Goal: Task Accomplishment & Management: Manage account settings

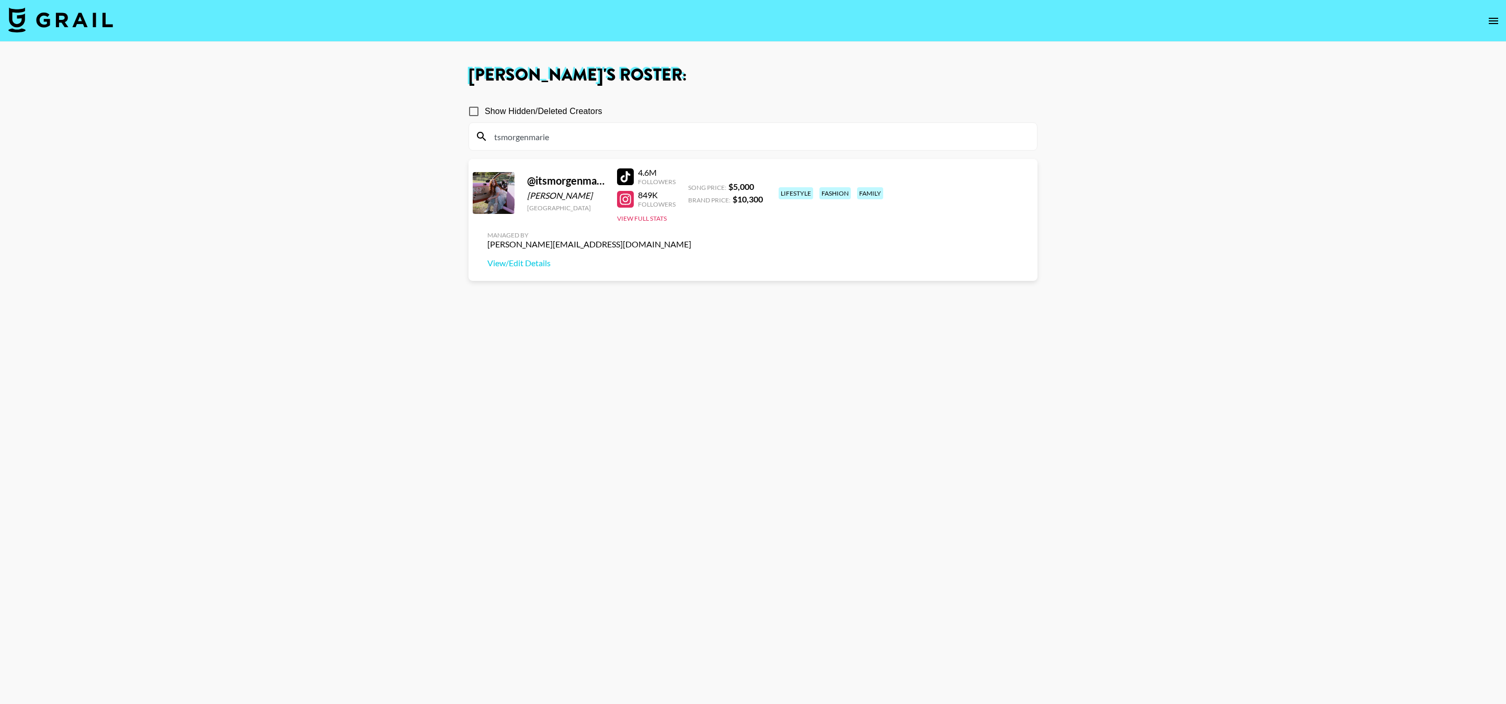
click at [571, 139] on input "tsmorgenmarie" at bounding box center [759, 136] width 543 height 17
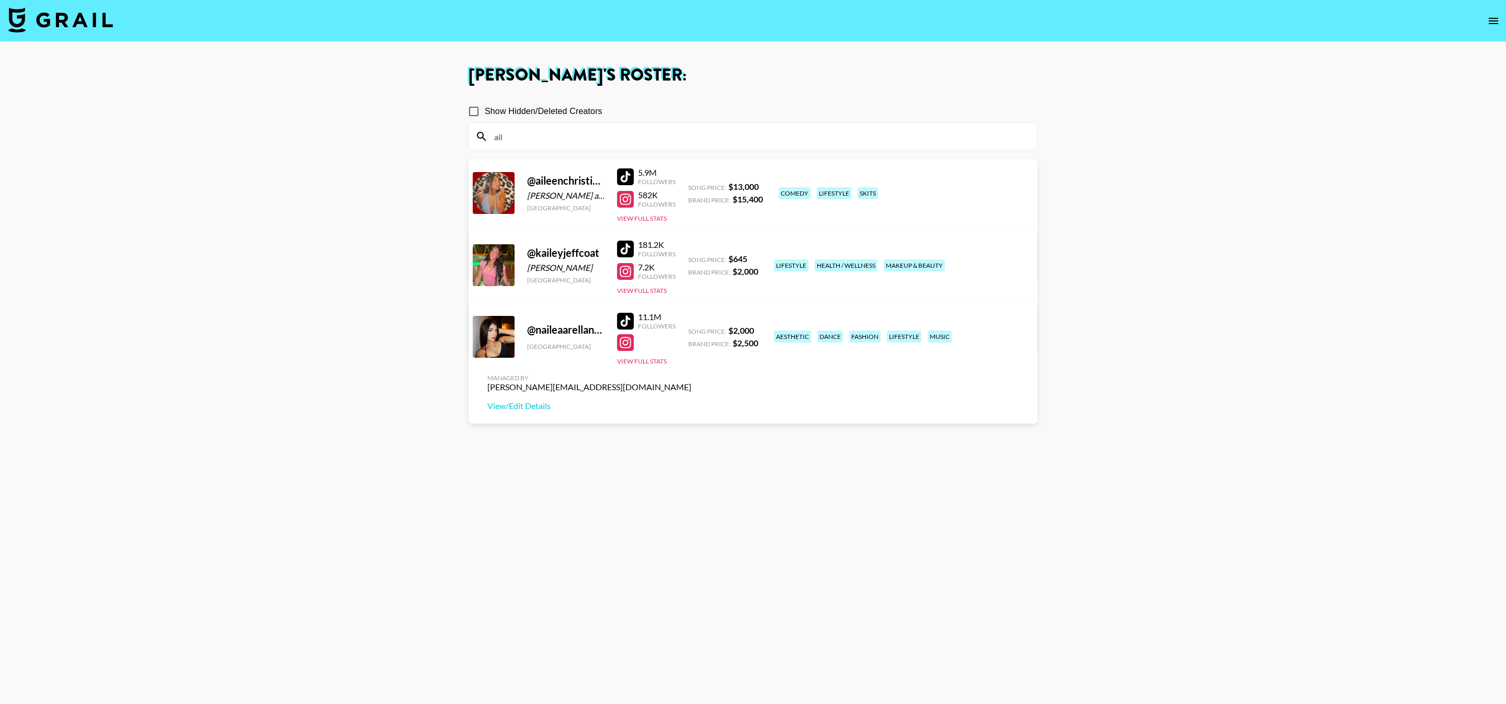
click at [702, 219] on div "@ aileenchristineee [PERSON_NAME] and Devon [GEOGRAPHIC_DATA] 5.9M Followers 58…" at bounding box center [752, 220] width 569 height 122
click at [636, 223] on div "@ aileenchristineee [PERSON_NAME] and Devon [GEOGRAPHIC_DATA] 5.9M Followers 58…" at bounding box center [752, 220] width 569 height 122
click at [623, 217] on button "View Full Stats" at bounding box center [642, 218] width 50 height 8
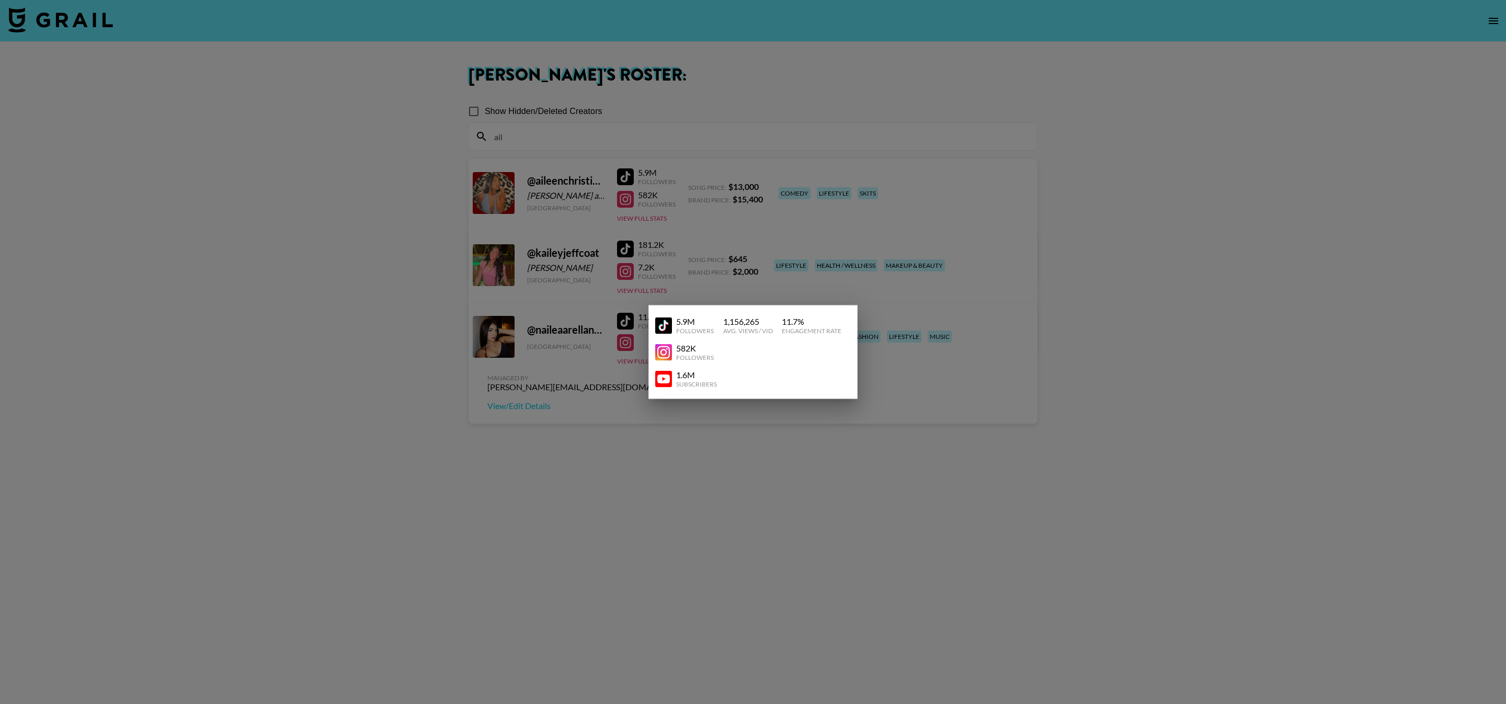
click at [670, 377] on img at bounding box center [663, 378] width 17 height 17
click at [662, 183] on div at bounding box center [753, 352] width 1506 height 704
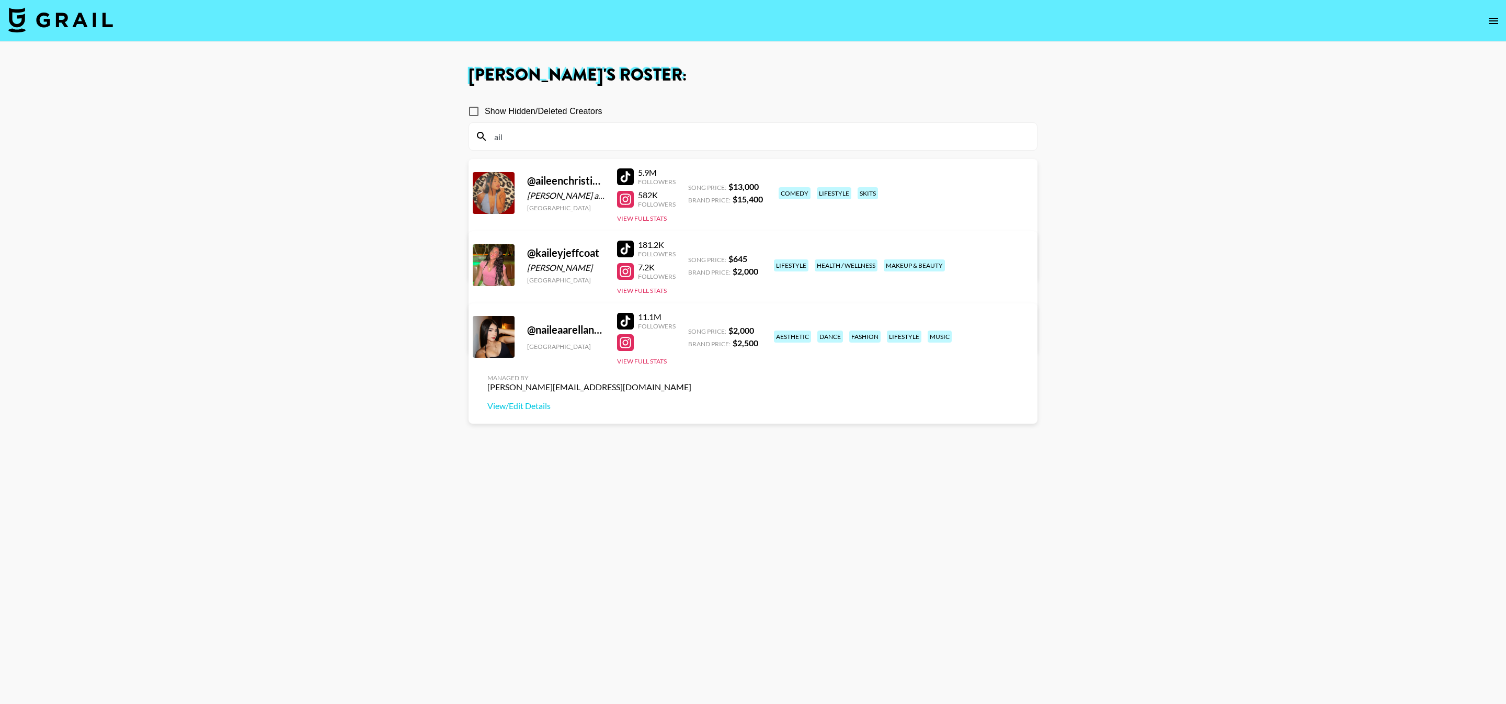
click at [624, 134] on input "ail" at bounding box center [759, 136] width 543 height 17
paste input "cassolive"
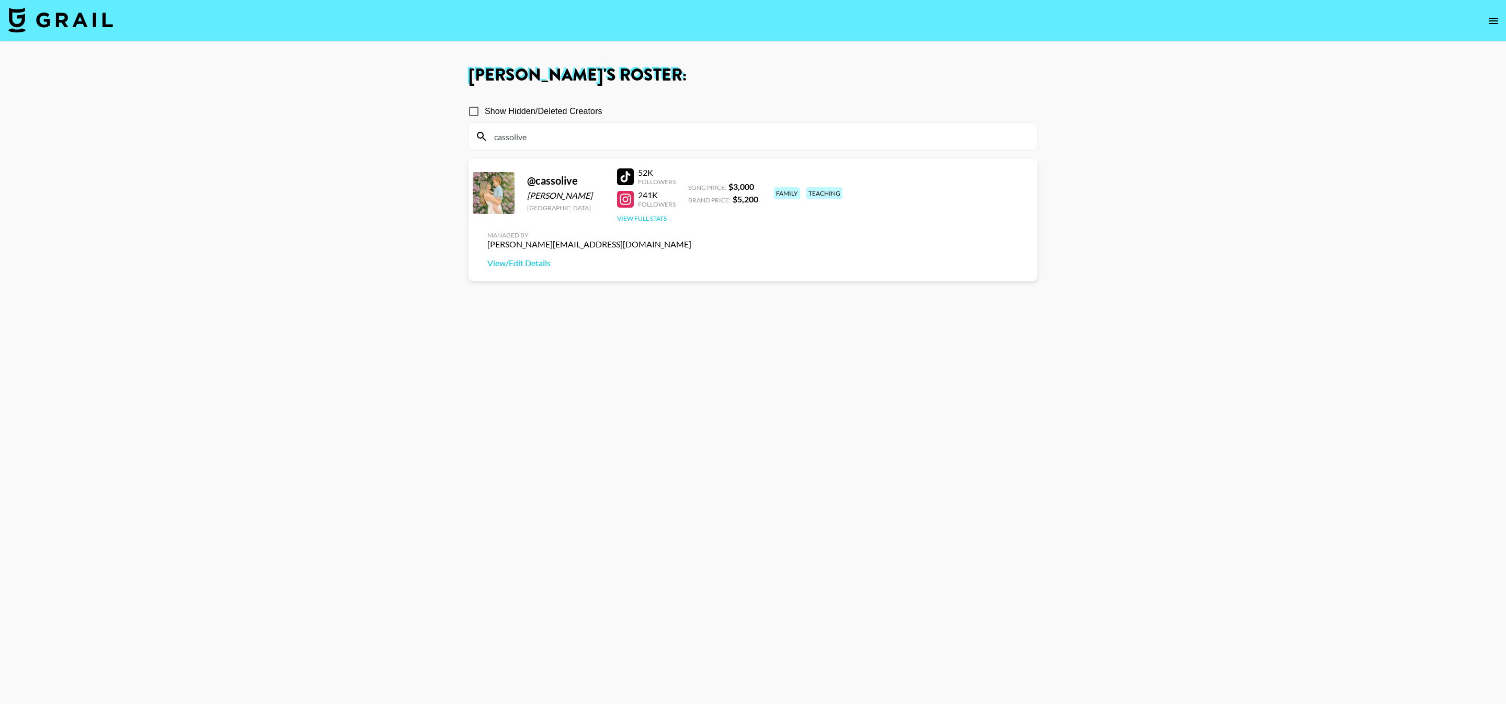
click at [643, 218] on button "View Full Stats" at bounding box center [642, 218] width 50 height 8
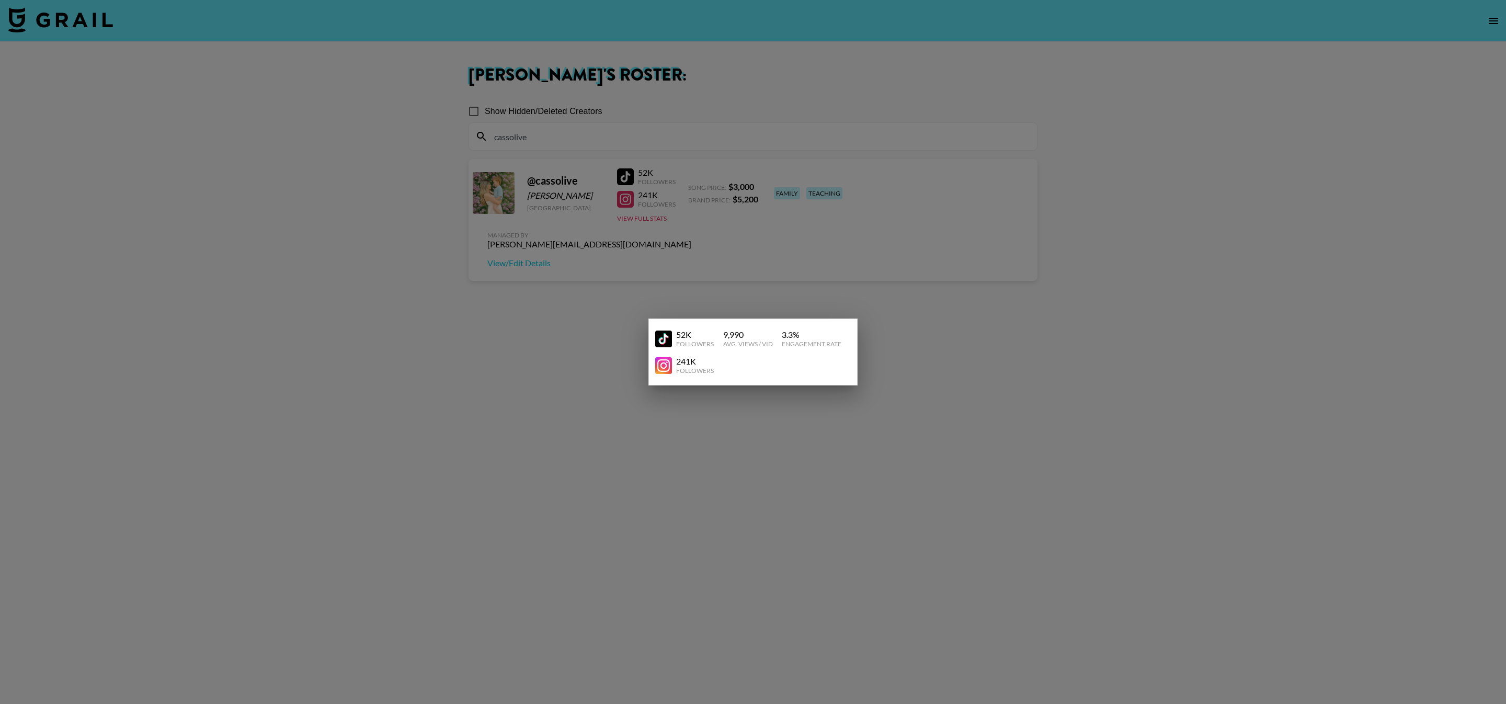
click at [590, 234] on div at bounding box center [753, 352] width 1506 height 704
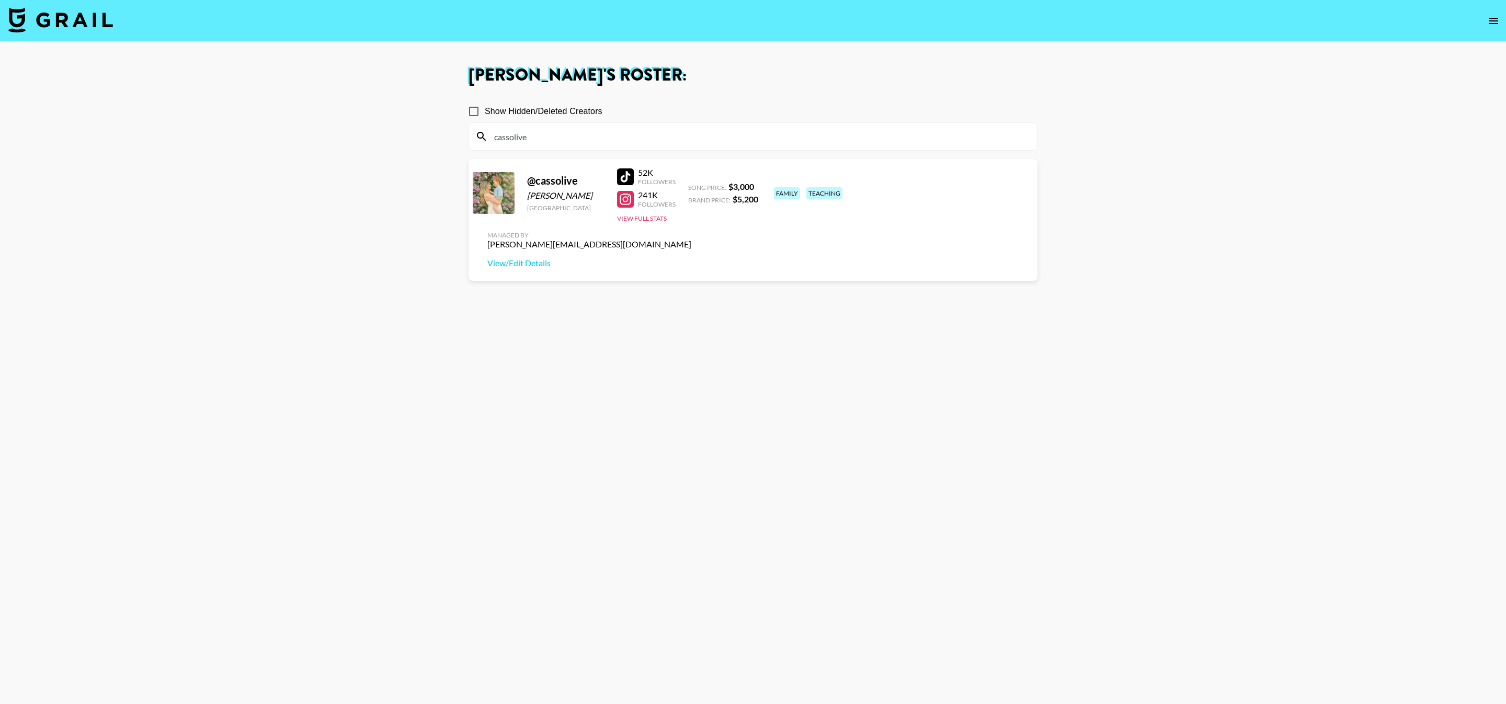
click at [619, 170] on div at bounding box center [625, 176] width 17 height 17
click at [766, 132] on input "cassolive" at bounding box center [759, 136] width 543 height 17
click at [766, 133] on input "cassolive" at bounding box center [759, 136] width 543 height 17
paste input "maariadeek"
click at [634, 220] on button "View Full Stats" at bounding box center [642, 218] width 50 height 8
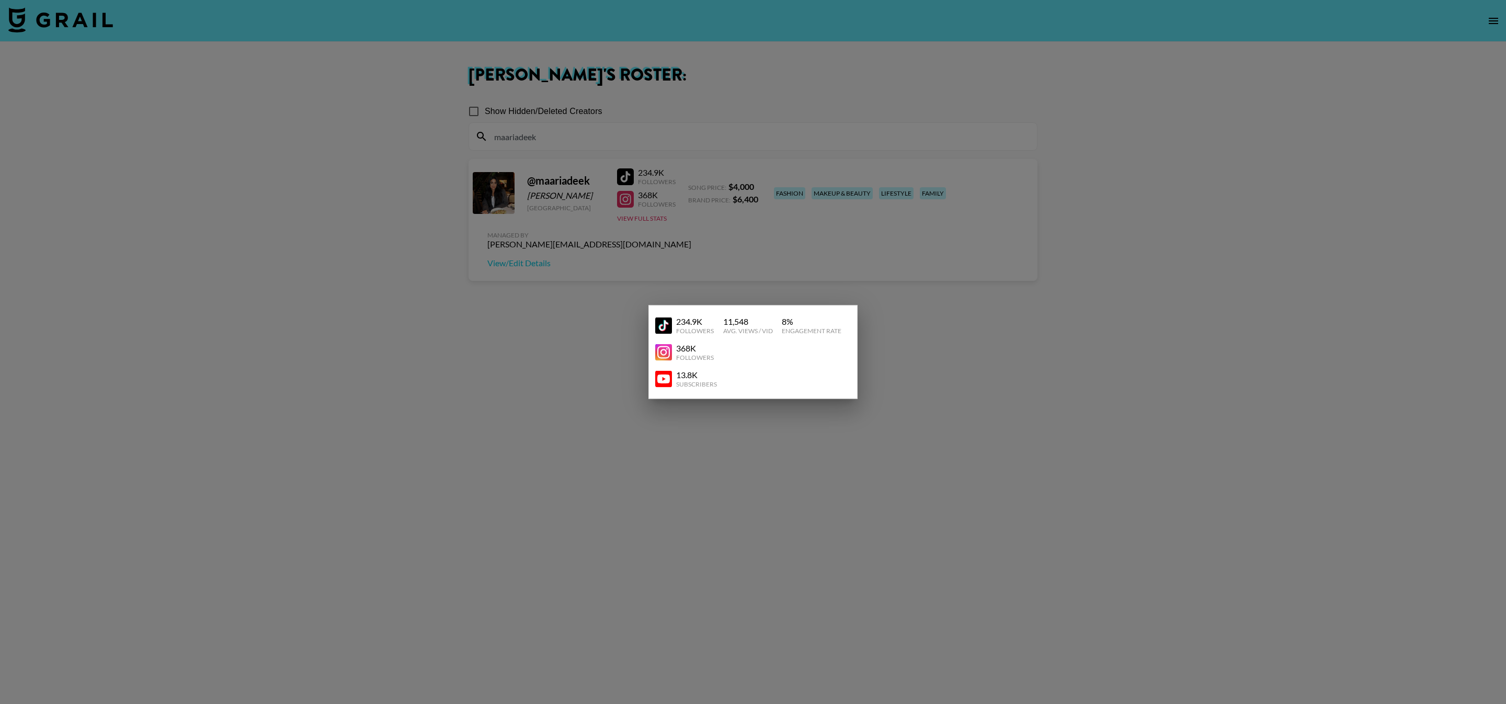
click at [660, 379] on img at bounding box center [663, 378] width 17 height 17
click at [703, 248] on div at bounding box center [753, 352] width 1506 height 704
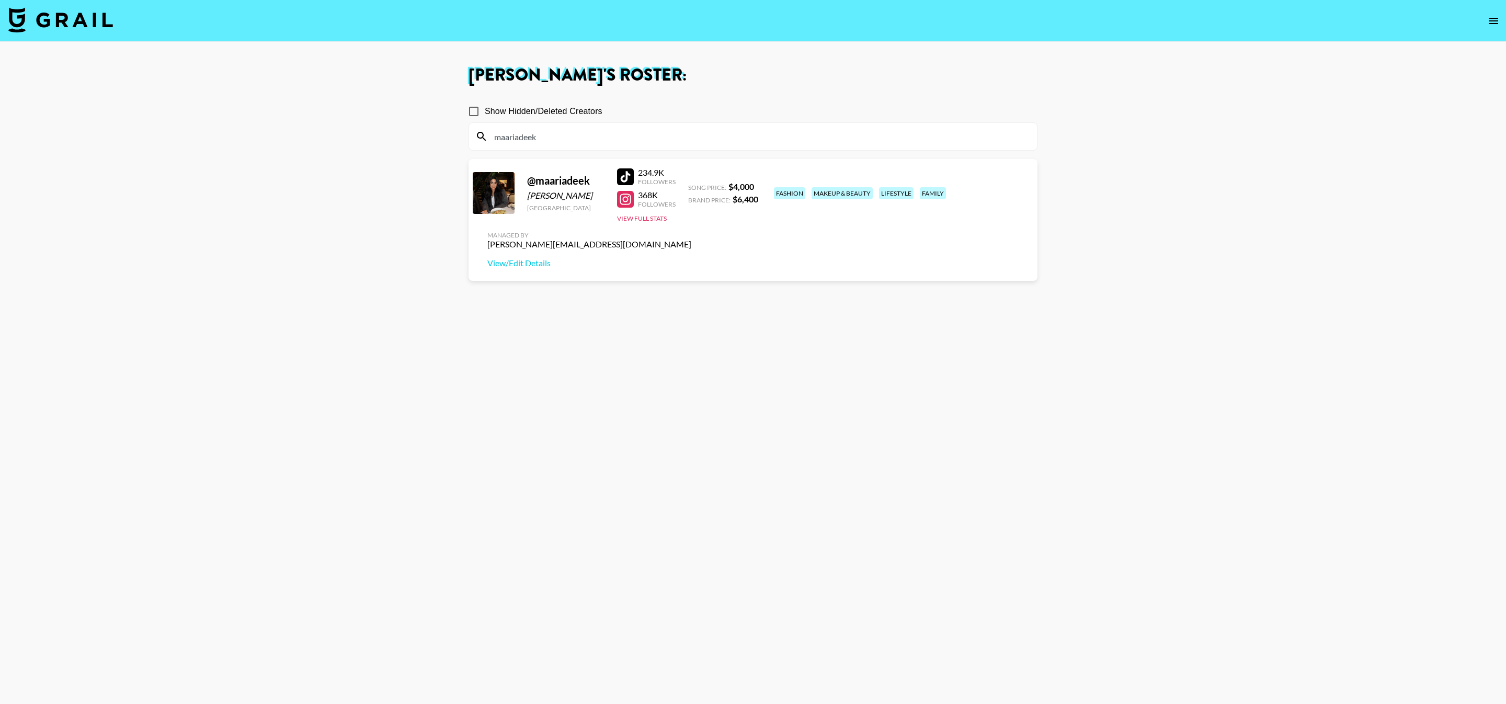
click at [623, 145] on div "maariadeek" at bounding box center [753, 136] width 568 height 27
click at [601, 134] on input "maariadeek" at bounding box center [759, 136] width 543 height 17
click at [600, 133] on input "maariadeek" at bounding box center [759, 136] width 543 height 17
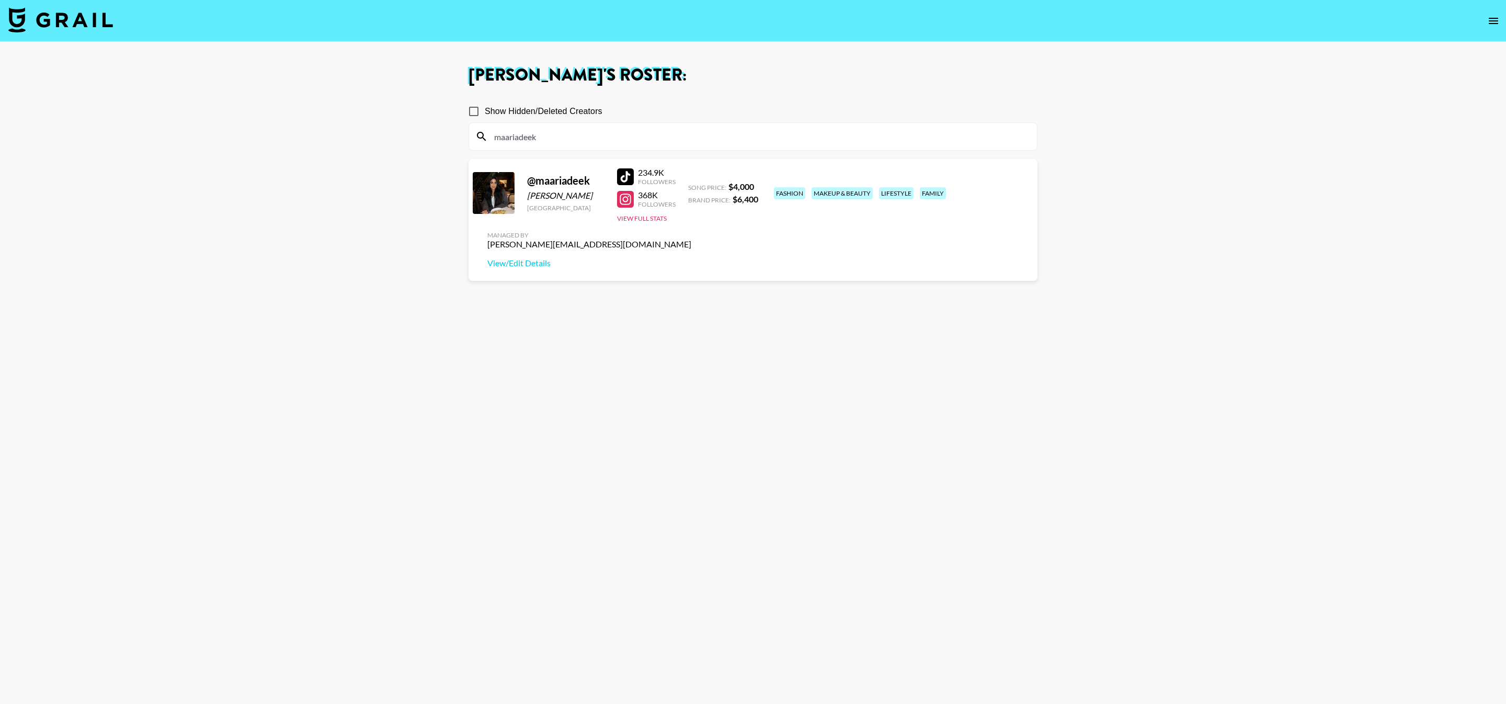
click at [600, 133] on input "maariadeek" at bounding box center [759, 136] width 543 height 17
paste input "lainiecooks"
click at [630, 214] on button "View Full Stats" at bounding box center [642, 218] width 50 height 8
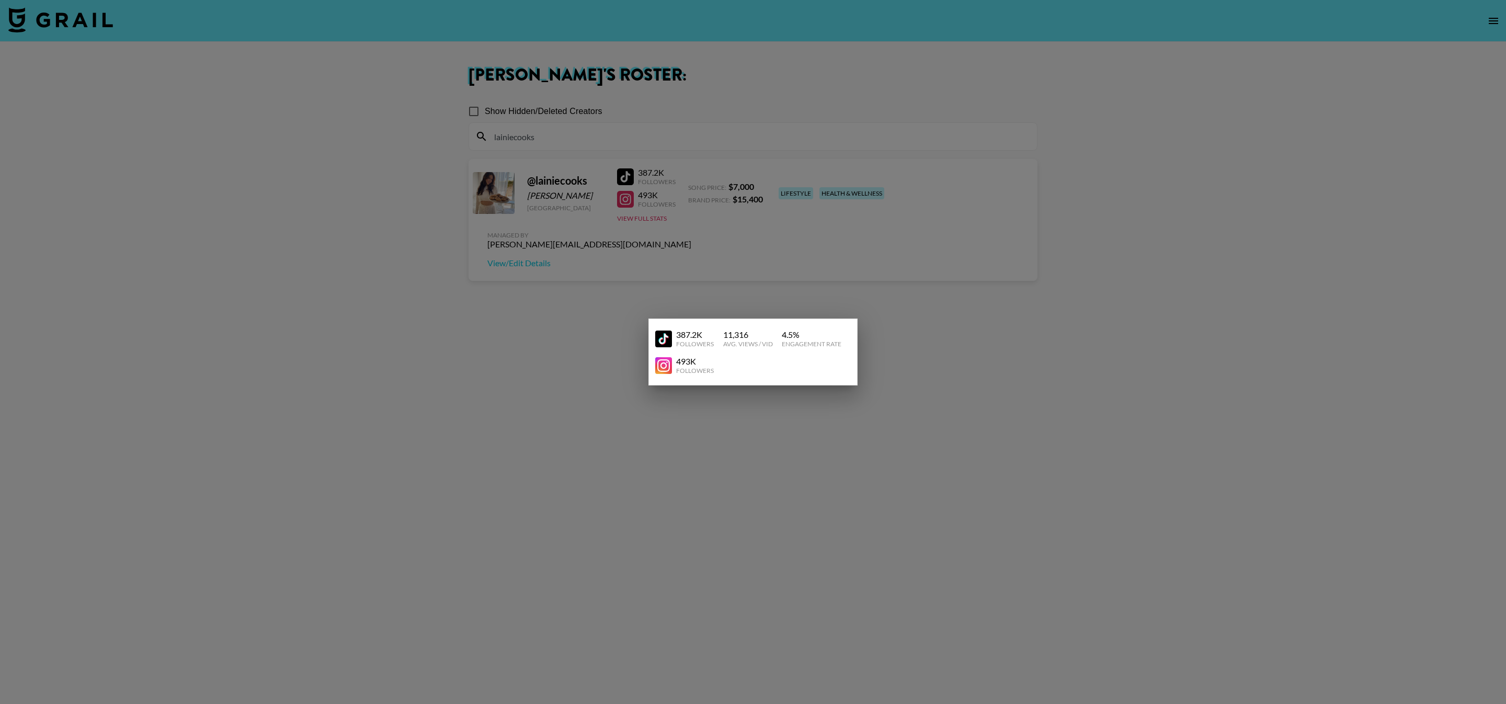
click at [640, 226] on div at bounding box center [753, 352] width 1506 height 704
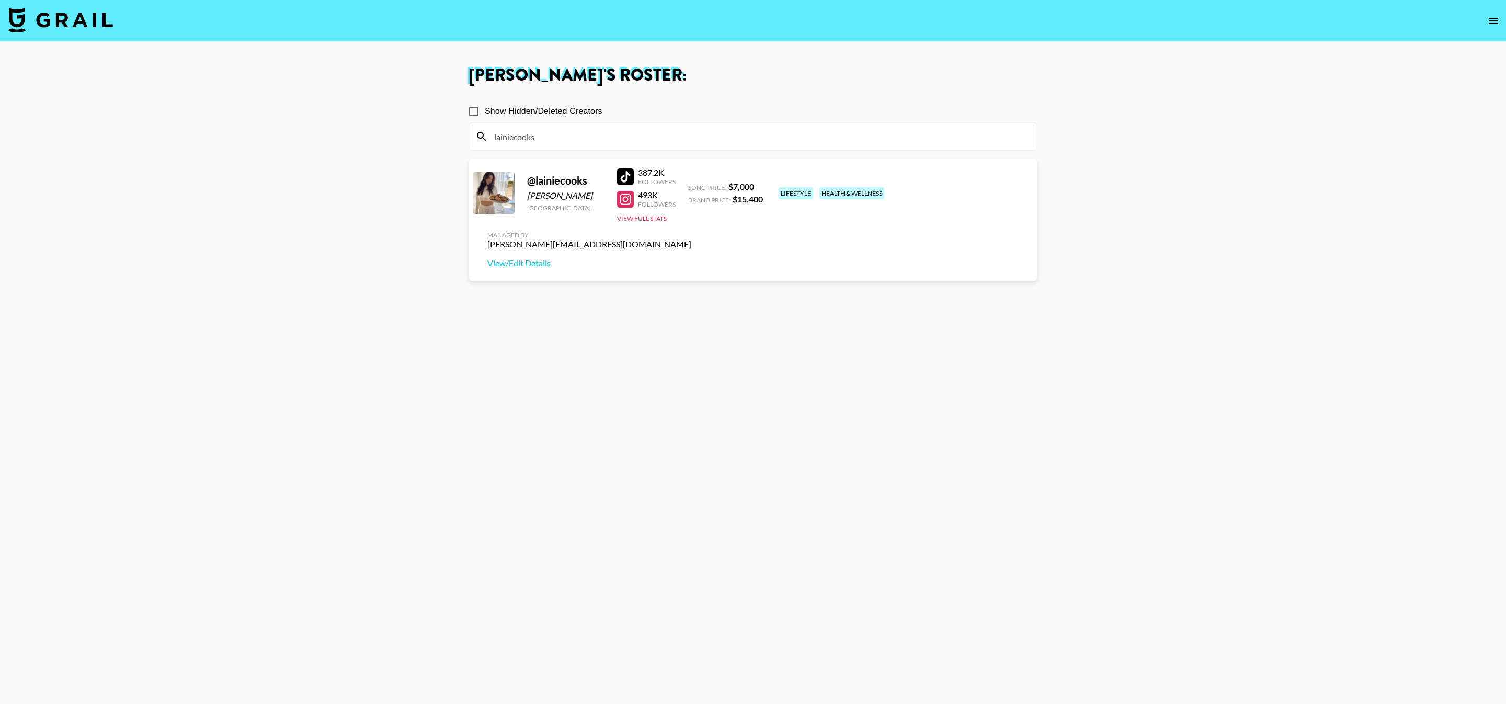
click at [622, 180] on div at bounding box center [625, 176] width 17 height 17
click at [791, 120] on div "Show Hidden/Deleted Creators" at bounding box center [752, 111] width 569 height 22
click at [791, 129] on input "lainiecooks" at bounding box center [759, 136] width 543 height 17
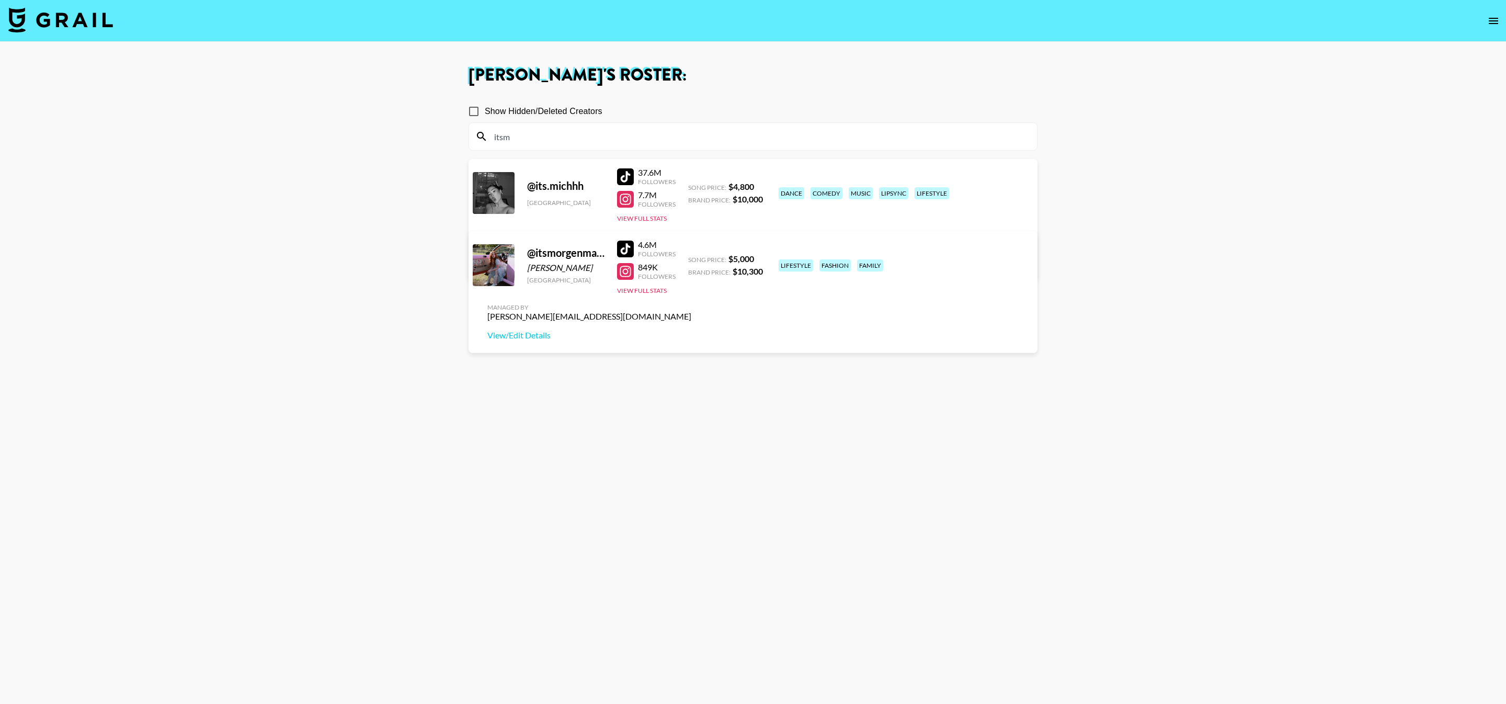
type input "itsm"
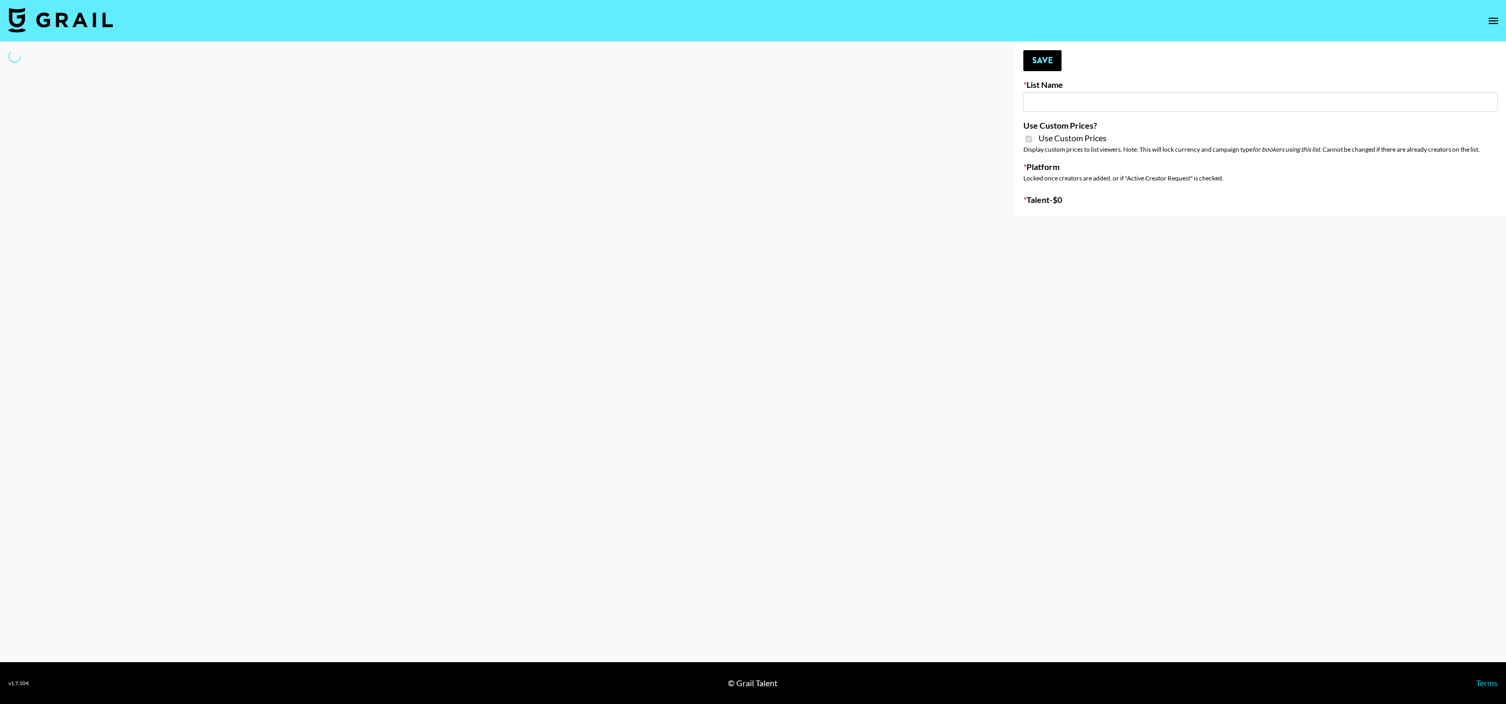
type input "Whallpro"
checkbox input "true"
select select "Brand"
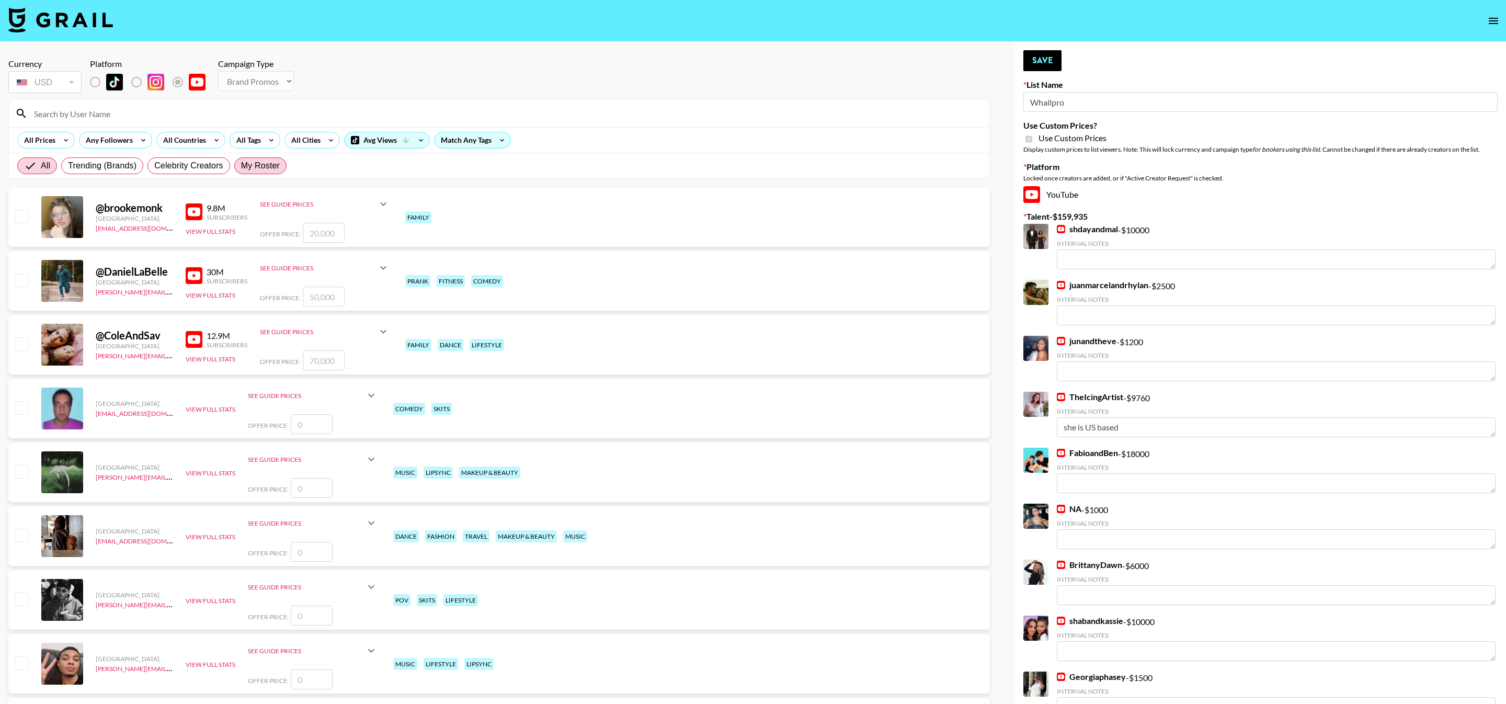
click at [276, 169] on span "My Roster" at bounding box center [260, 165] width 39 height 13
click at [241, 166] on input "My Roster" at bounding box center [241, 166] width 0 height 0
radio input "true"
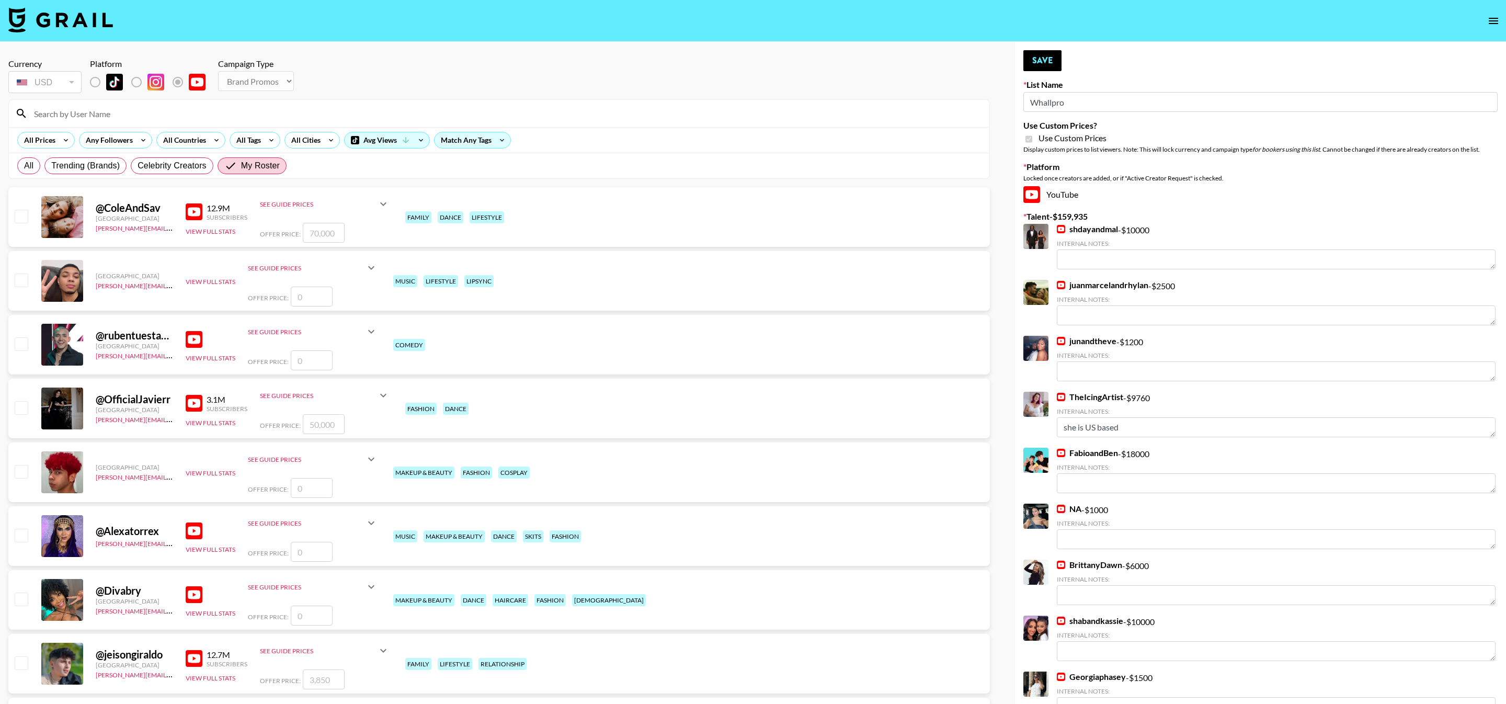
click at [501, 110] on input at bounding box center [505, 113] width 955 height 17
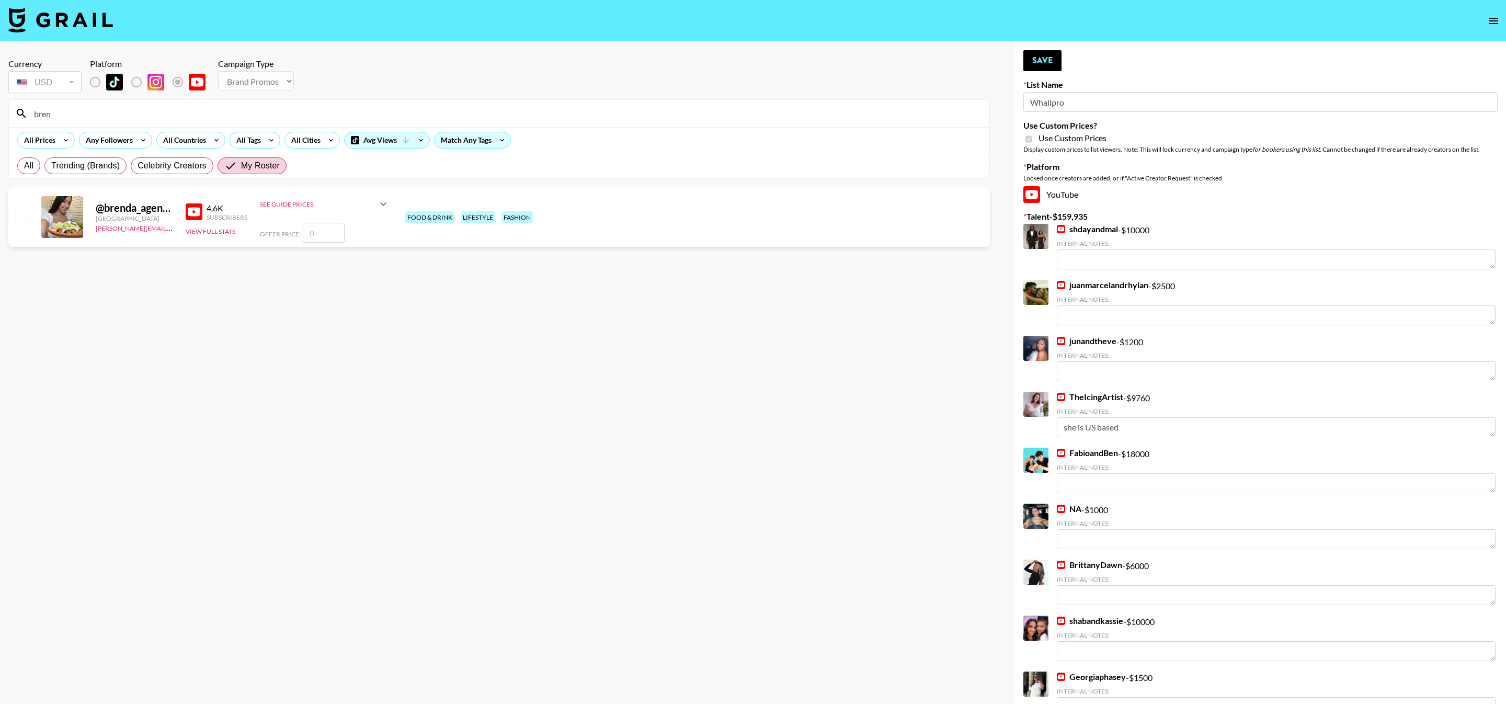
type input "bren"
click at [10, 224] on div "@ brenda_agenda United States pete@grail-talent.com 4.6K Subscribers View Full …" at bounding box center [498, 217] width 981 height 60
click at [13, 222] on div at bounding box center [21, 217] width 16 height 18
click at [24, 216] on input "checkbox" at bounding box center [21, 216] width 13 height 13
click at [360, 205] on div "See Guide Prices" at bounding box center [318, 204] width 117 height 8
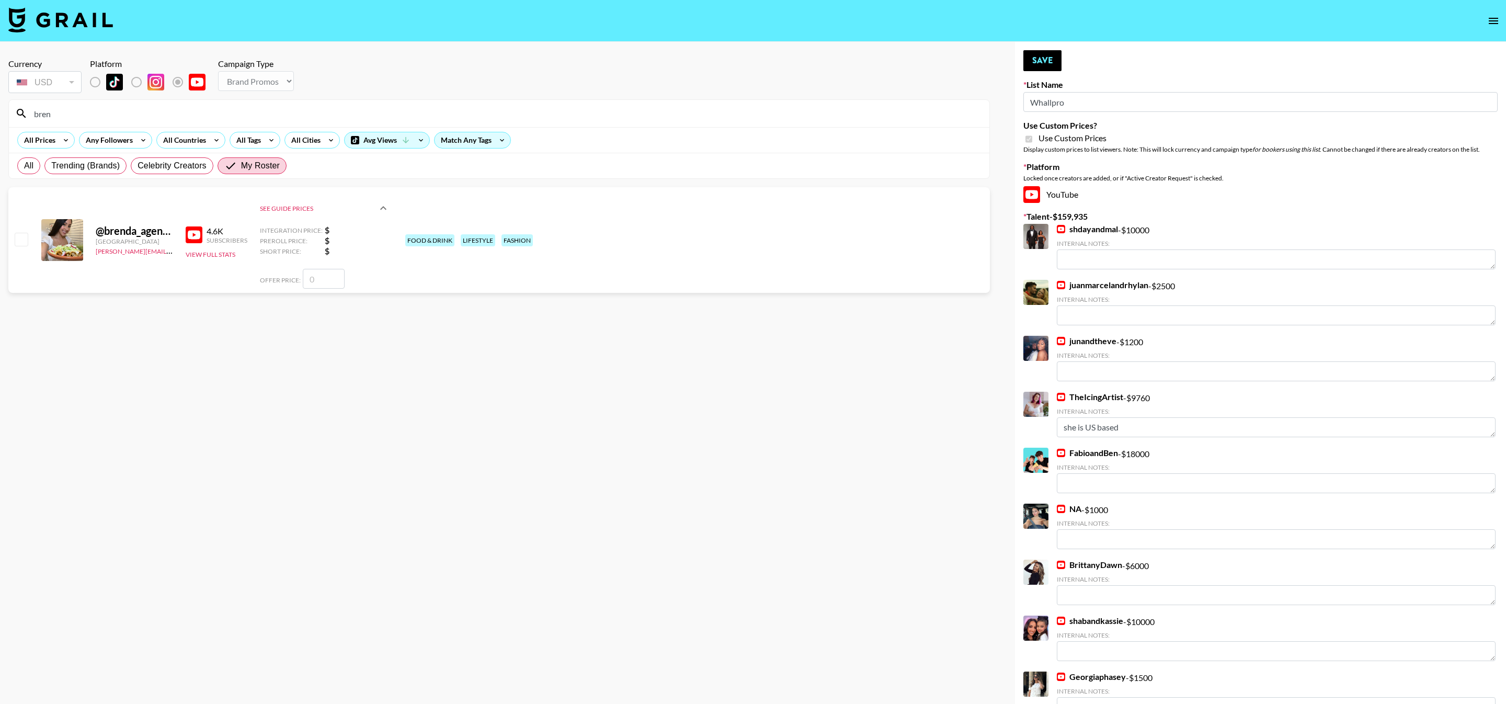
click at [359, 205] on div "See Guide Prices" at bounding box center [318, 208] width 117 height 8
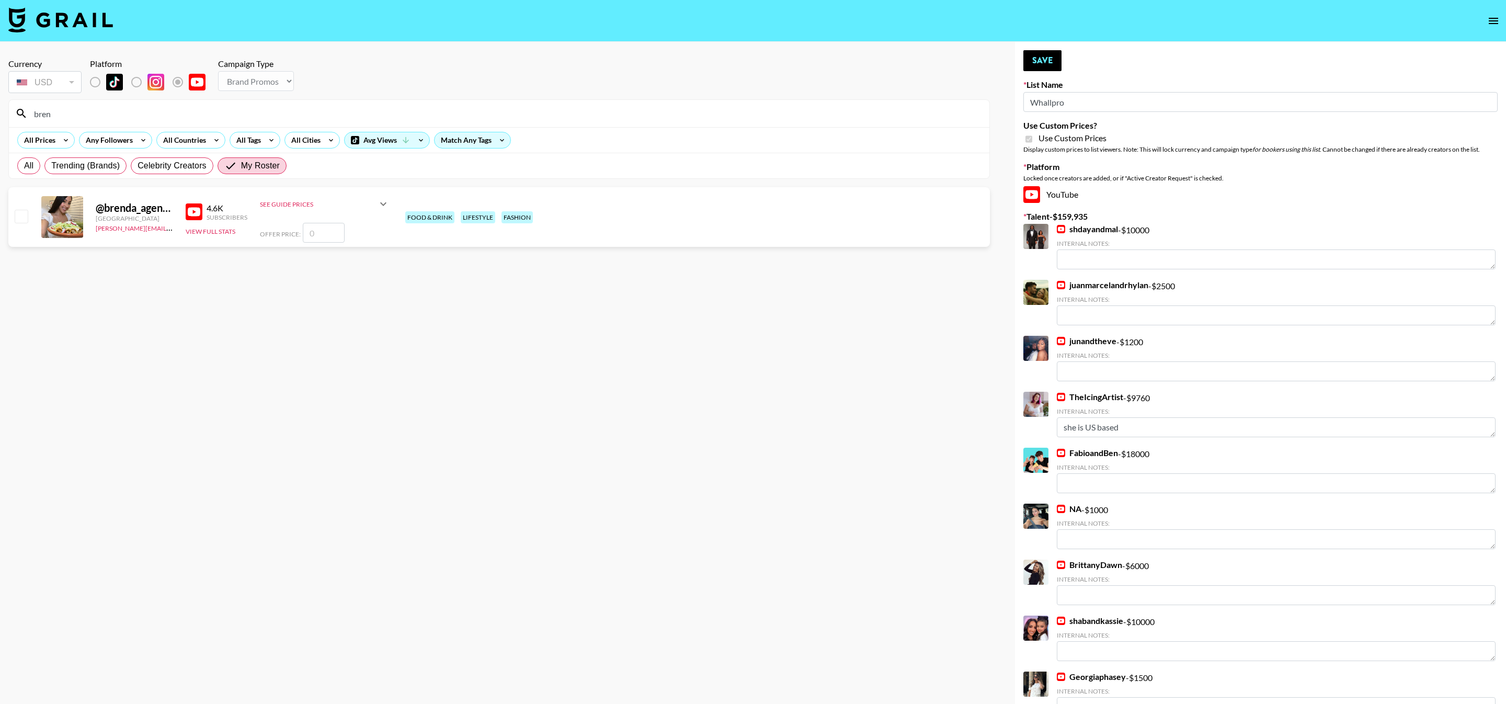
click at [23, 211] on input "checkbox" at bounding box center [21, 216] width 13 height 13
click at [19, 220] on input "checkbox" at bounding box center [21, 216] width 13 height 13
click at [326, 234] on input "number" at bounding box center [324, 233] width 42 height 20
checkbox input "true"
type input "2"
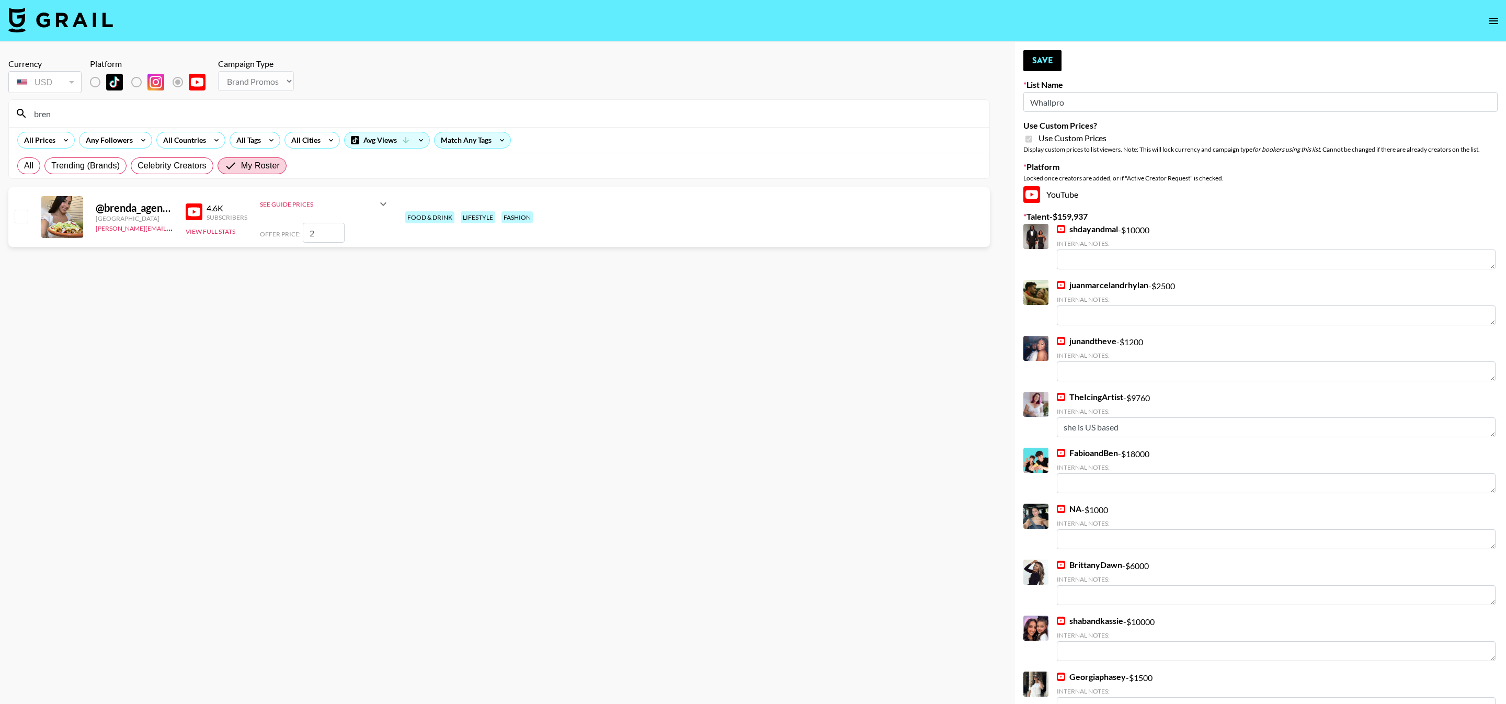
checkbox input "false"
click at [20, 218] on input "checkbox" at bounding box center [21, 216] width 13 height 13
click at [319, 223] on input "number" at bounding box center [324, 233] width 42 height 20
checkbox input "true"
type input "4000"
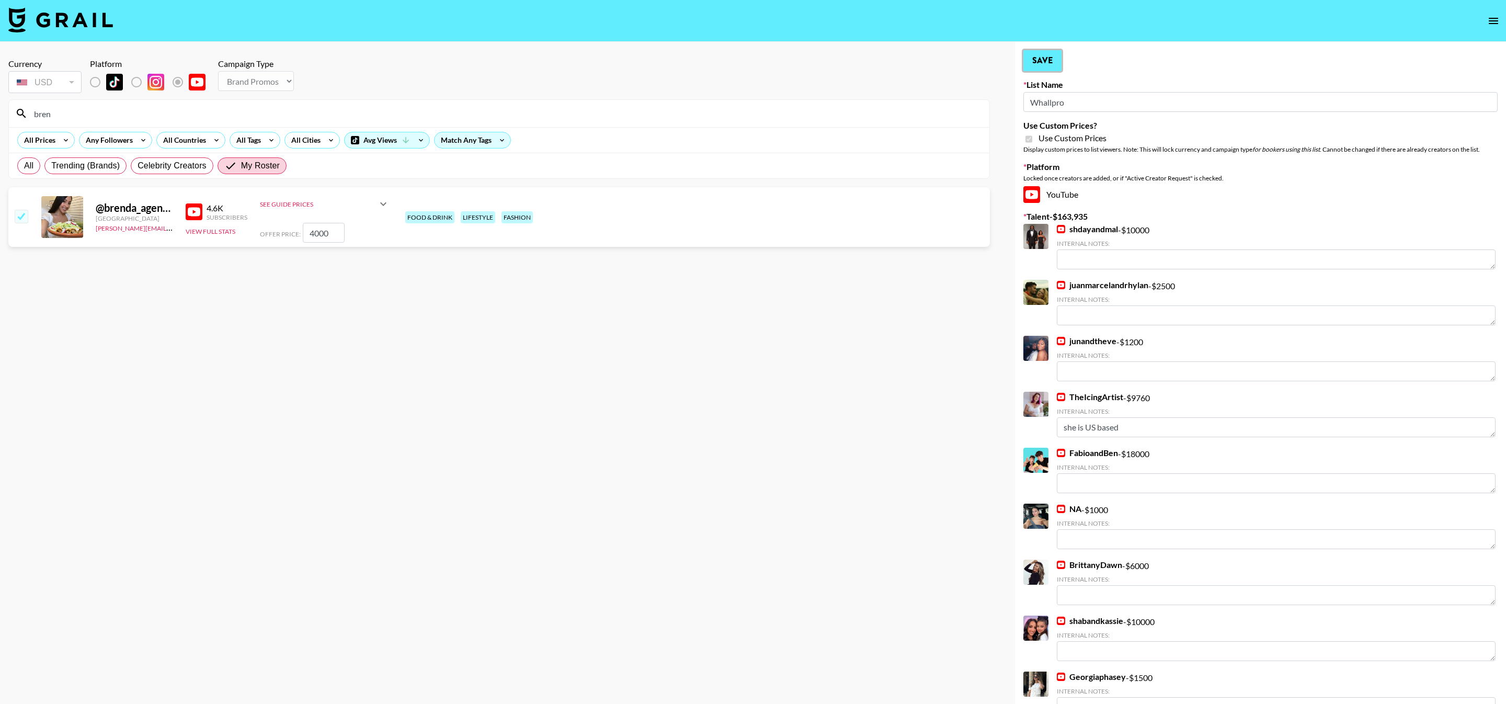
click at [1053, 67] on button "Save" at bounding box center [1042, 60] width 38 height 21
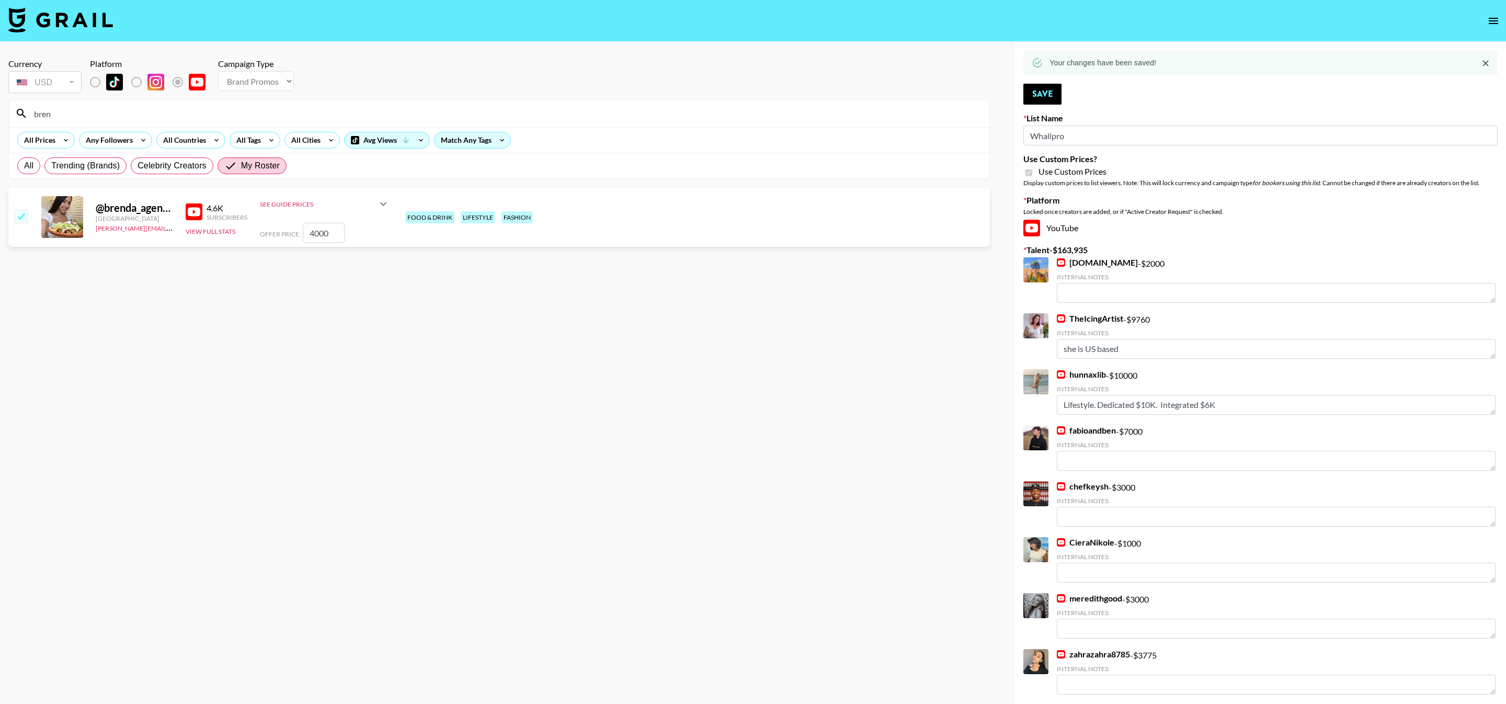
click at [388, 114] on input "bren" at bounding box center [505, 113] width 955 height 17
type input "fitfo"
click at [26, 208] on div at bounding box center [21, 217] width 16 height 18
click at [24, 214] on input "checkbox" at bounding box center [21, 216] width 13 height 13
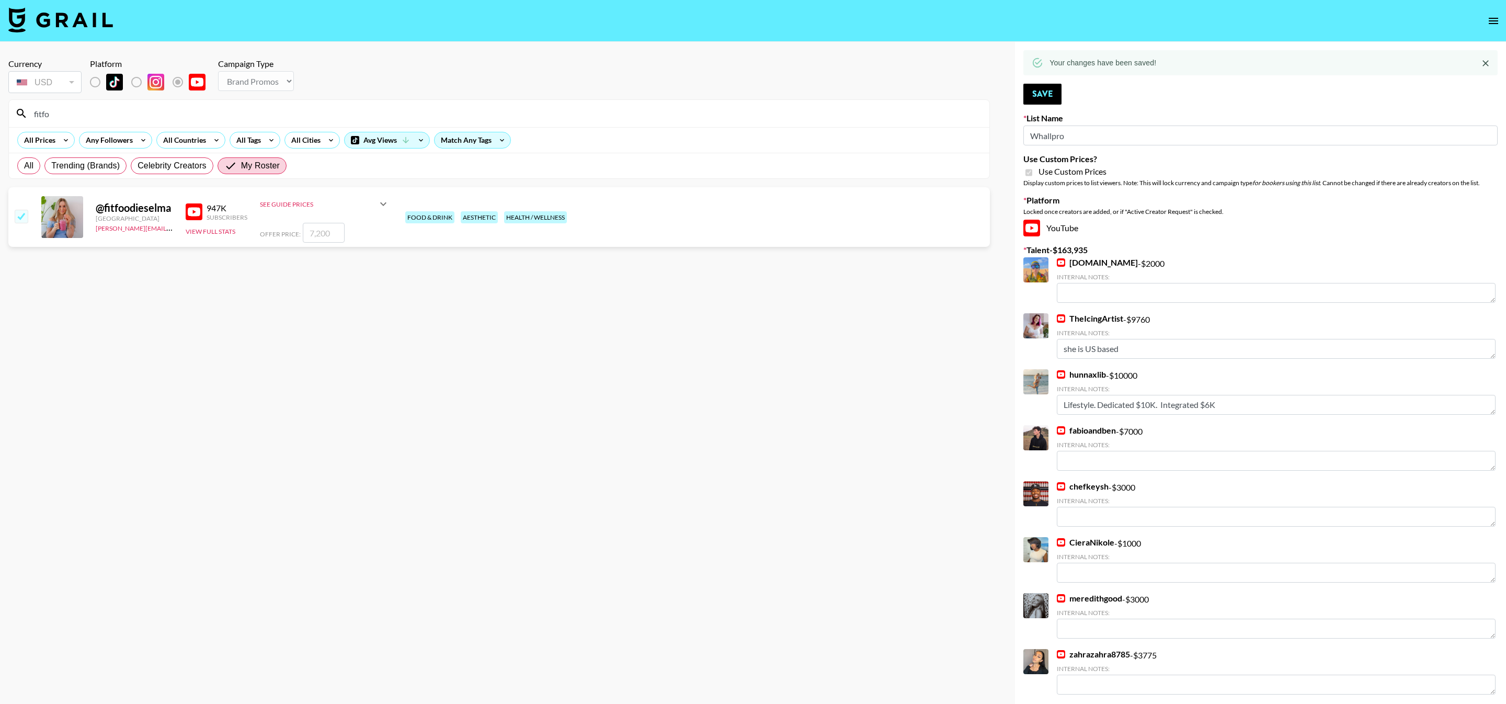
checkbox input "true"
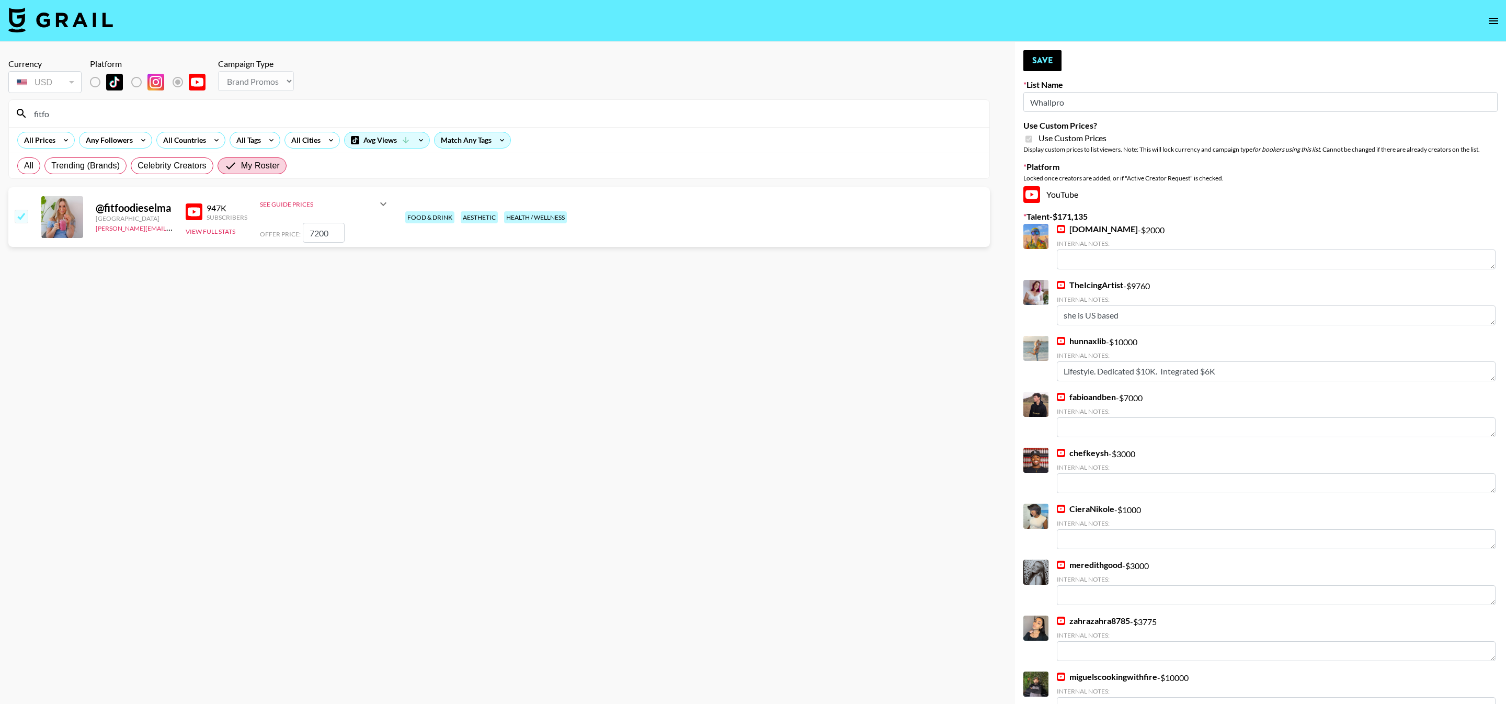
click at [335, 236] on input "7200" at bounding box center [324, 233] width 42 height 20
type input "7"
checkbox input "false"
checkbox input "true"
type input "10000"
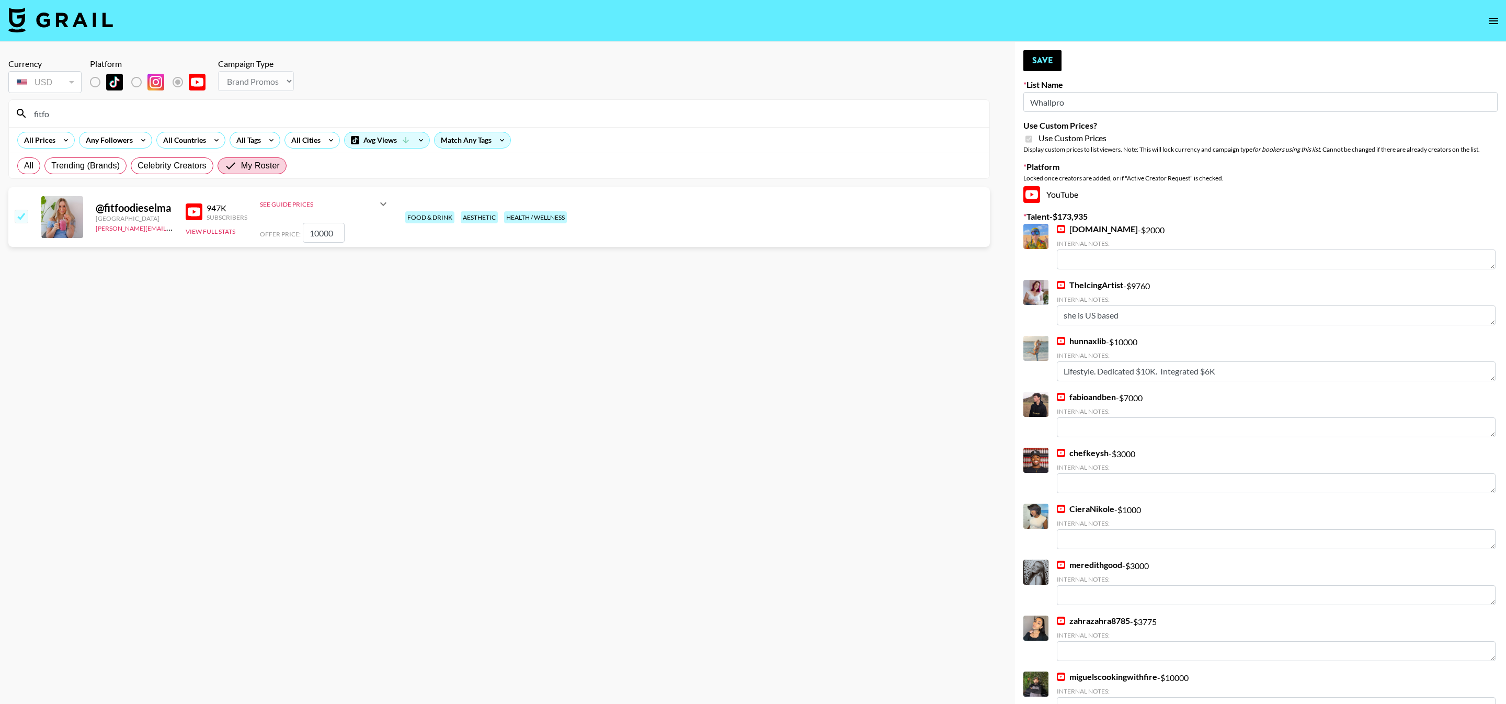
click at [458, 288] on section "Currency USD USD ​ Platform Campaign Type Choose Type... Song Promos Brand Prom…" at bounding box center [498, 360] width 981 height 620
click at [1044, 62] on button "Save" at bounding box center [1042, 60] width 38 height 21
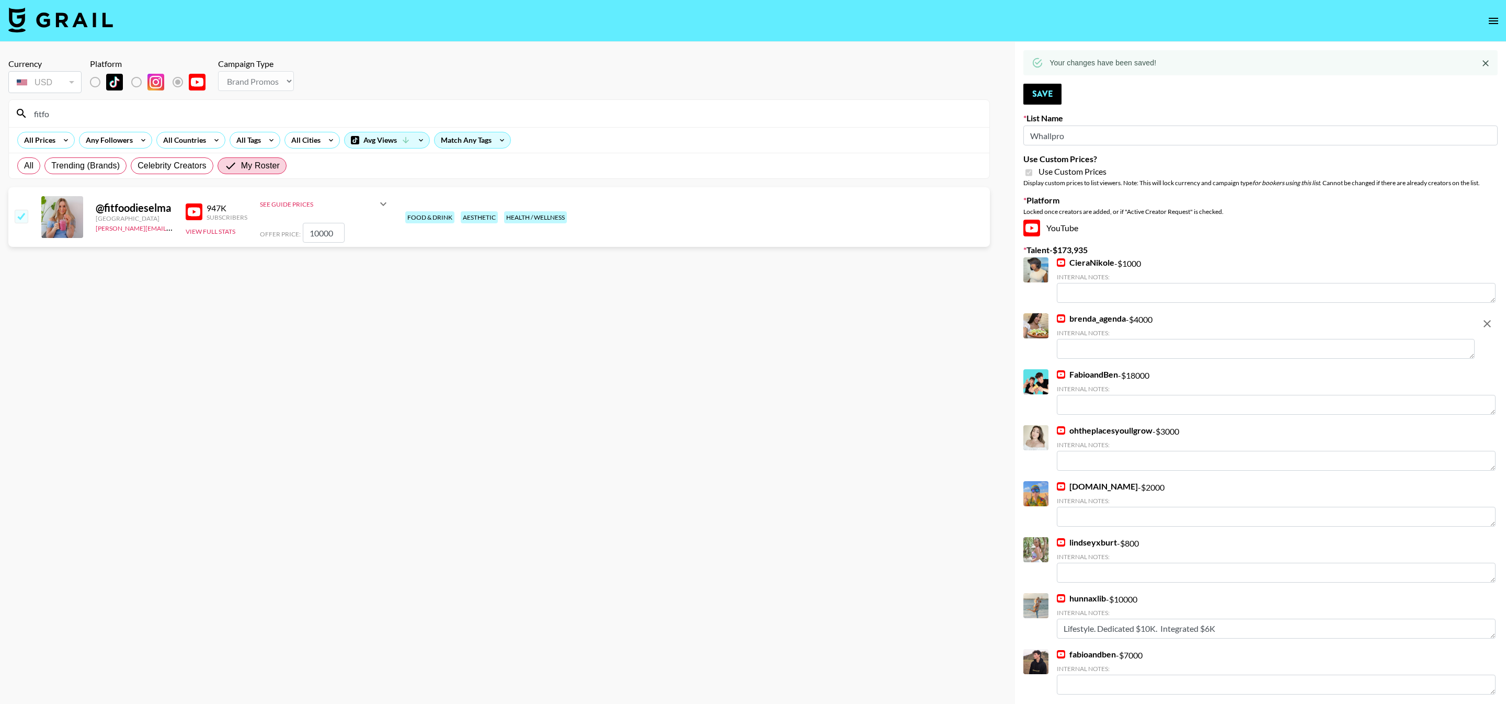
click at [230, 111] on input "fitfo" at bounding box center [505, 113] width 955 height 17
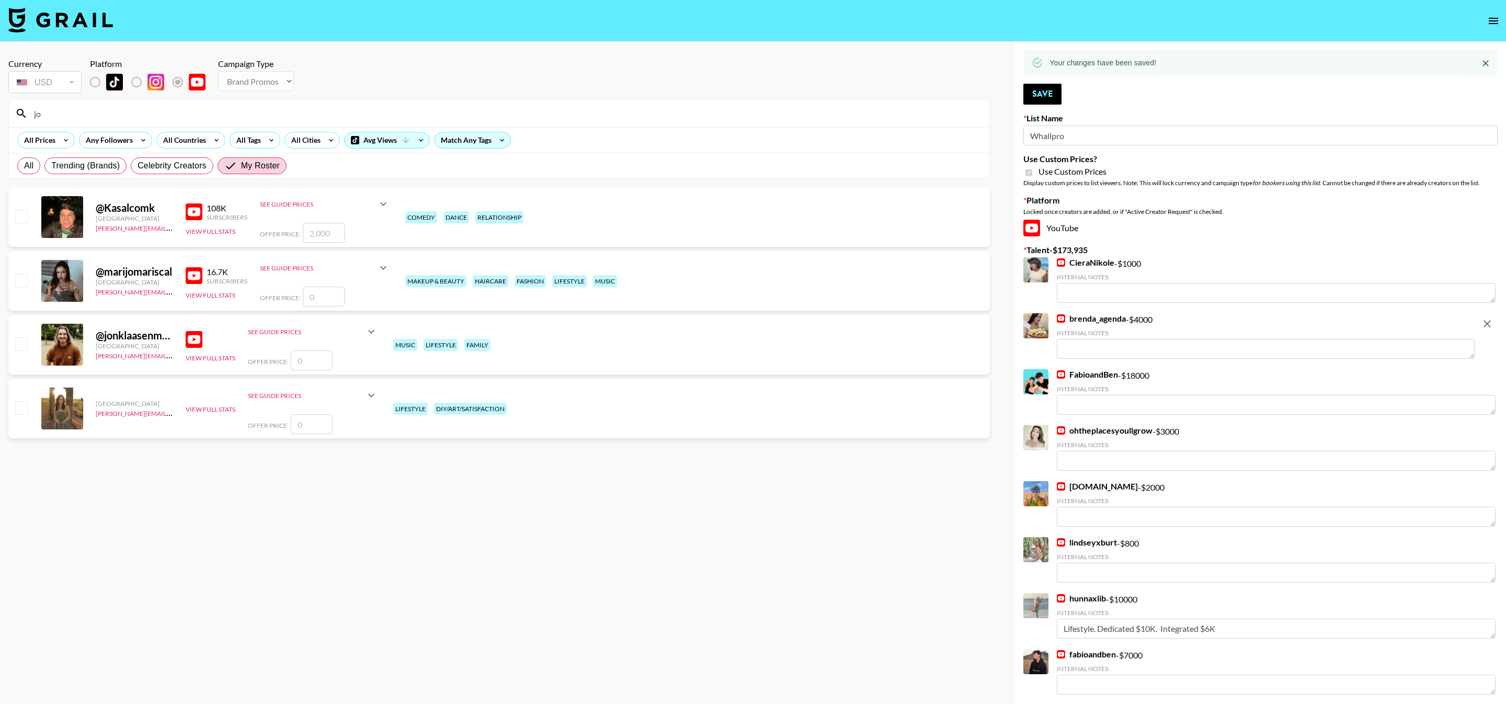
type input "j"
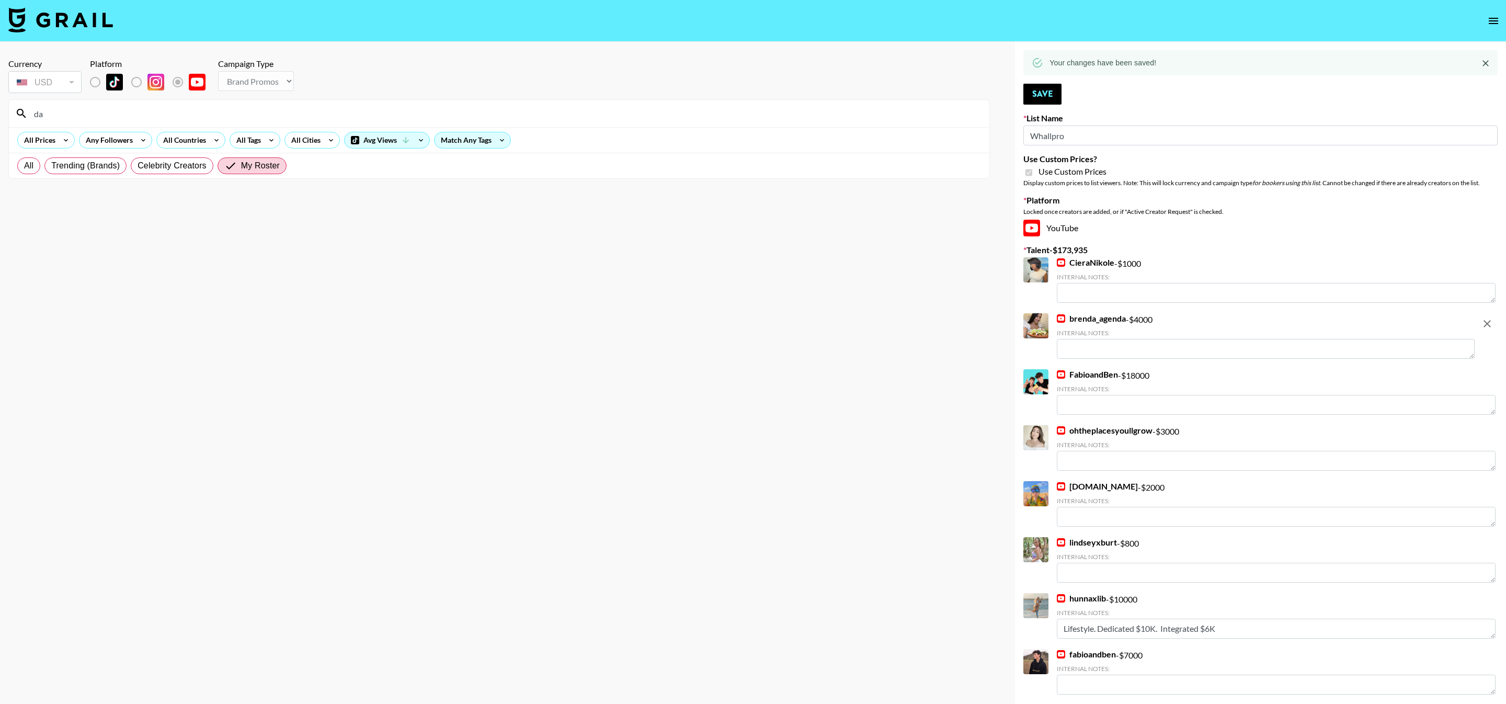
type input "d"
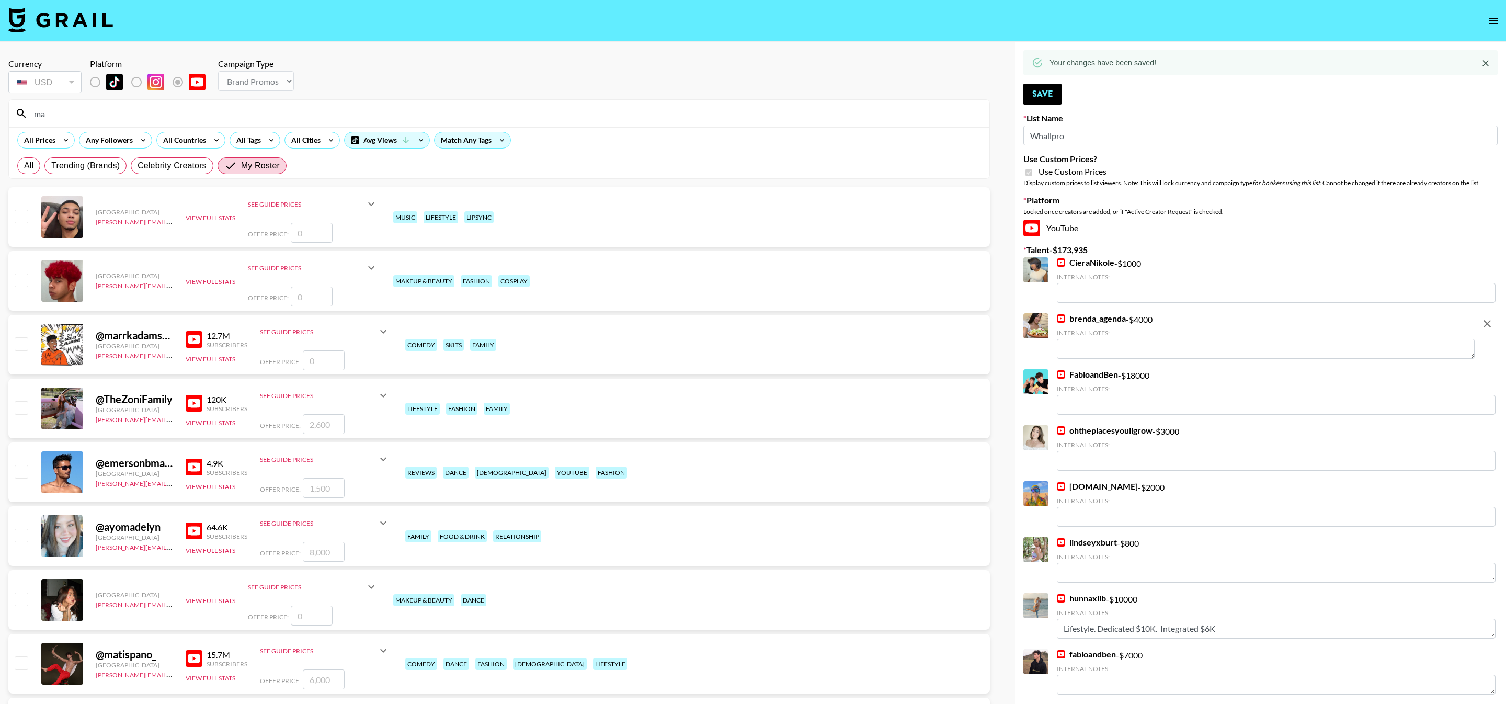
type input "m"
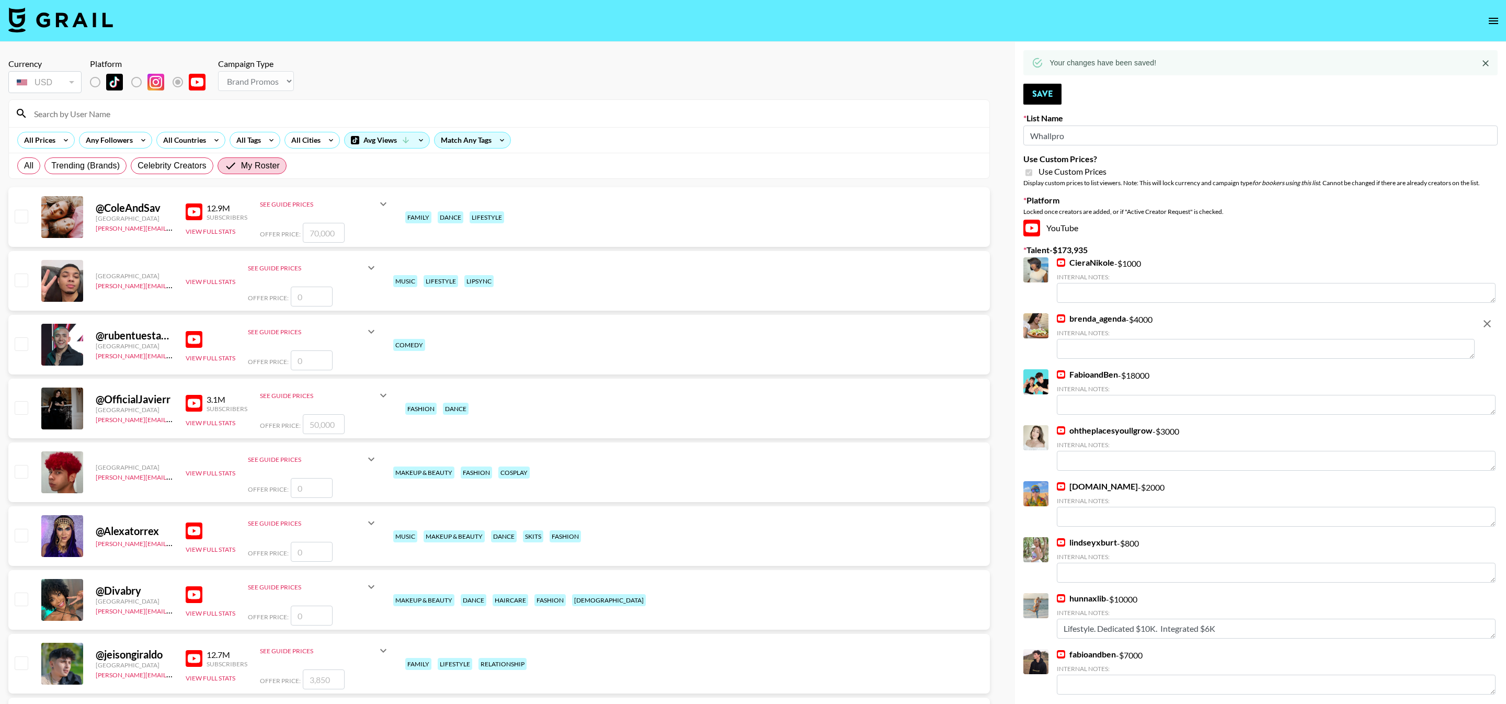
click at [324, 109] on input at bounding box center [505, 113] width 955 height 17
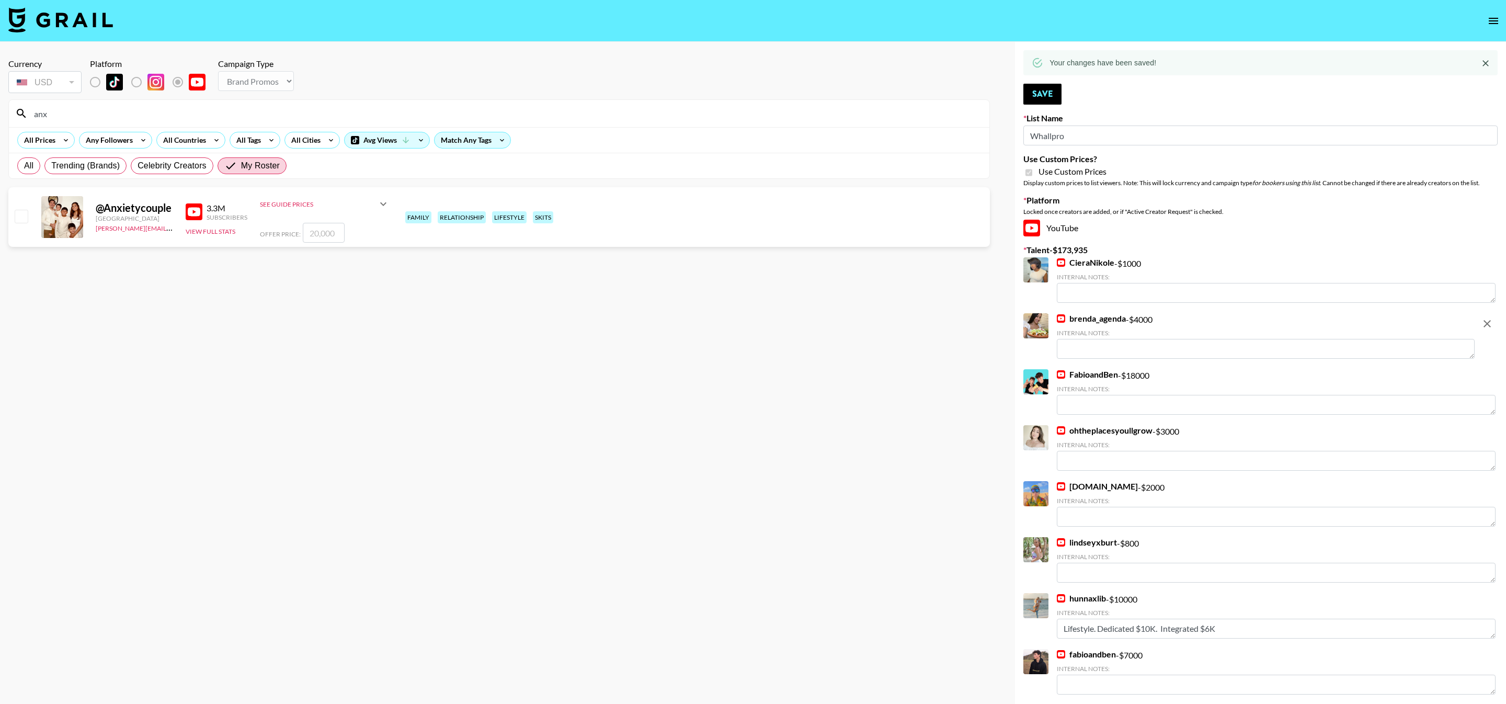
type input "anx"
click at [24, 219] on input "checkbox" at bounding box center [21, 216] width 13 height 13
checkbox input "true"
type input "20000"
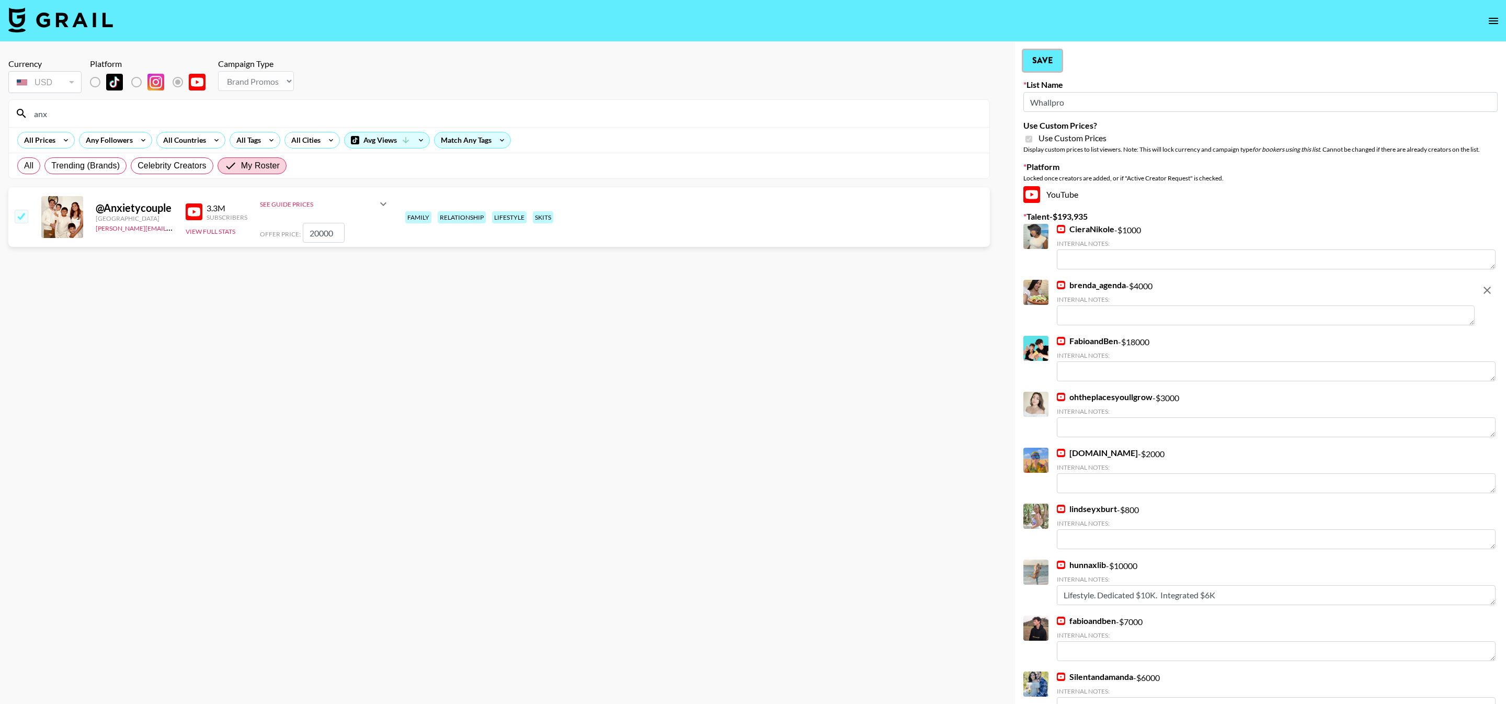
click at [1039, 60] on button "Save" at bounding box center [1042, 60] width 38 height 21
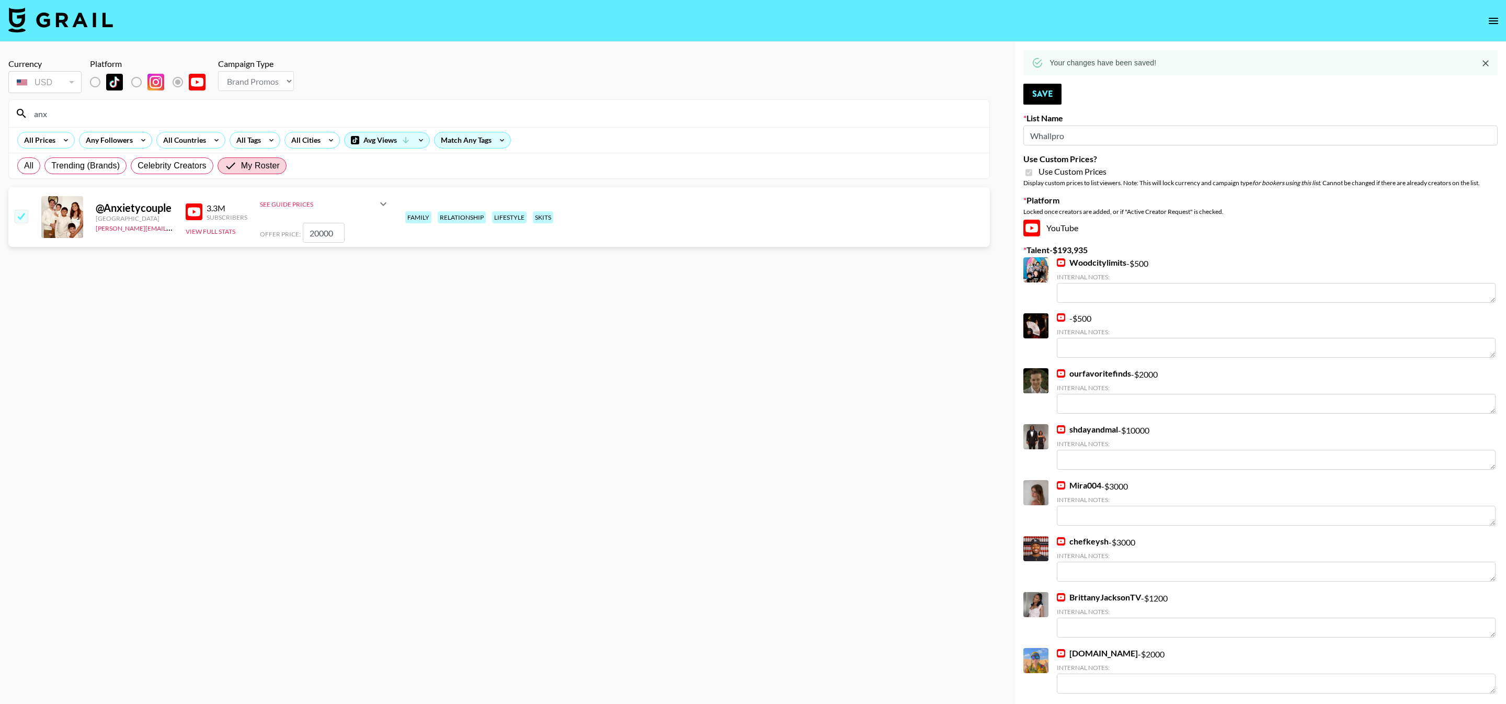
click at [282, 119] on input "anx" at bounding box center [505, 113] width 955 height 17
type input "kok"
click at [24, 213] on input "checkbox" at bounding box center [21, 216] width 13 height 13
checkbox input "true"
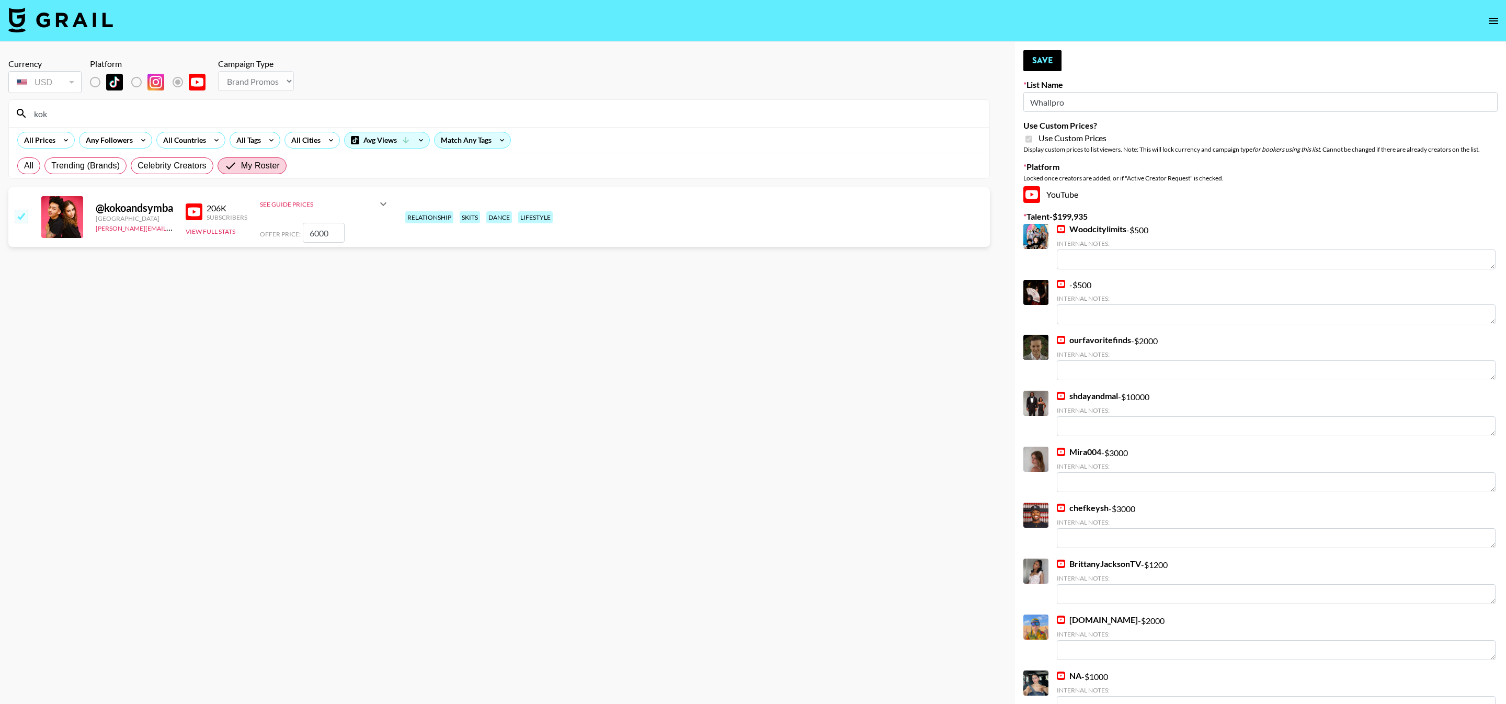
click at [335, 236] on input "6000" at bounding box center [324, 233] width 42 height 20
type input "6"
checkbox input "false"
checkbox input "true"
type input "10000"
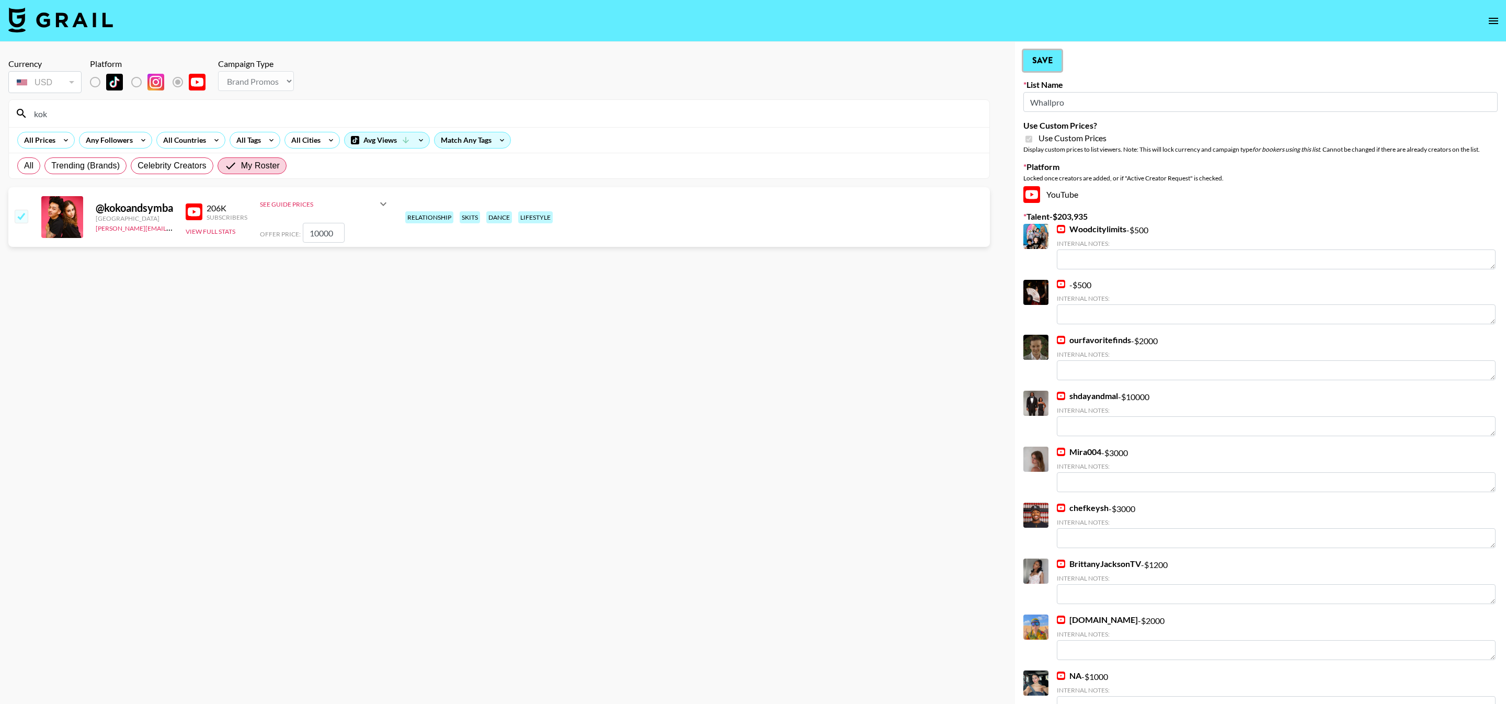
click at [1045, 56] on button "Save" at bounding box center [1042, 60] width 38 height 21
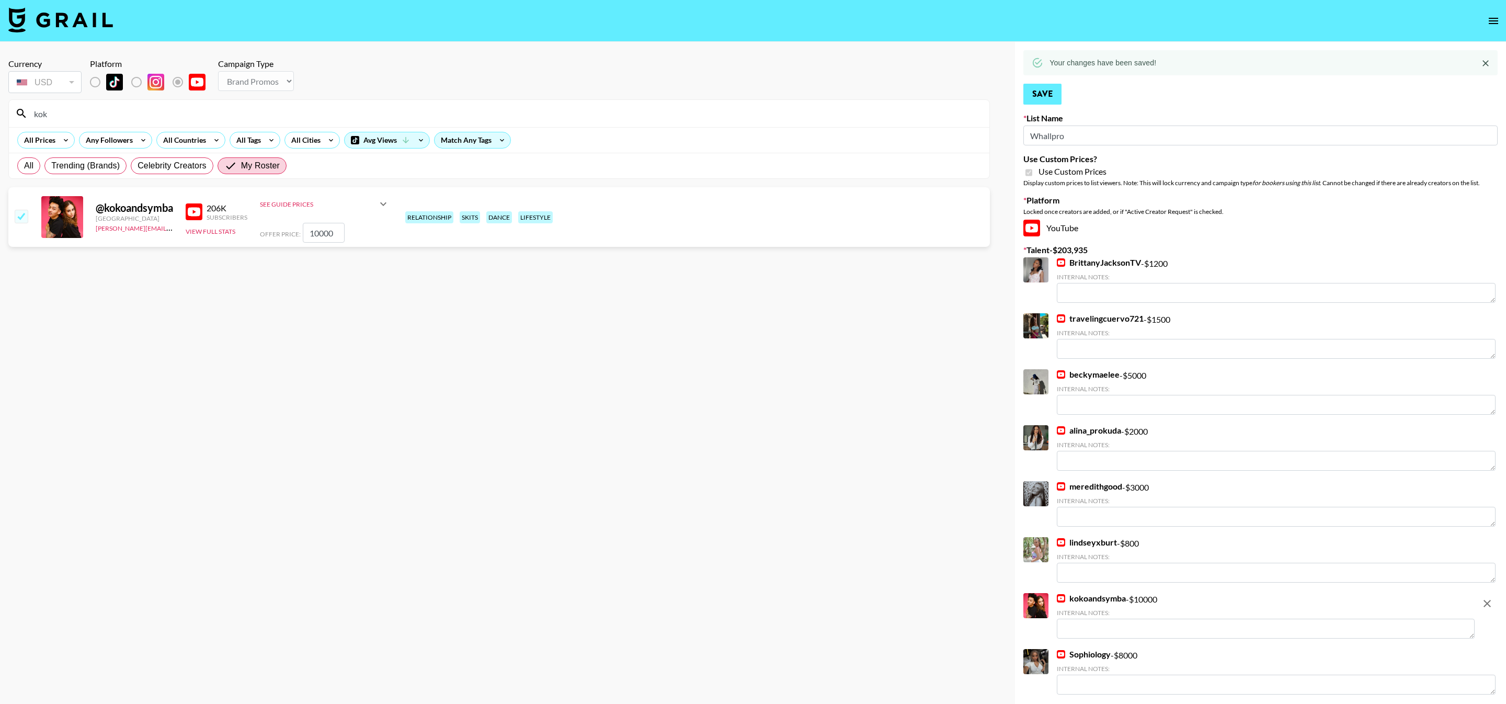
click at [1046, 55] on div "Your changes have been saved!" at bounding box center [1260, 62] width 474 height 25
click at [1041, 98] on button "Save" at bounding box center [1042, 94] width 38 height 21
click at [264, 119] on input "kok" at bounding box center [505, 113] width 955 height 17
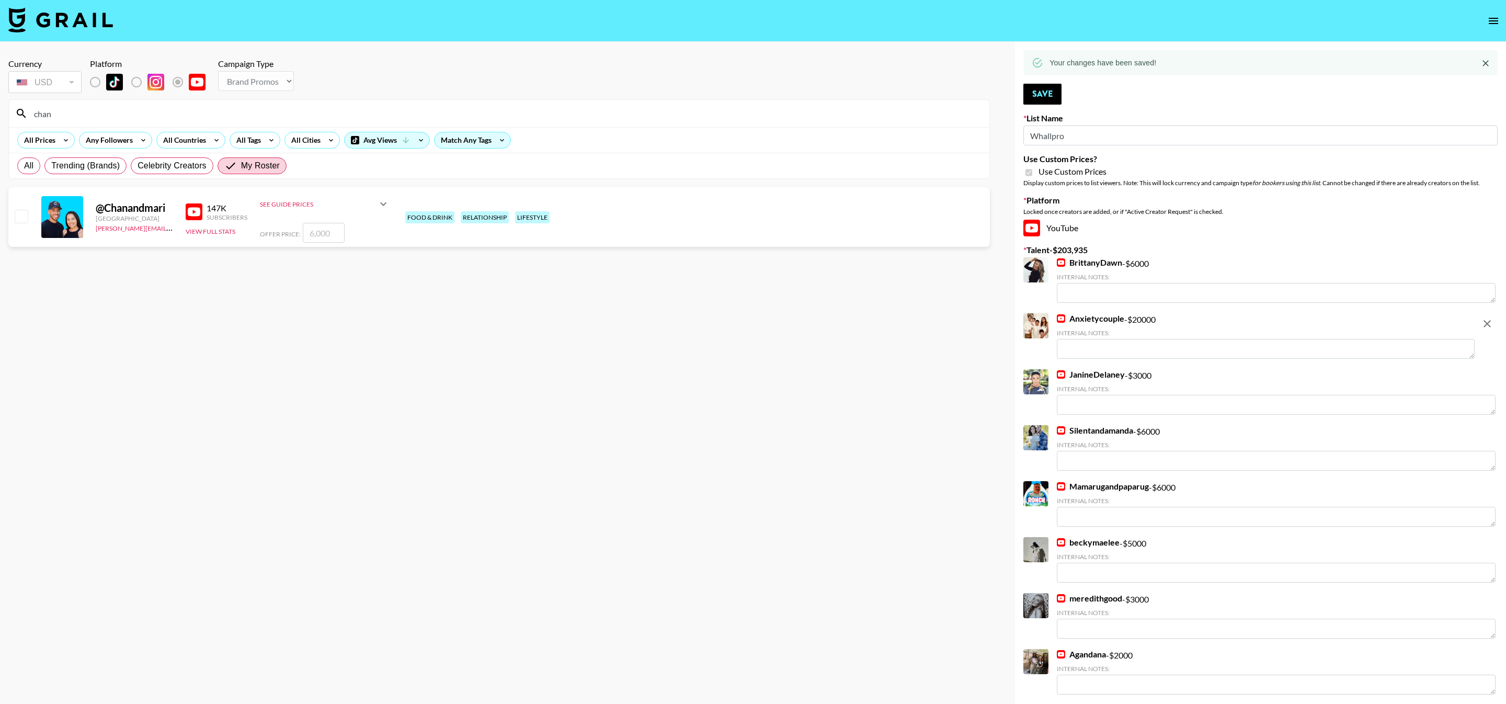
type input "chan"
click at [10, 212] on div "@ Chanandmari United States pete@grail-talent.com 147K Subscribers View Full St…" at bounding box center [498, 217] width 981 height 60
click at [17, 216] on input "checkbox" at bounding box center [21, 216] width 13 height 13
checkbox input "true"
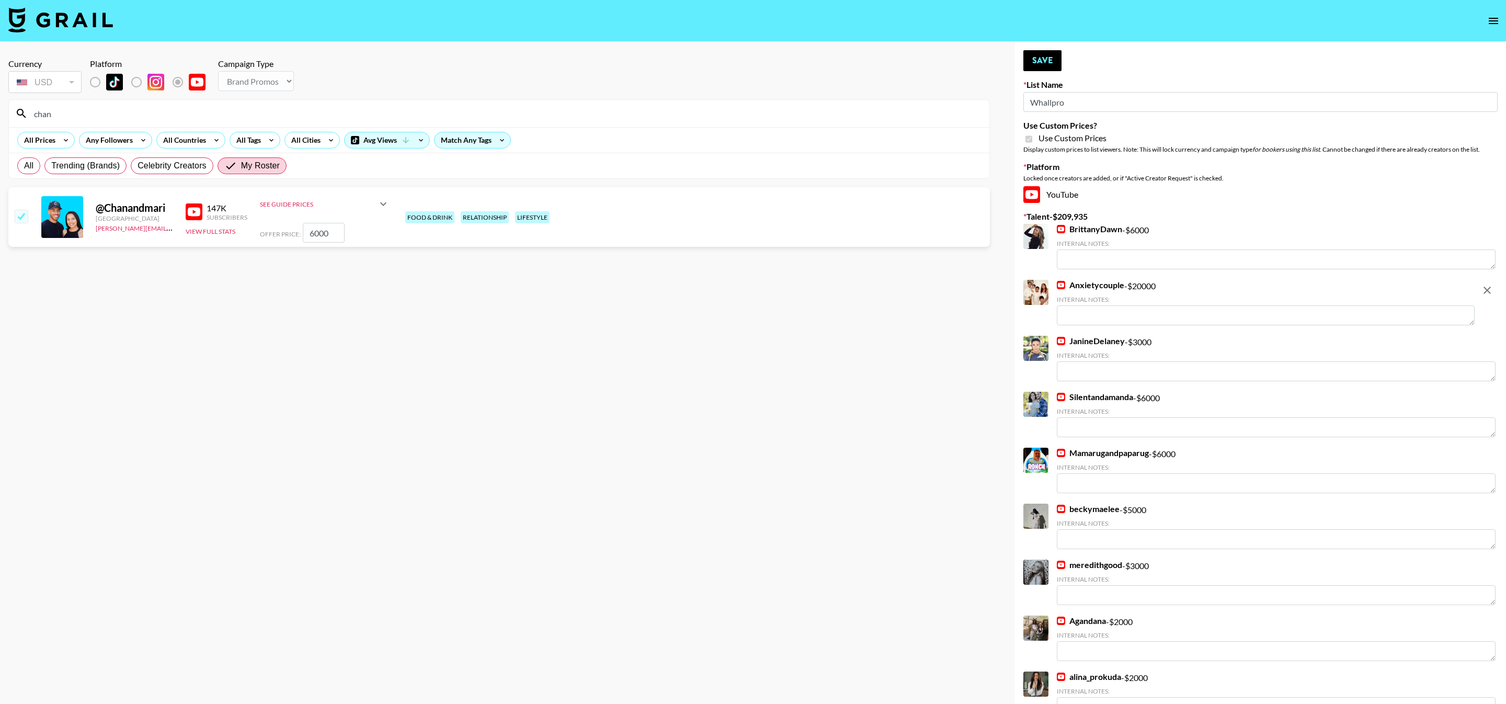
click at [328, 230] on input "6000" at bounding box center [324, 233] width 42 height 20
type input "8000"
click at [1052, 62] on button "Save" at bounding box center [1042, 60] width 38 height 21
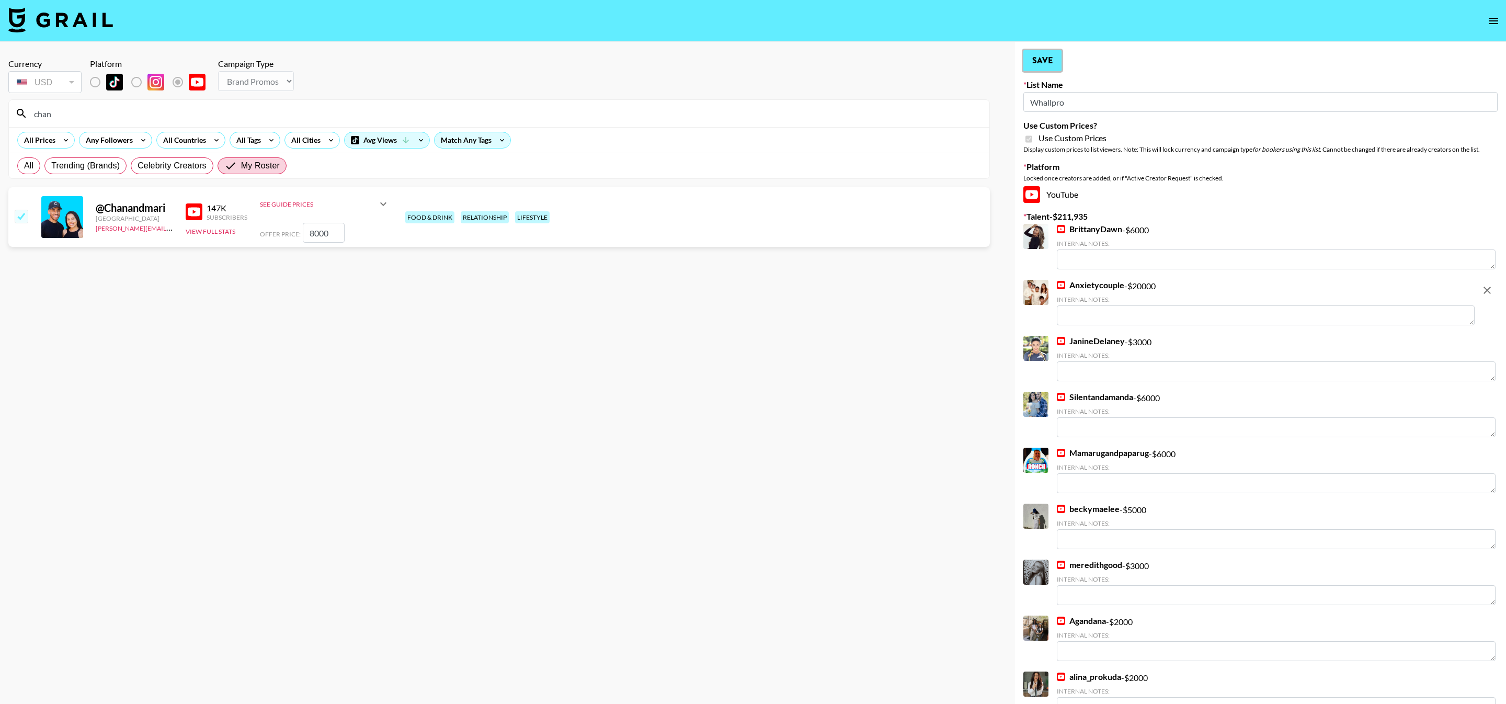
click at [1052, 62] on button "Save" at bounding box center [1042, 60] width 38 height 21
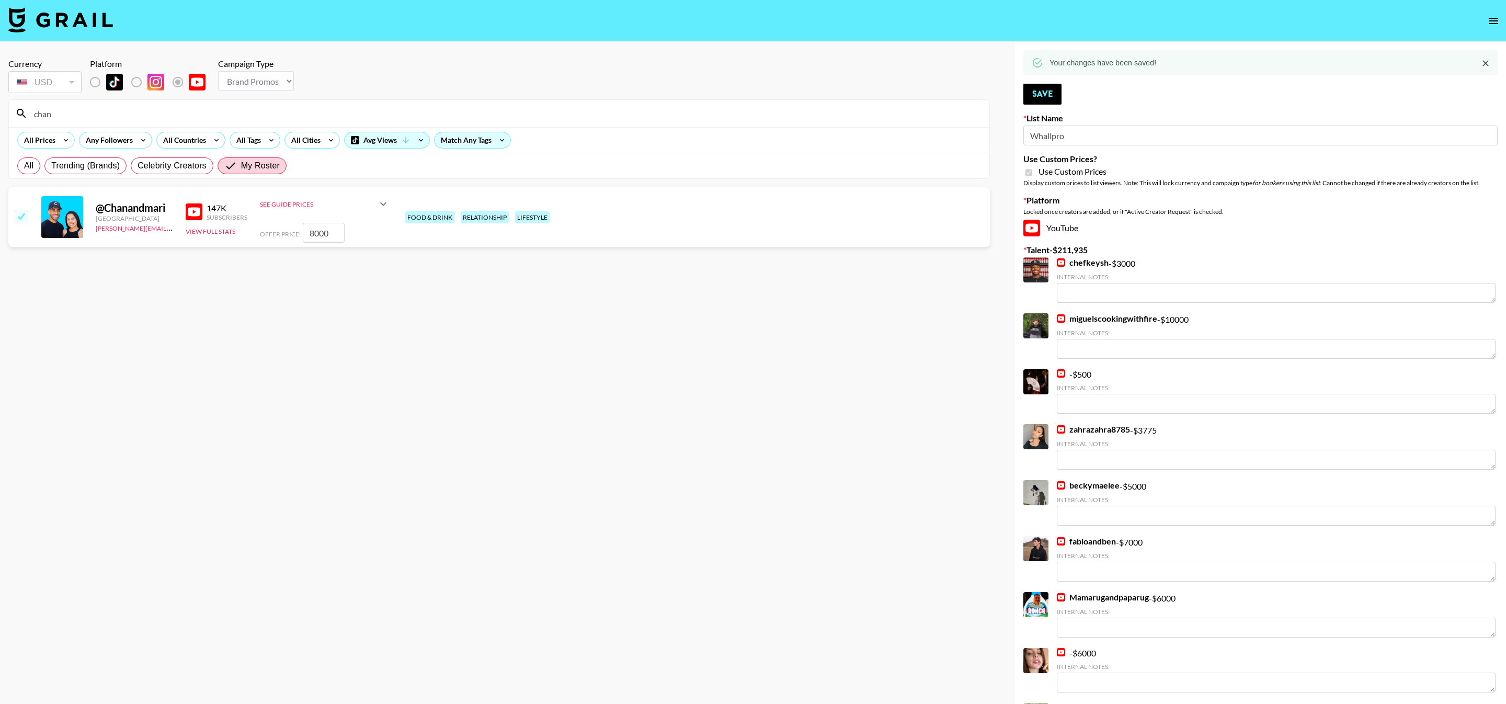
click at [306, 111] on input "chan" at bounding box center [505, 113] width 955 height 17
type input "ayo"
click at [27, 220] on input "checkbox" at bounding box center [21, 216] width 13 height 13
checkbox input "true"
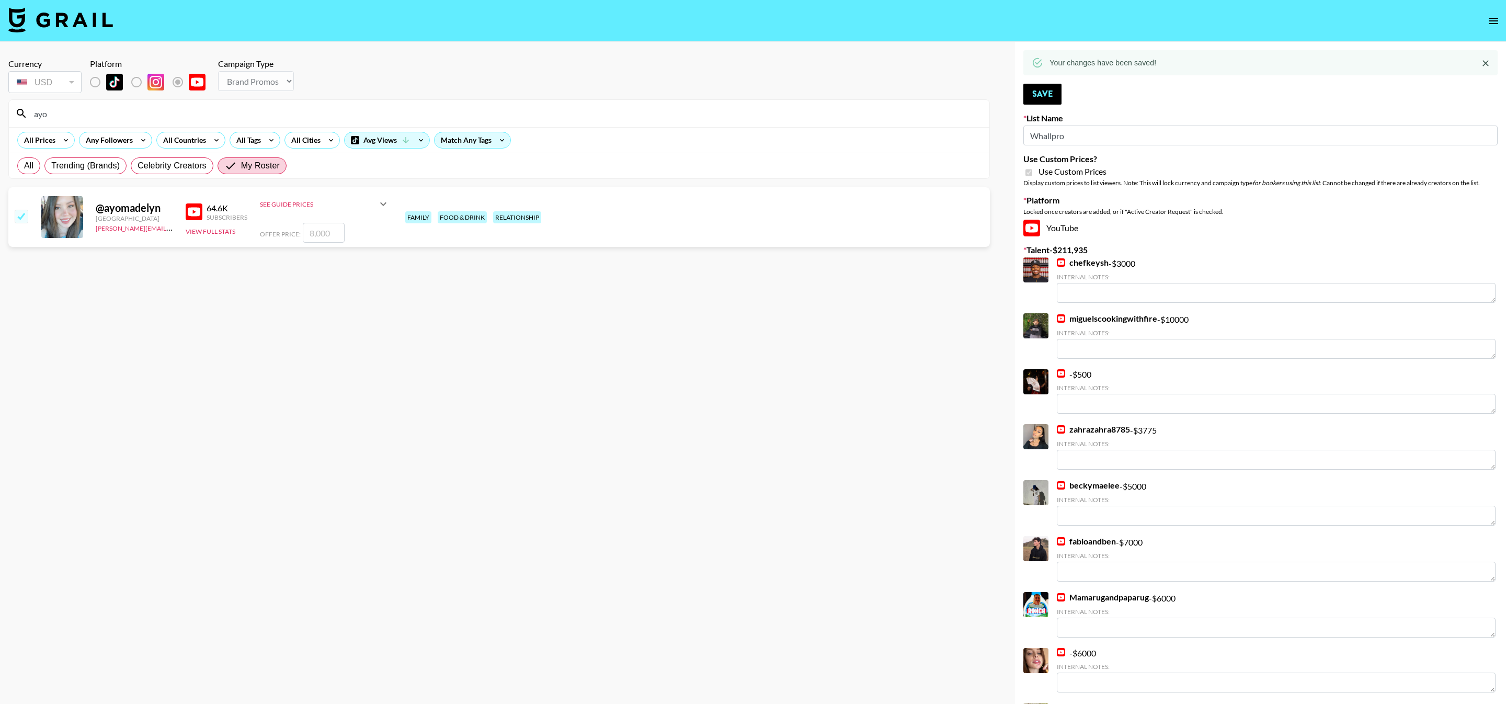
type input "8000"
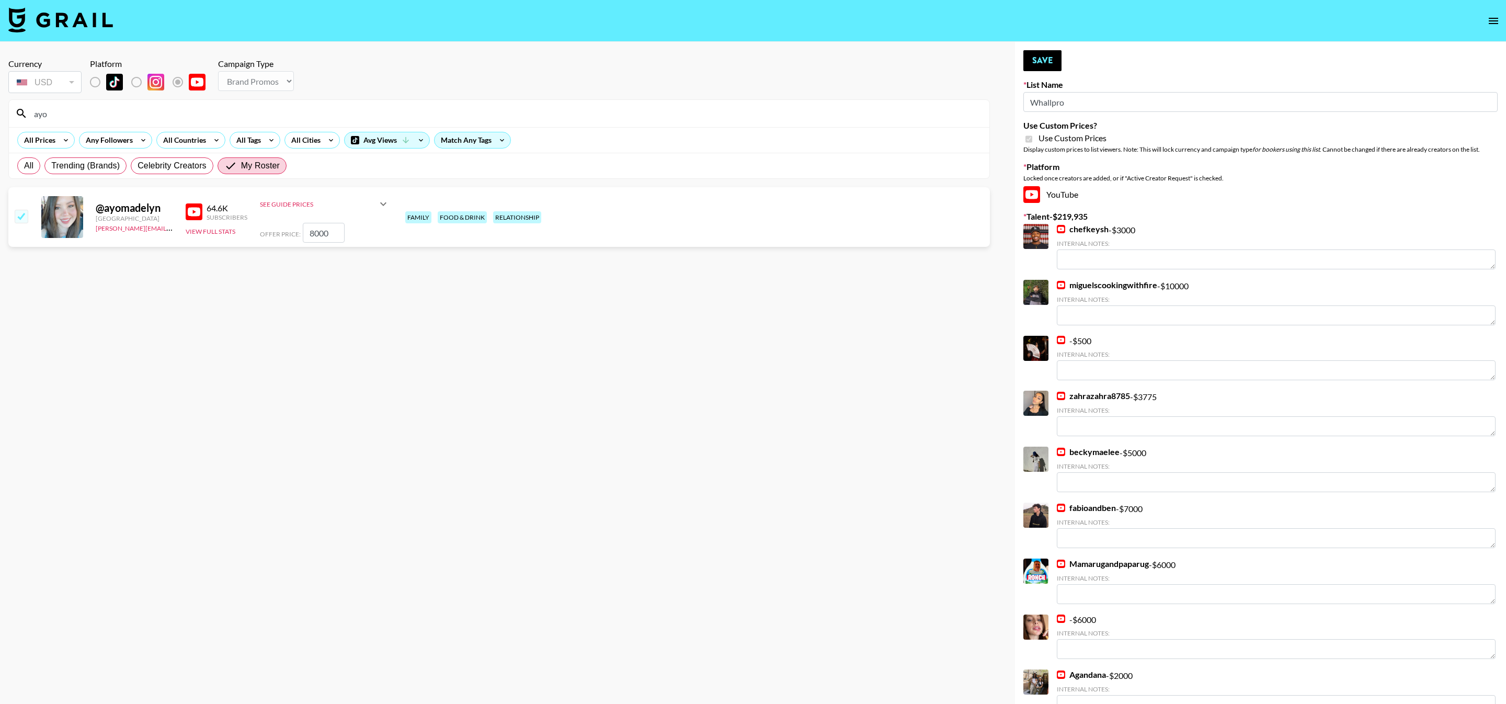
click at [313, 232] on input "8000" at bounding box center [324, 233] width 42 height 20
checkbox input "false"
checkbox input "true"
type input "20000"
click at [1032, 66] on button "Save" at bounding box center [1042, 60] width 38 height 21
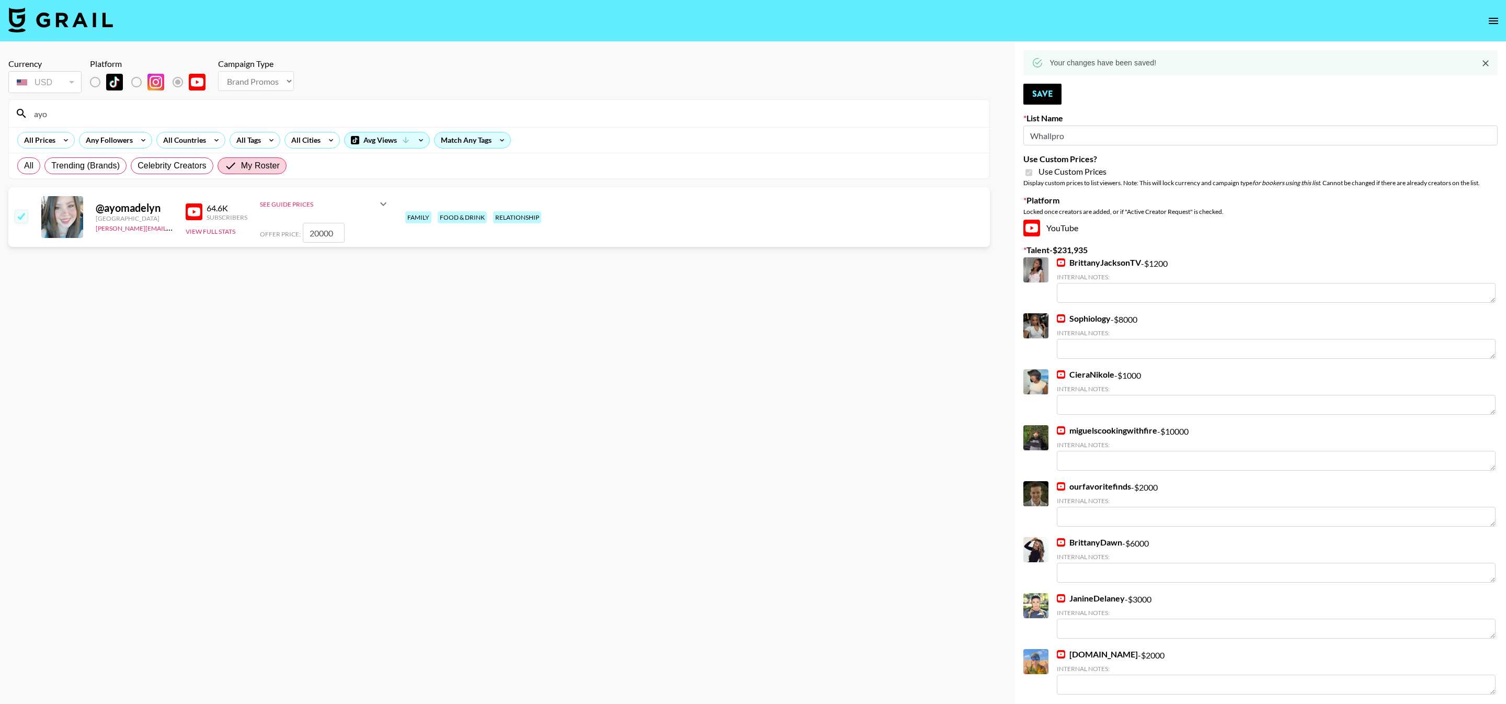
click at [156, 115] on input "ayo" at bounding box center [505, 113] width 955 height 17
click at [156, 116] on input "ayo" at bounding box center [505, 113] width 955 height 17
type input "stro"
click at [17, 281] on input "checkbox" at bounding box center [21, 279] width 13 height 13
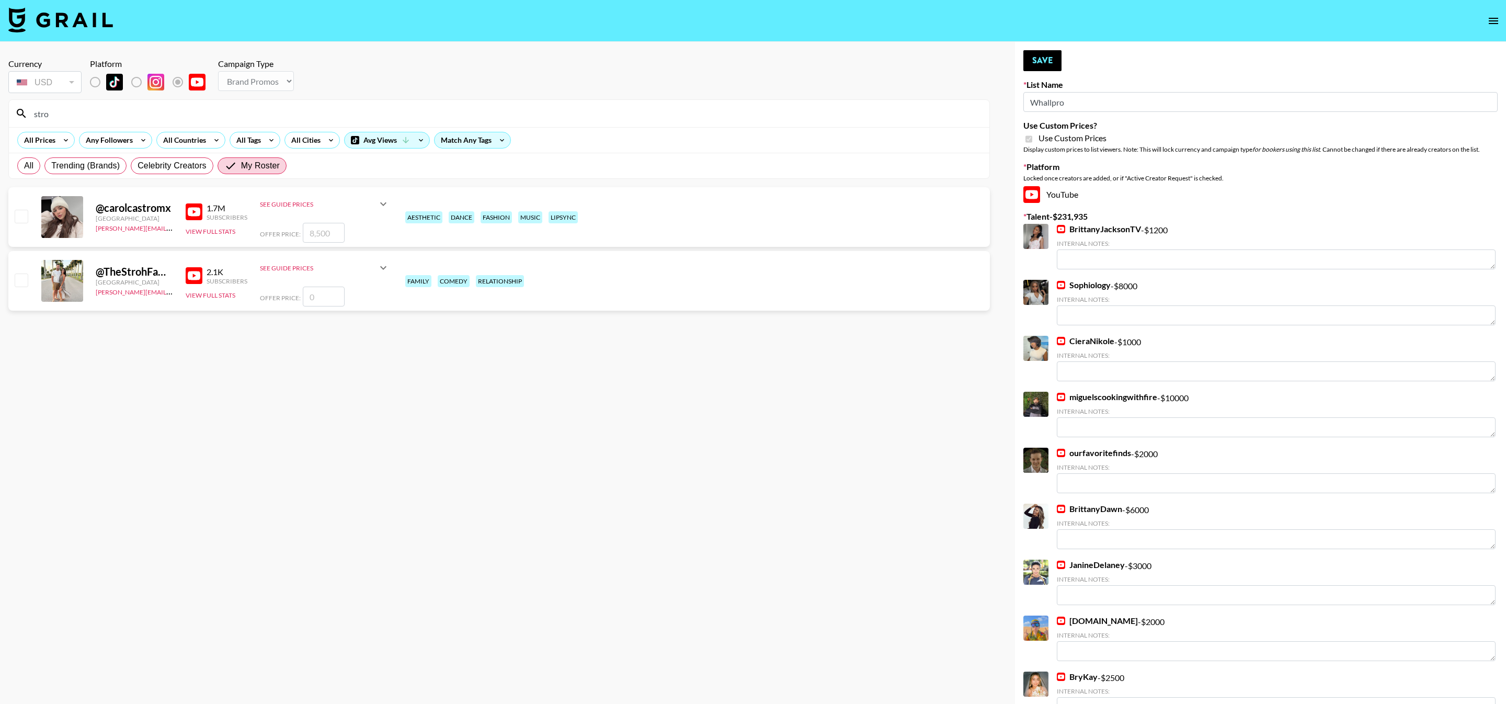
click at [331, 290] on input "number" at bounding box center [324, 297] width 42 height 20
checkbox input "true"
type input "8000"
click at [1048, 52] on button "Save" at bounding box center [1042, 60] width 38 height 21
click at [1048, 53] on button "Save" at bounding box center [1042, 60] width 38 height 21
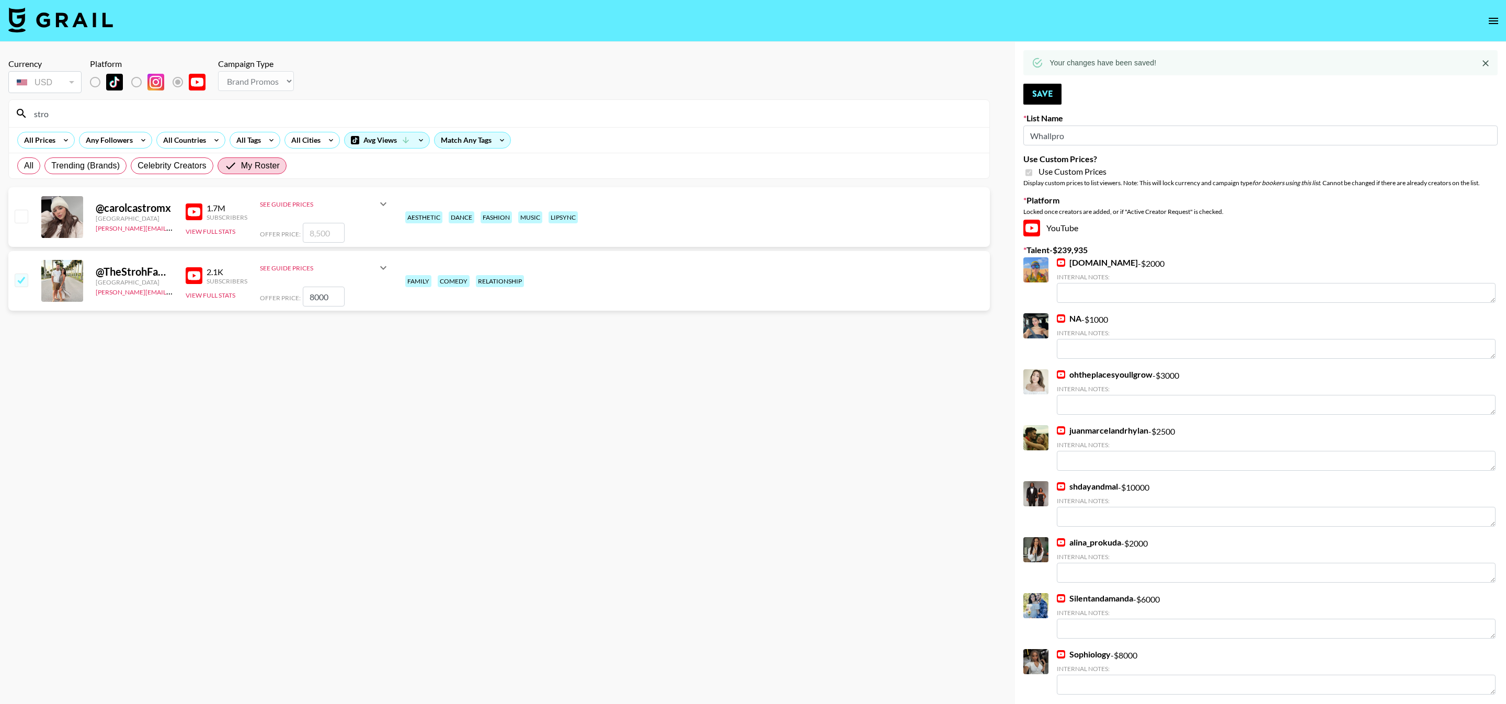
click at [323, 111] on input "stro" at bounding box center [505, 113] width 955 height 17
type input "zon"
click at [21, 225] on div at bounding box center [21, 217] width 16 height 18
click at [20, 216] on input "checkbox" at bounding box center [21, 216] width 13 height 13
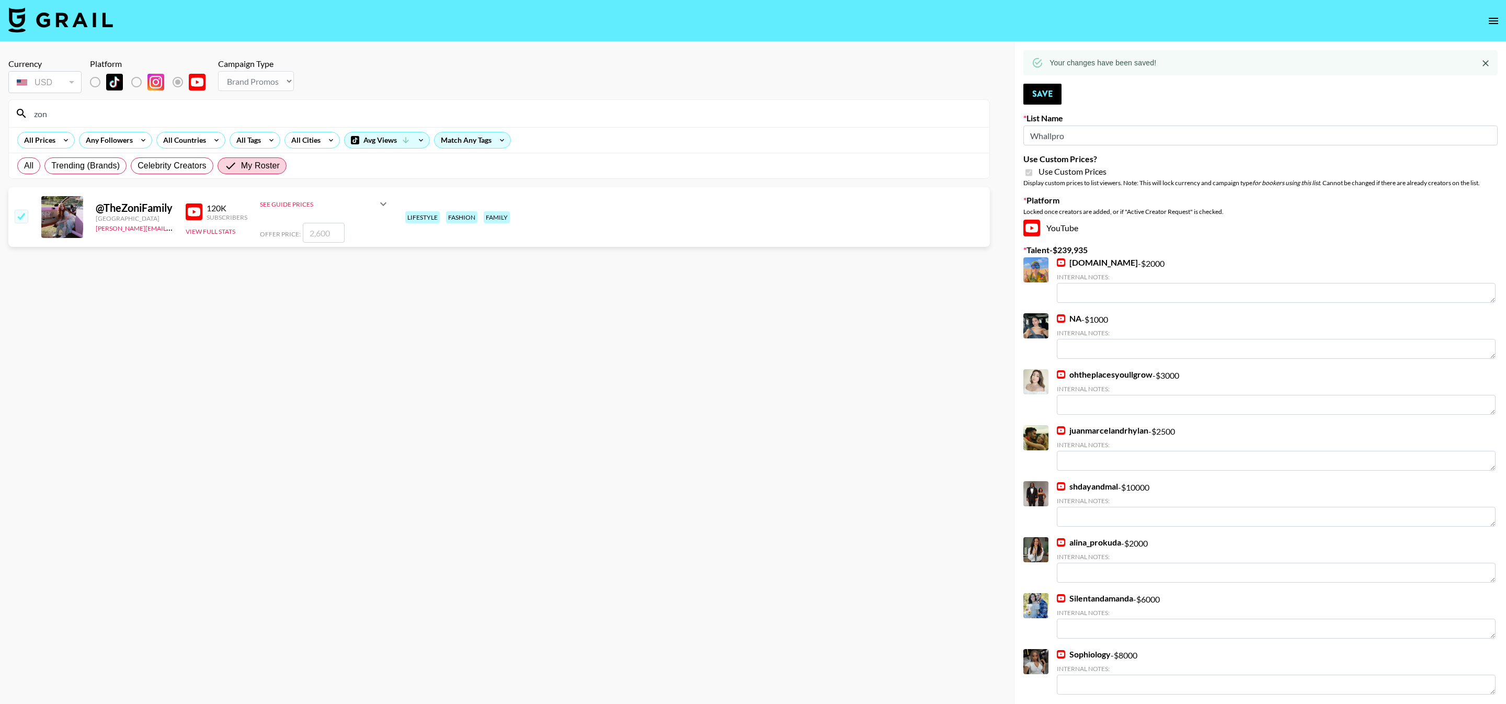
checkbox input "true"
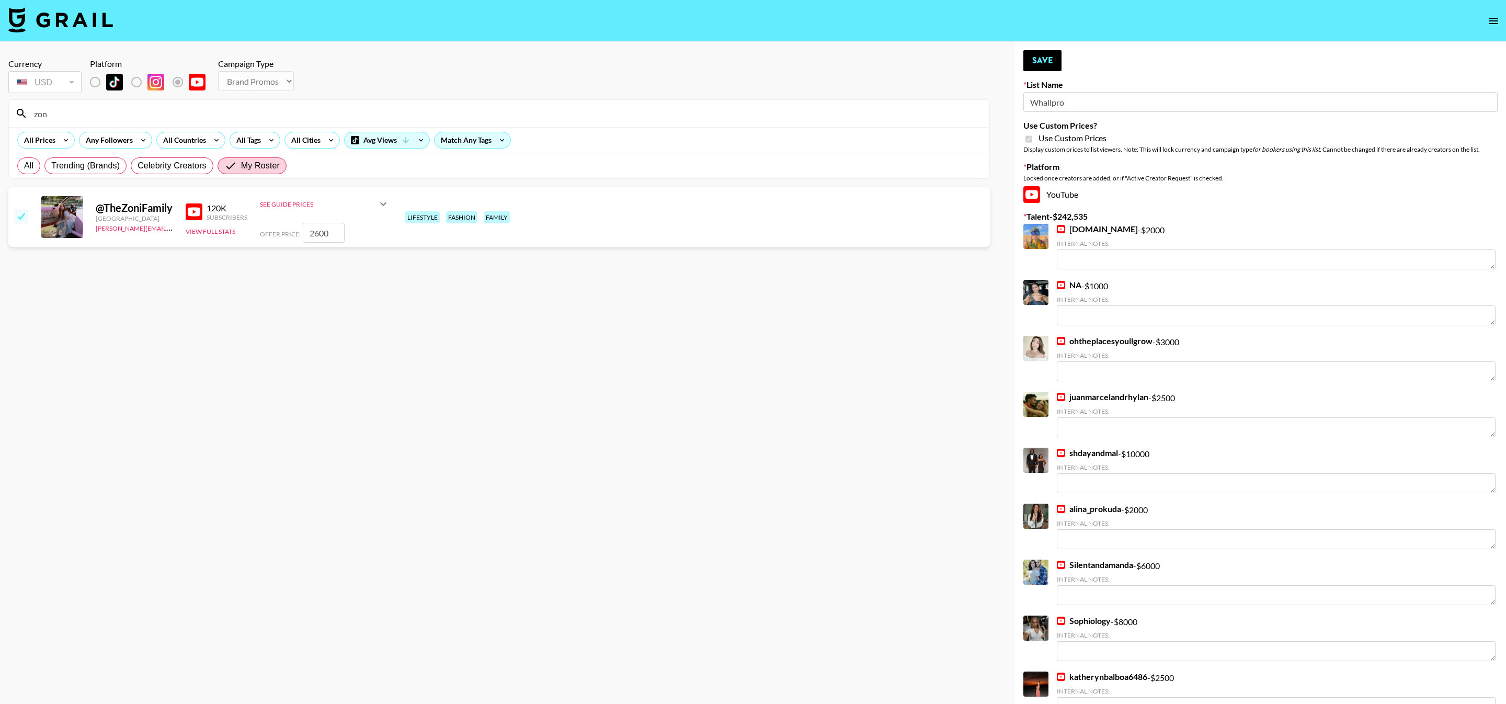
click at [339, 232] on input "2600" at bounding box center [324, 233] width 42 height 20
type input "10000"
click at [1056, 70] on button "Save" at bounding box center [1042, 60] width 38 height 21
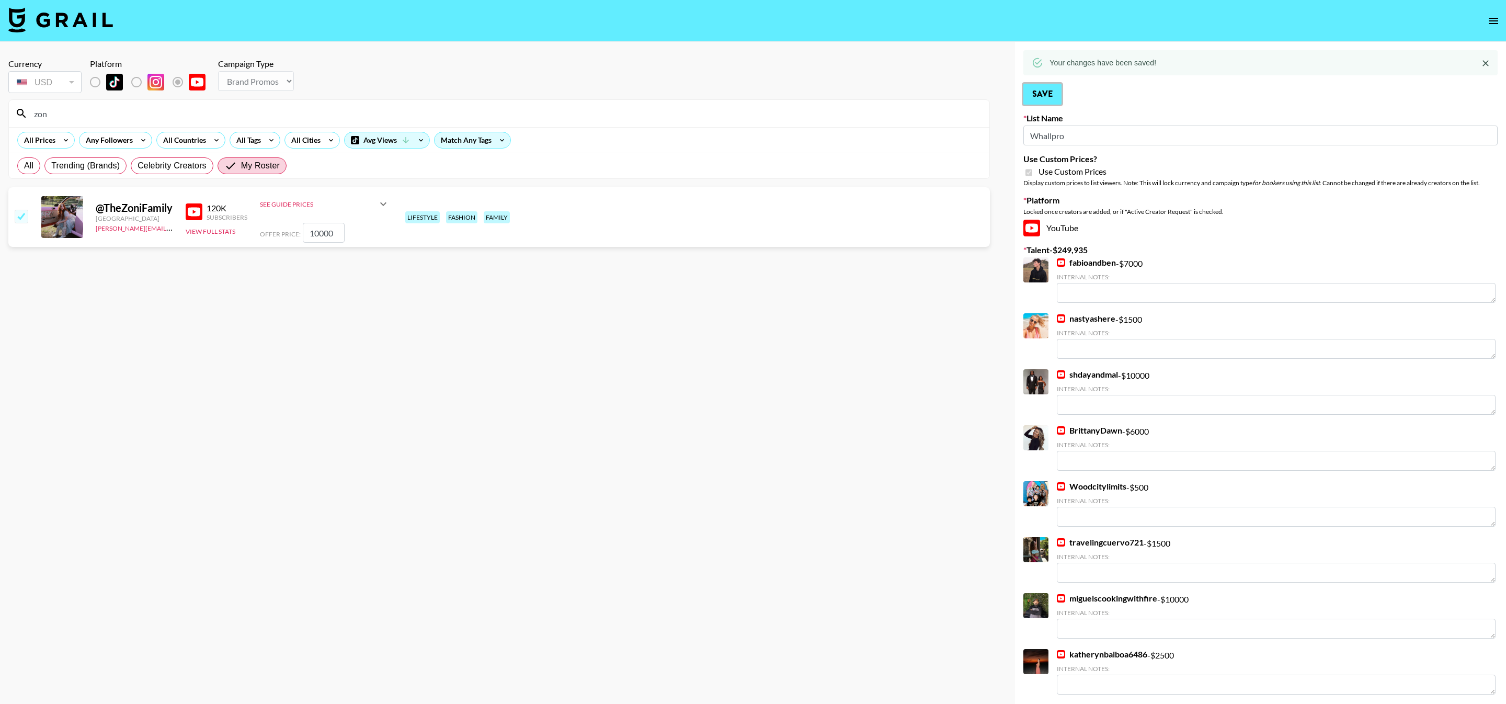
click at [1052, 87] on button "Save" at bounding box center [1042, 94] width 38 height 21
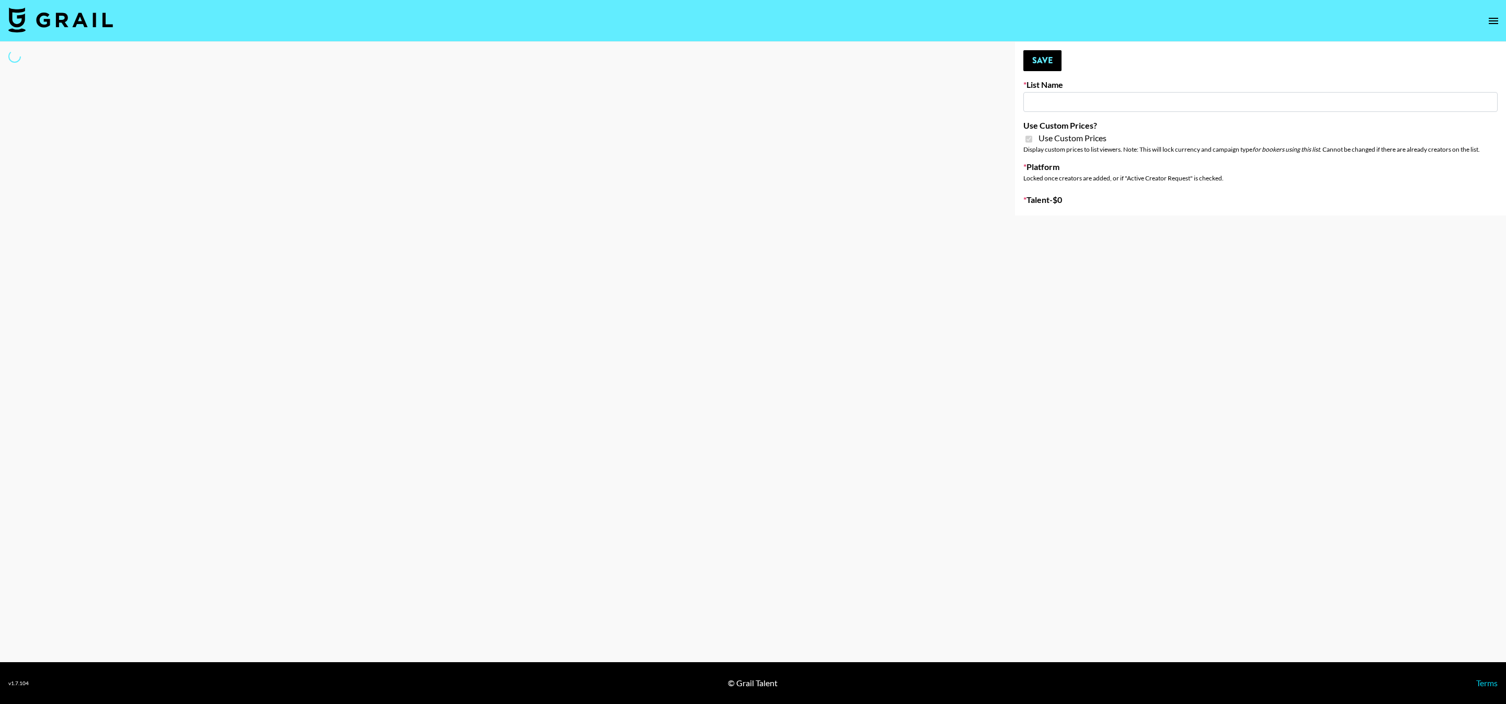
type input "Flexispot"
checkbox input "true"
select select "Brand"
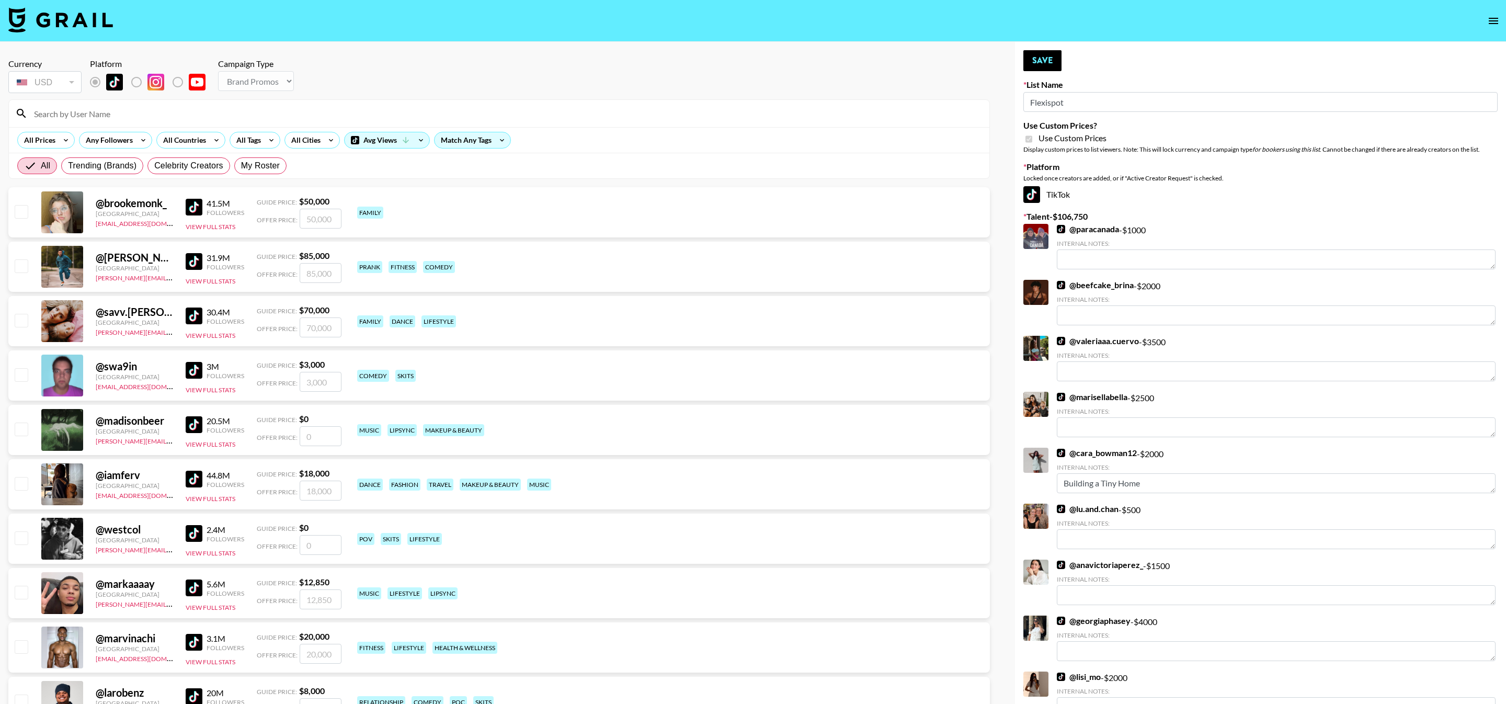
click at [309, 114] on input at bounding box center [505, 113] width 955 height 17
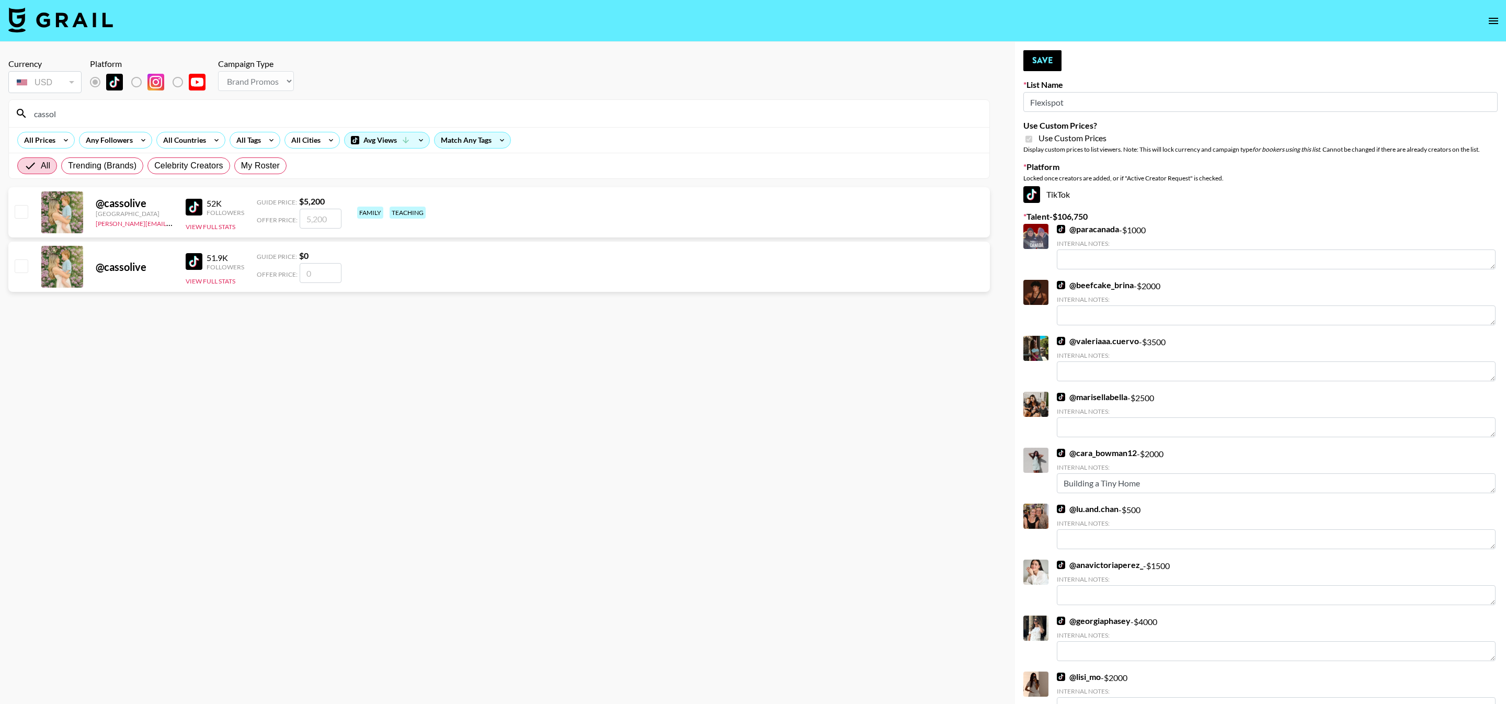
type input "cassol"
click at [17, 217] on input "checkbox" at bounding box center [21, 211] width 13 height 13
checkbox input "true"
click at [326, 214] on input "5200" at bounding box center [321, 219] width 42 height 20
click at [325, 214] on input "5200" at bounding box center [321, 219] width 42 height 20
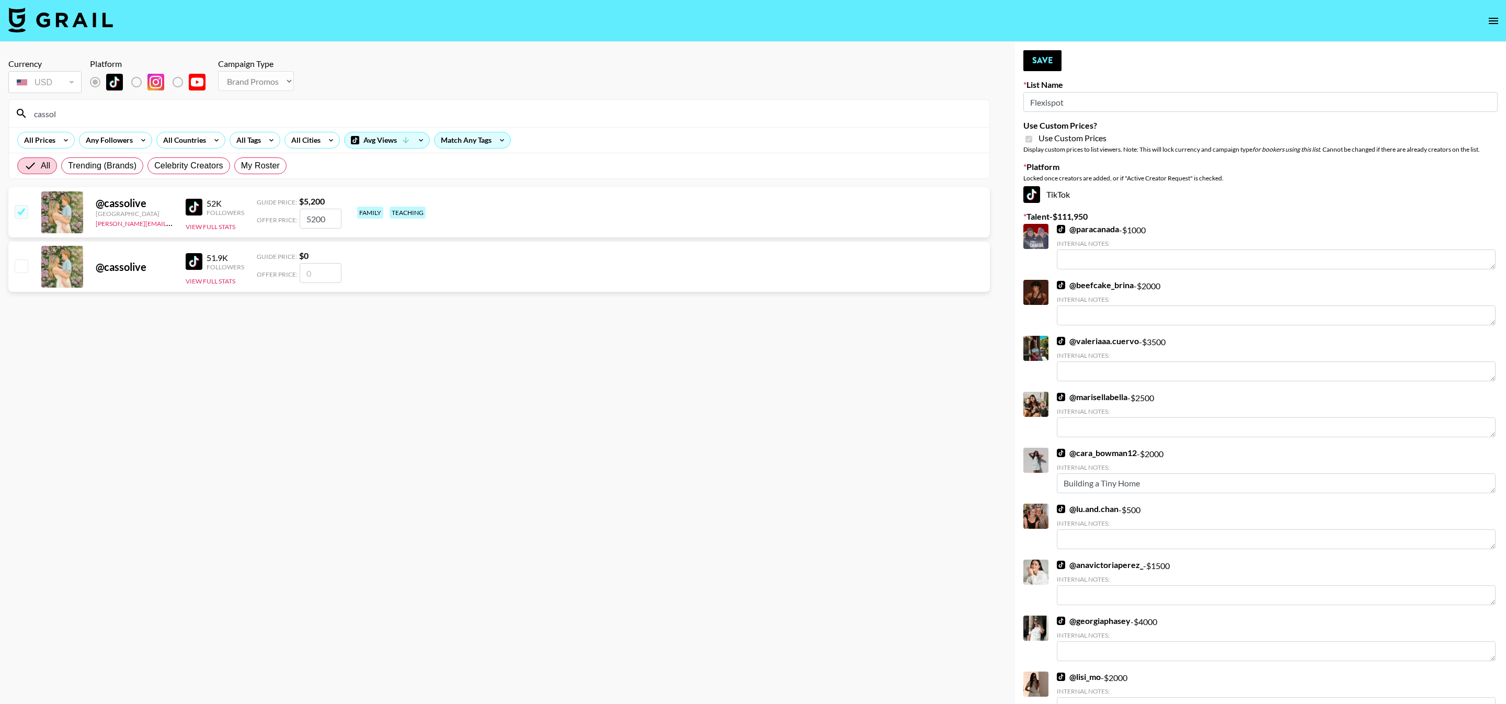
click at [325, 214] on input "5200" at bounding box center [321, 219] width 42 height 20
click at [317, 220] on input "1000" at bounding box center [321, 219] width 42 height 20
type input "100"
checkbox input "false"
checkbox input "true"
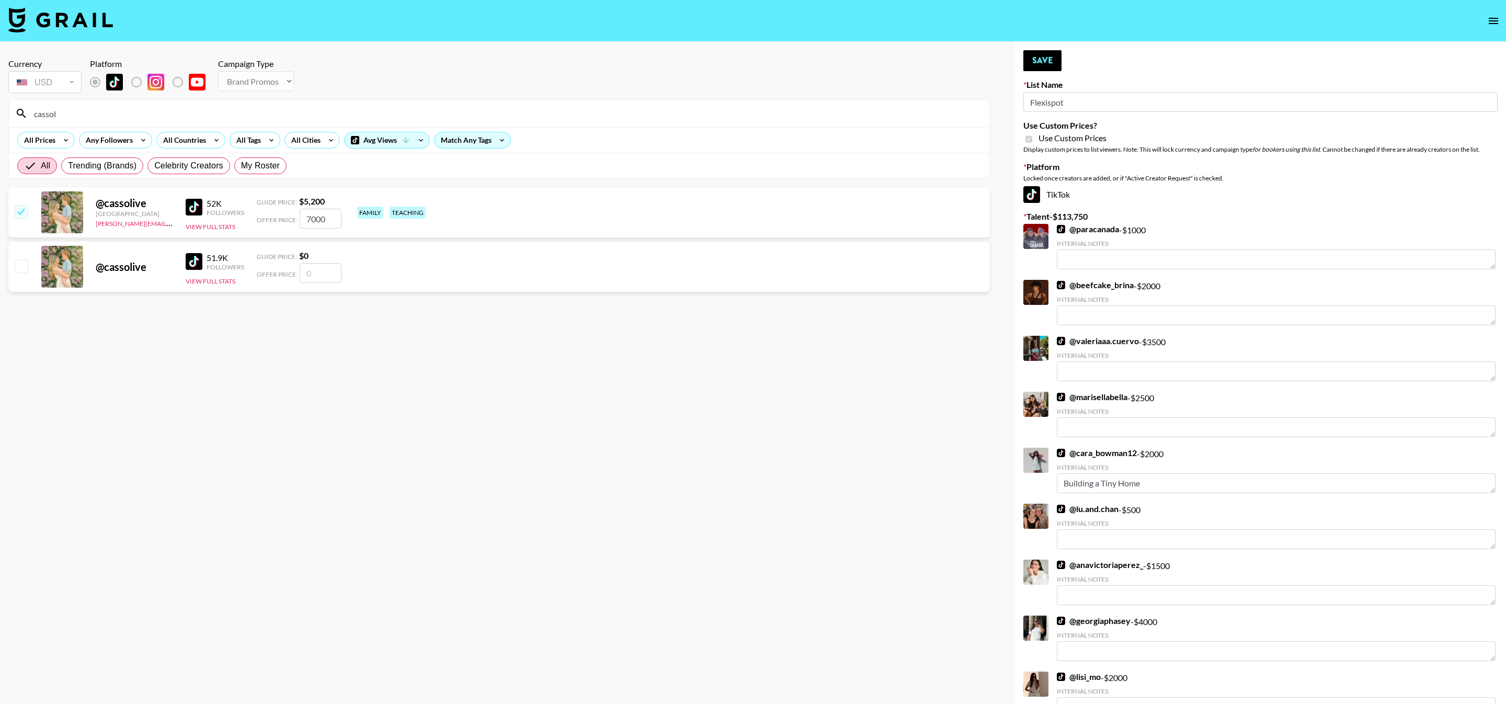
type input "7000"
click at [1042, 65] on button "Save" at bounding box center [1042, 60] width 38 height 21
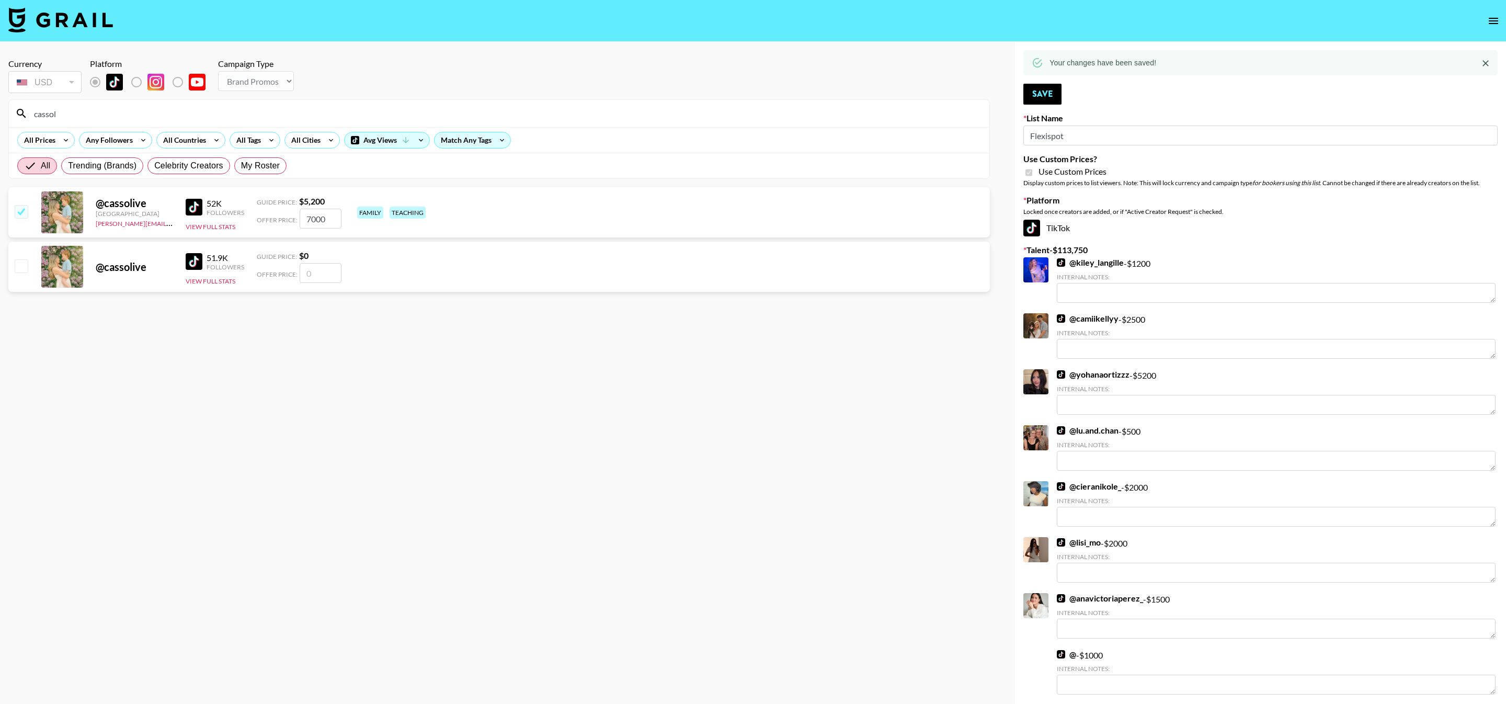
click at [311, 112] on input "cassol" at bounding box center [505, 113] width 955 height 17
type input "itsmor"
click at [17, 263] on input "checkbox" at bounding box center [21, 265] width 13 height 13
checkbox input "false"
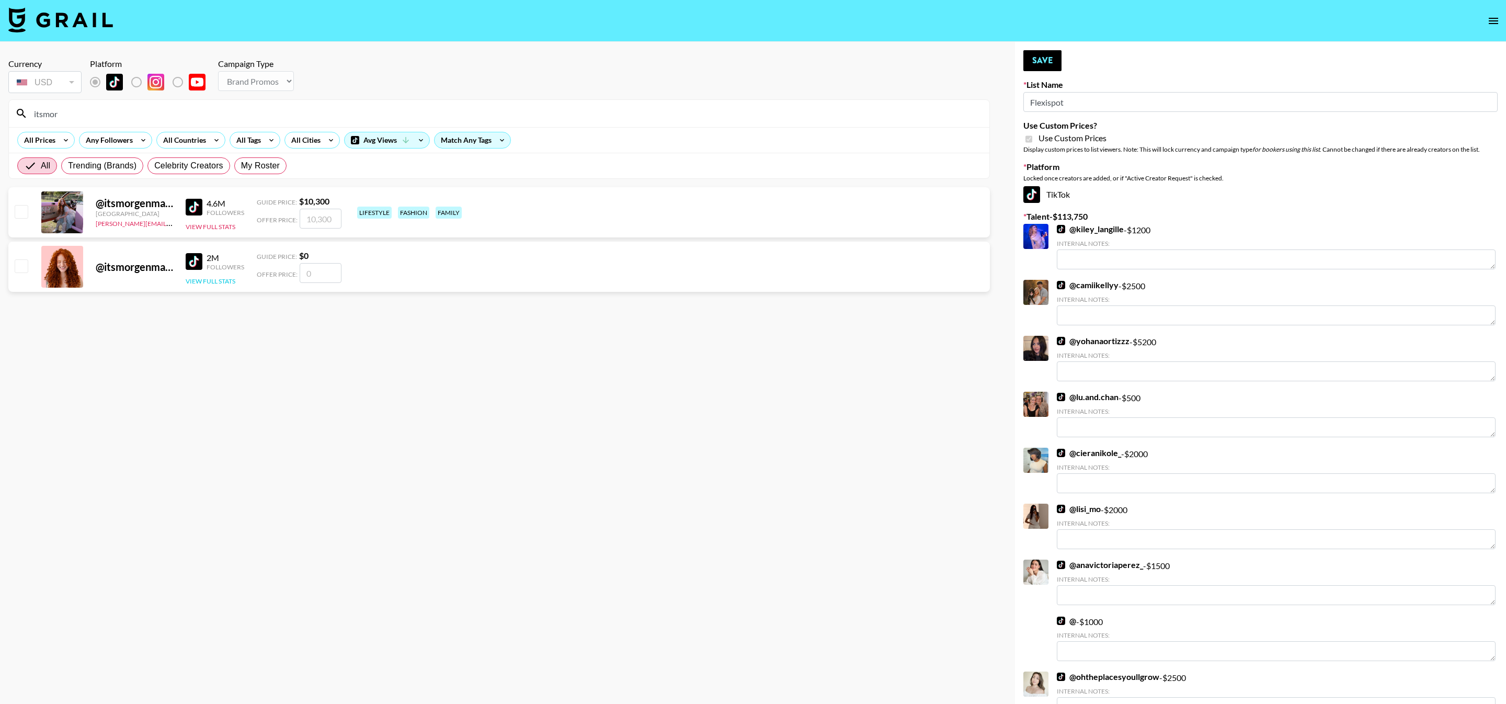
click at [205, 279] on button "View Full Stats" at bounding box center [211, 281] width 50 height 8
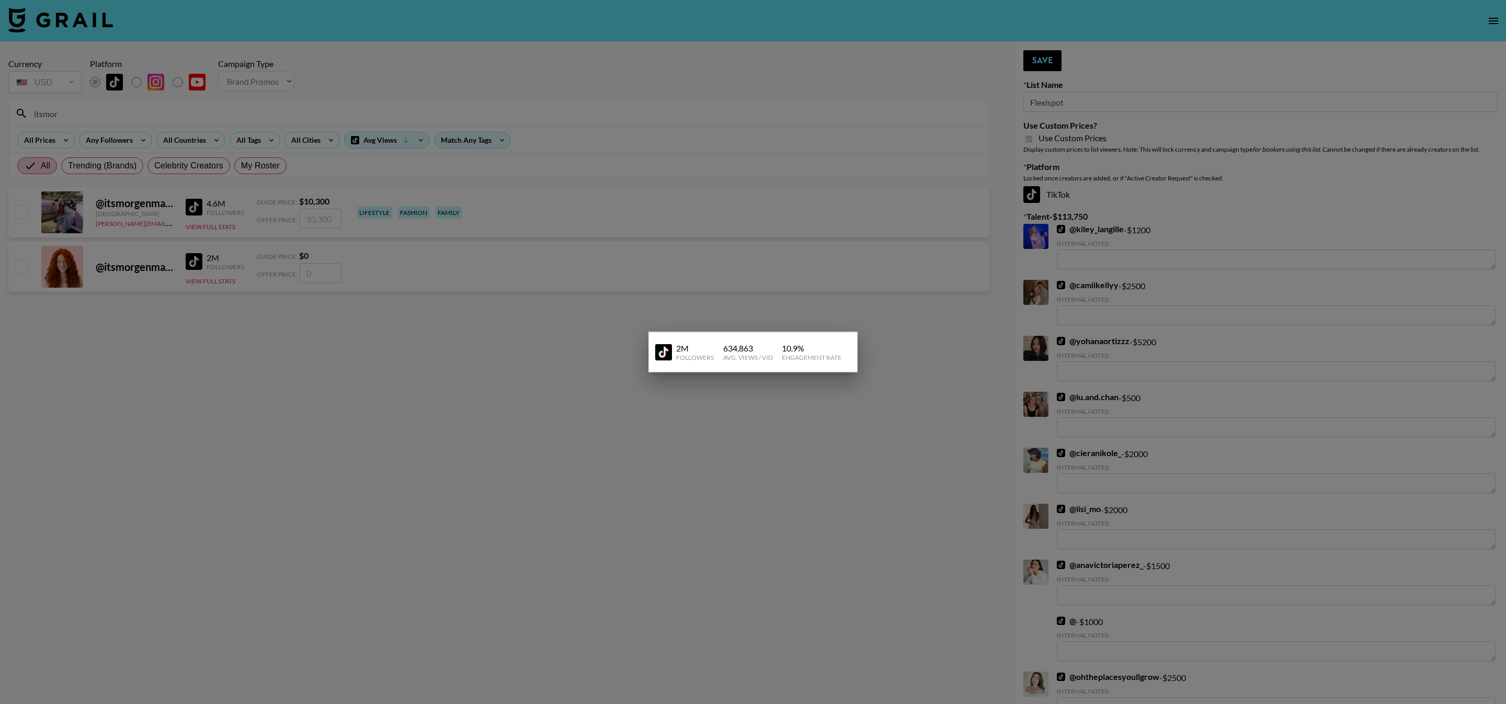
click at [201, 315] on div at bounding box center [753, 352] width 1506 height 704
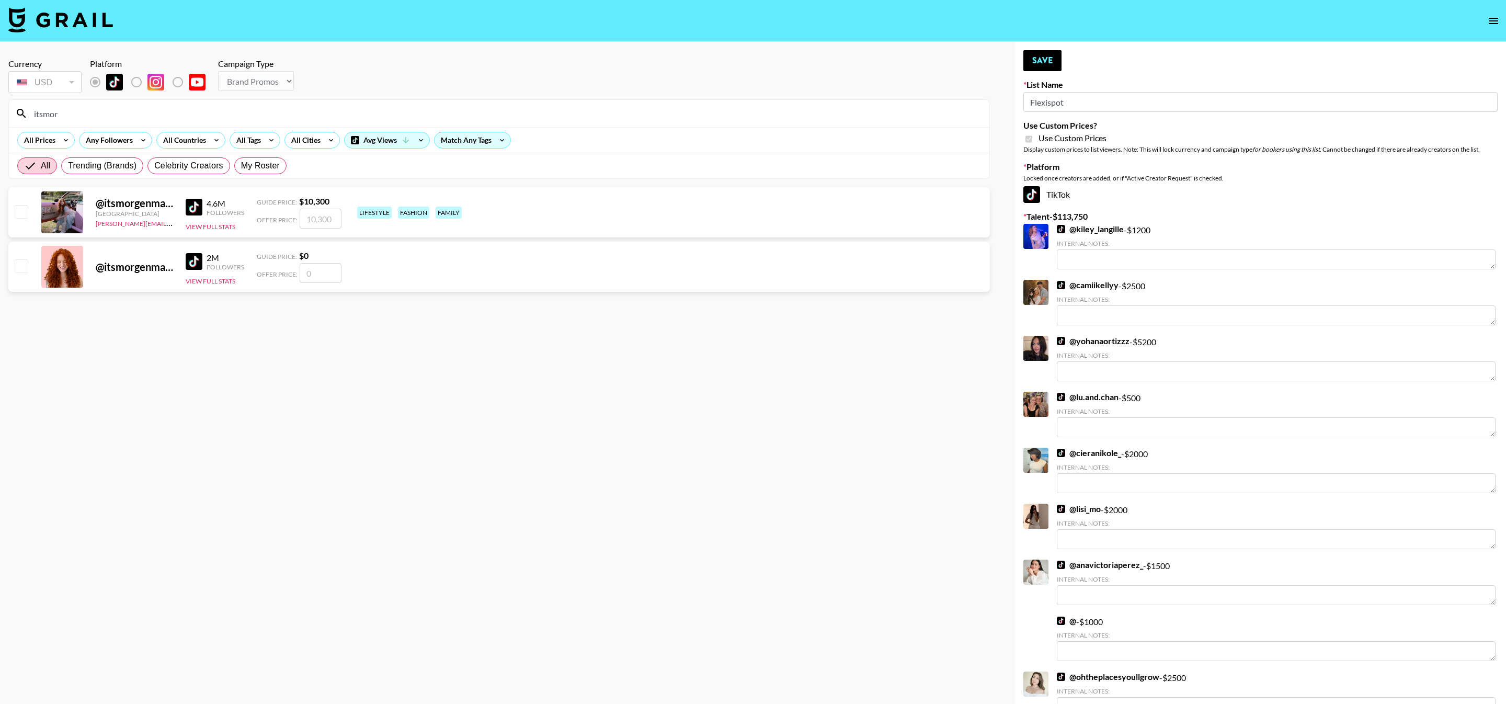
click at [325, 271] on input "number" at bounding box center [321, 273] width 42 height 20
click at [198, 204] on img at bounding box center [194, 207] width 17 height 17
click at [205, 261] on link at bounding box center [196, 261] width 21 height 17
click at [200, 229] on button "View Full Stats" at bounding box center [211, 227] width 50 height 8
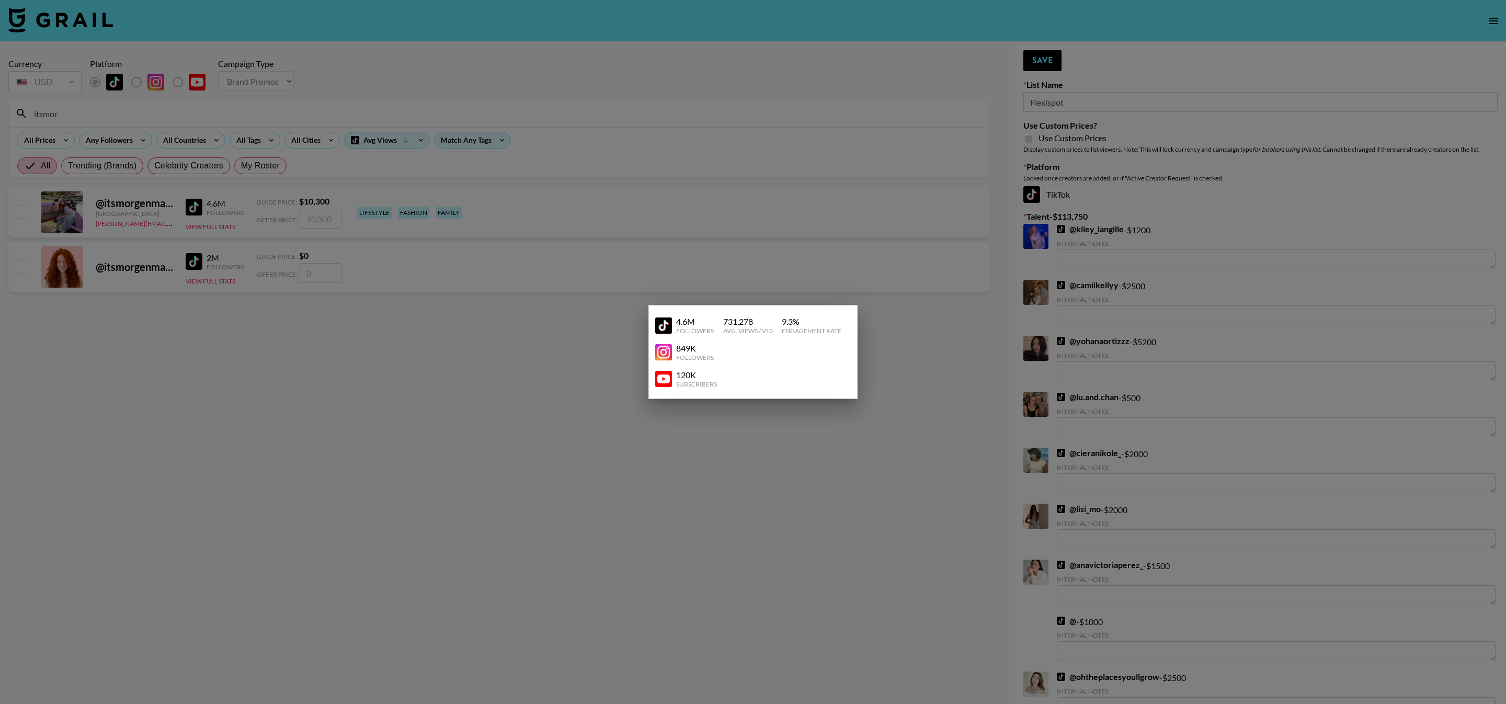
click at [256, 227] on div at bounding box center [753, 352] width 1506 height 704
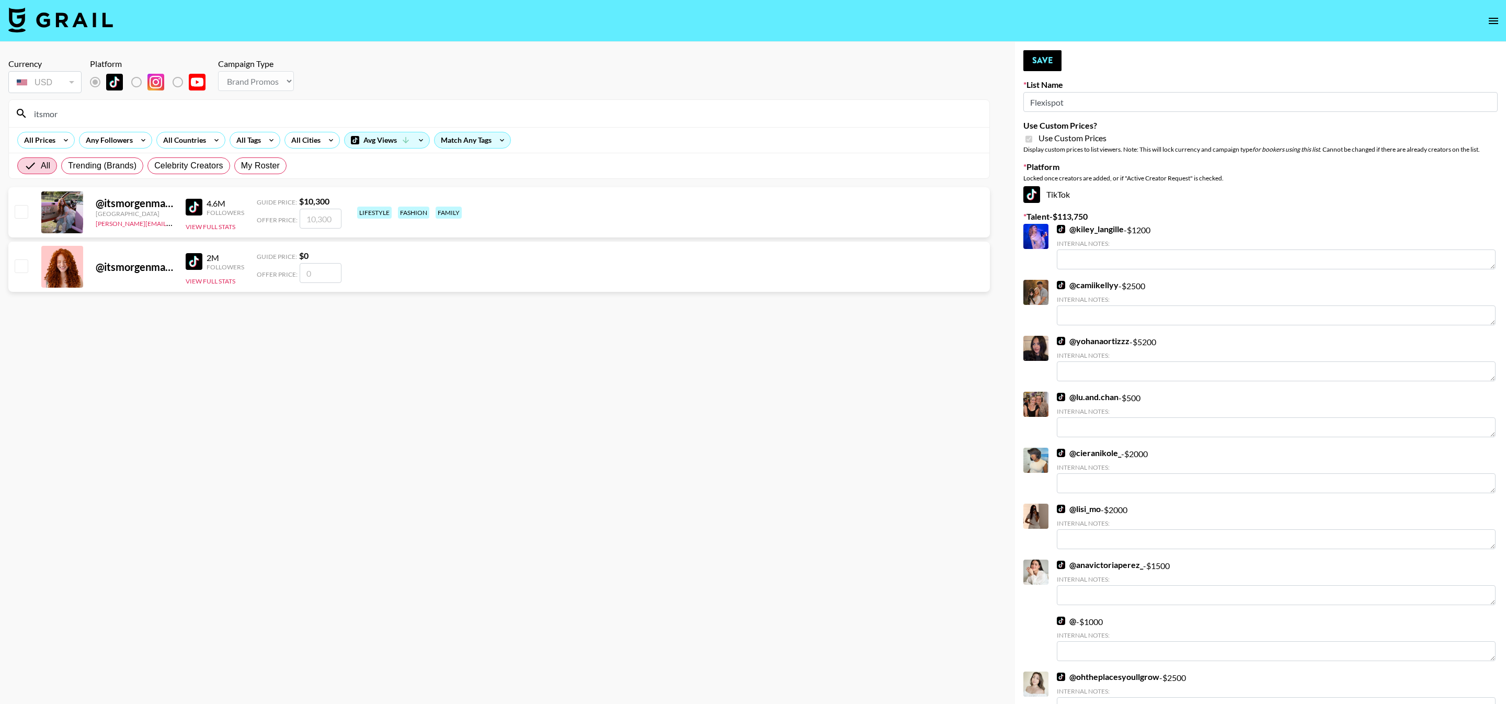
click at [9, 208] on div "@ itsmorgenmarie United States pete@grail-talent.com 4.6M Followers View Full S…" at bounding box center [498, 212] width 981 height 50
click at [20, 209] on input "checkbox" at bounding box center [21, 211] width 13 height 13
checkbox input "true"
type input "10300"
click at [1049, 55] on button "Save" at bounding box center [1042, 60] width 38 height 21
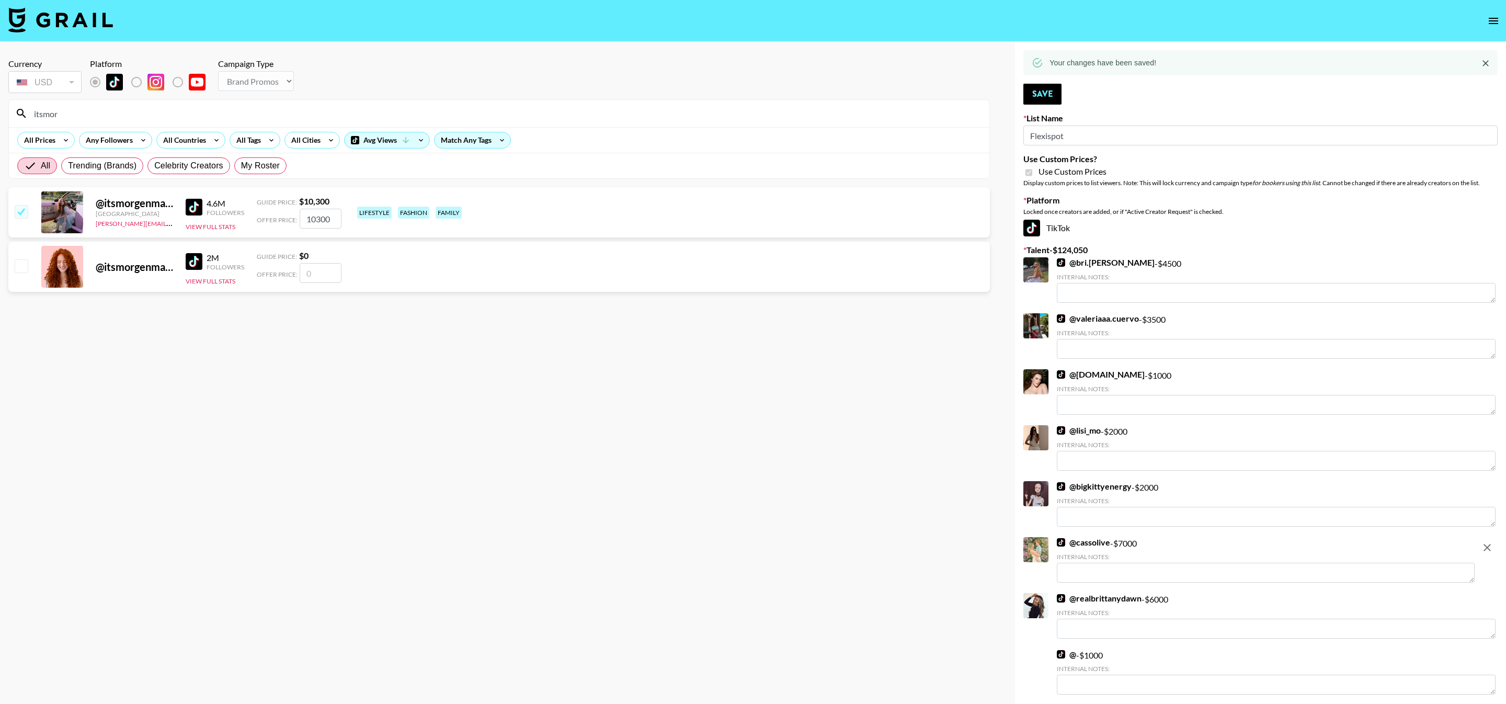
click at [211, 117] on input "itsmor" at bounding box center [505, 113] width 955 height 17
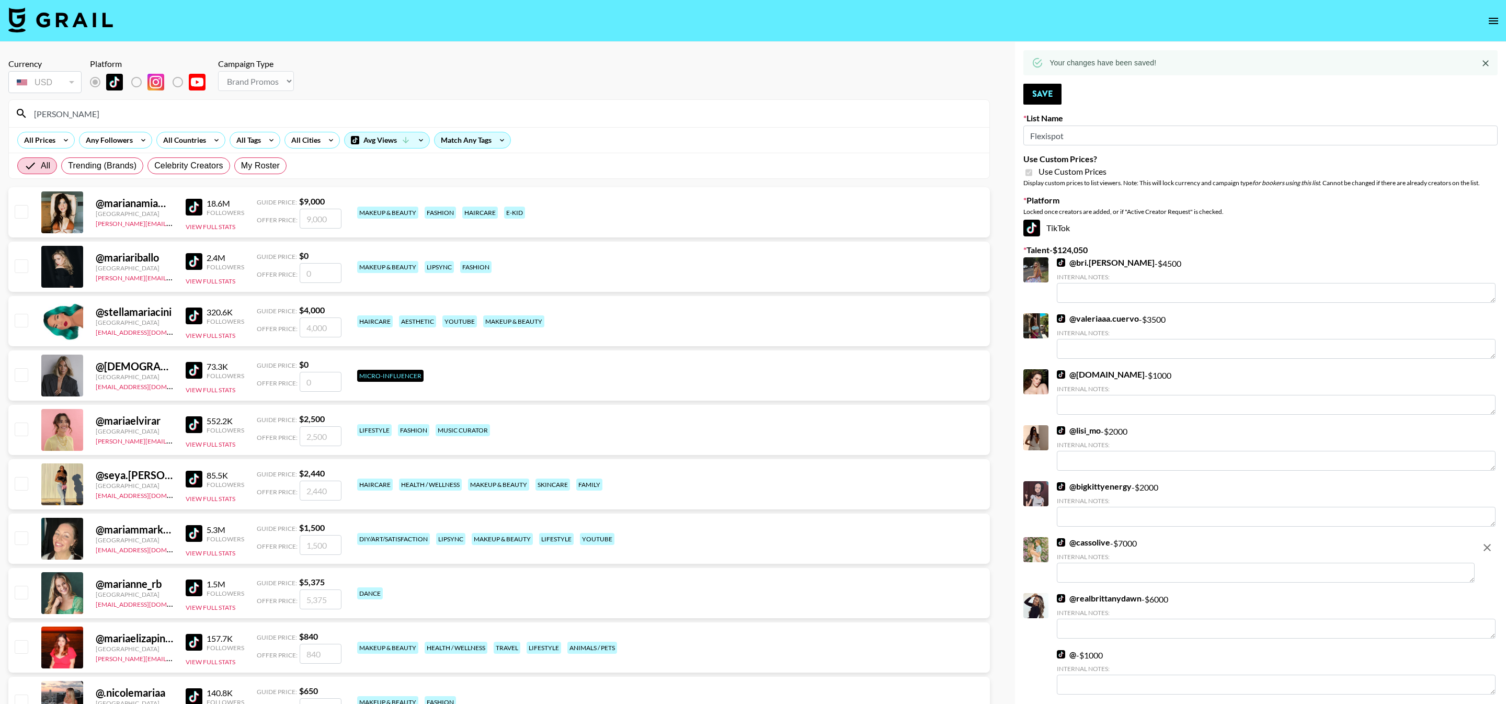
type input "maria"
click at [277, 161] on span "My Roster" at bounding box center [260, 165] width 39 height 13
click at [241, 166] on input "My Roster" at bounding box center [241, 166] width 0 height 0
radio input "true"
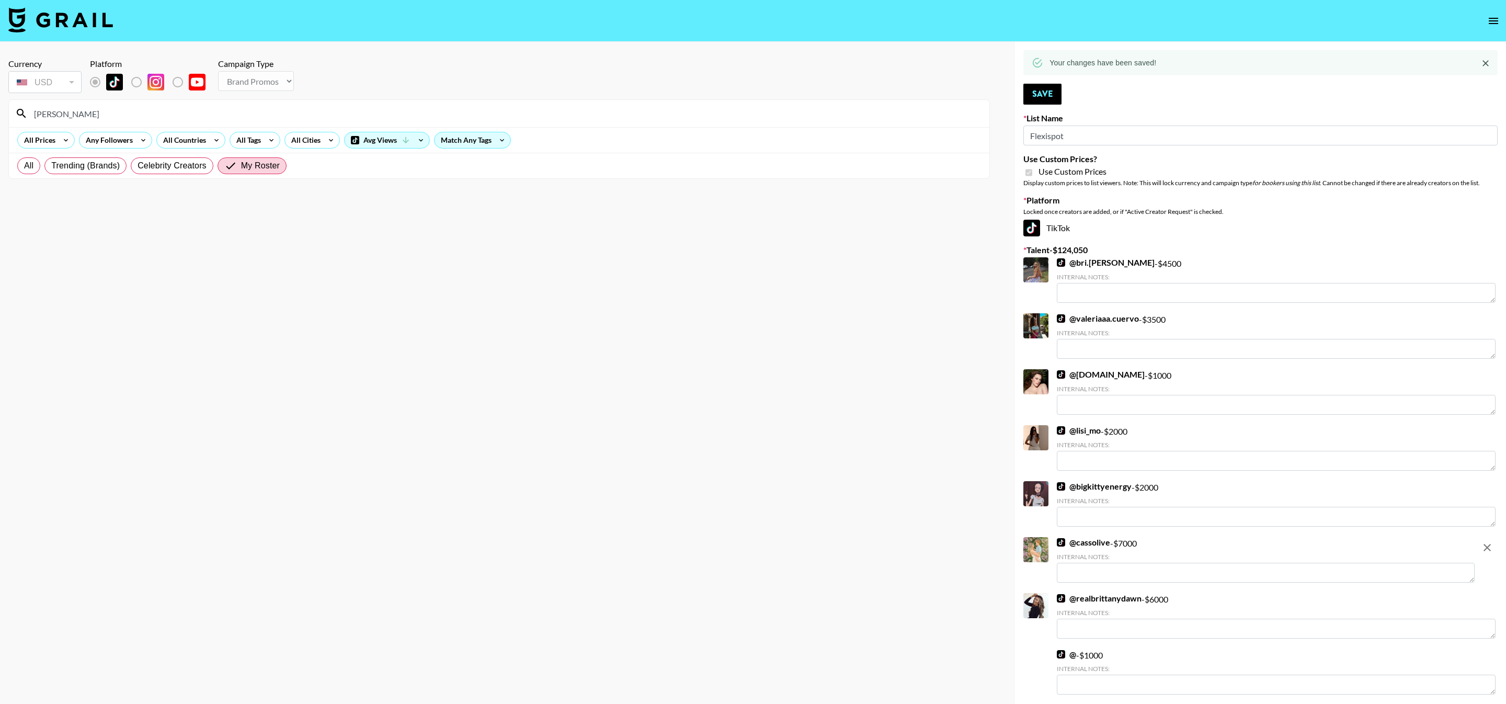
click at [243, 118] on input "maria" at bounding box center [505, 113] width 955 height 17
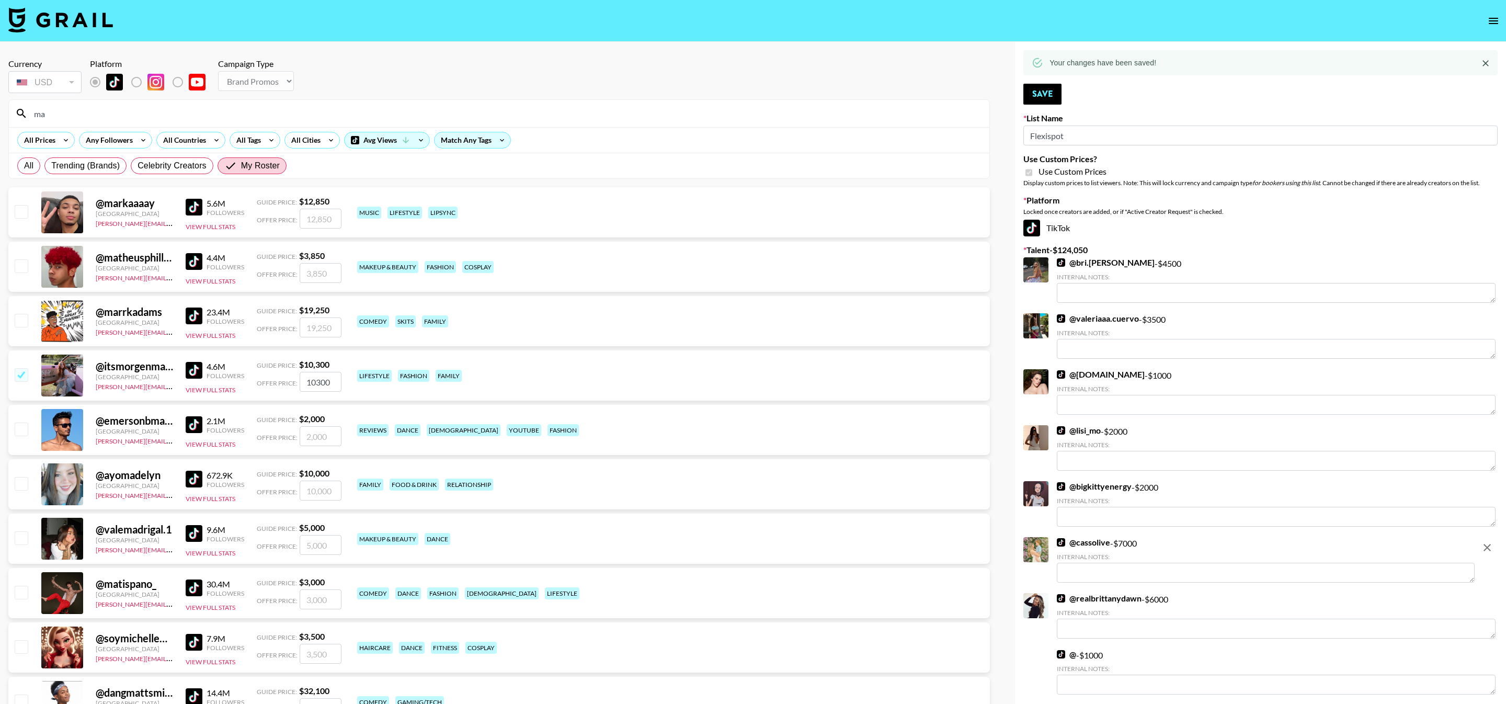
type input "m"
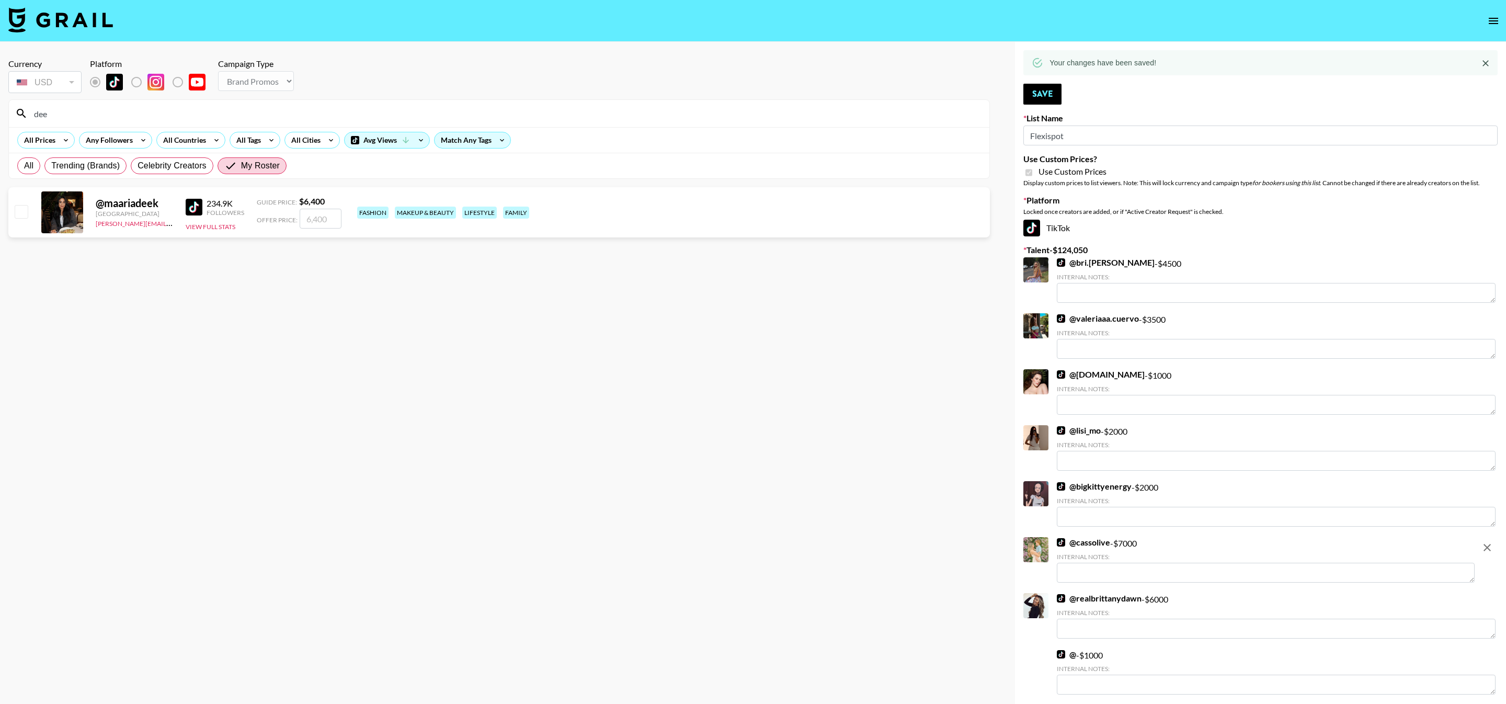
type input "dee"
click at [17, 216] on input "checkbox" at bounding box center [21, 211] width 13 height 13
checkbox input "true"
type input "6400"
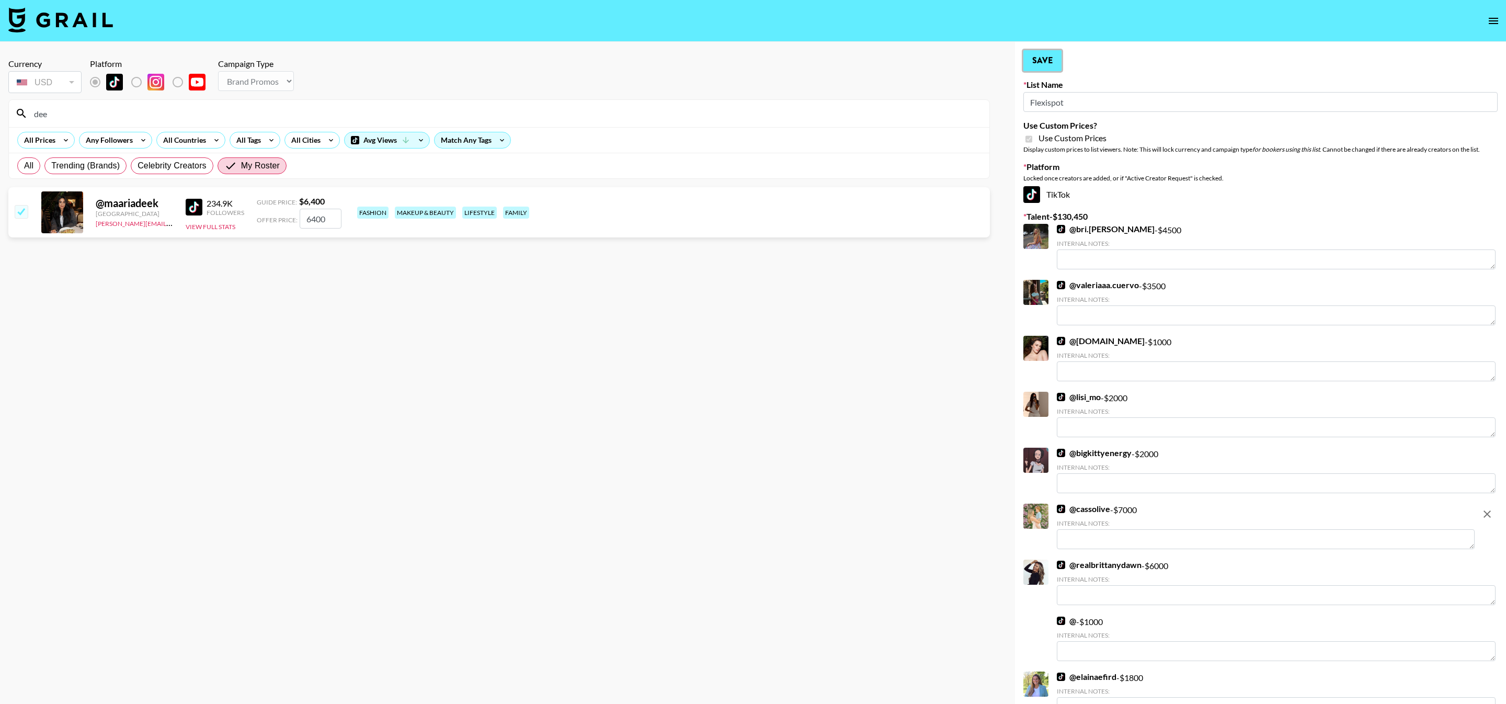
click at [1026, 59] on button "Save" at bounding box center [1042, 60] width 38 height 21
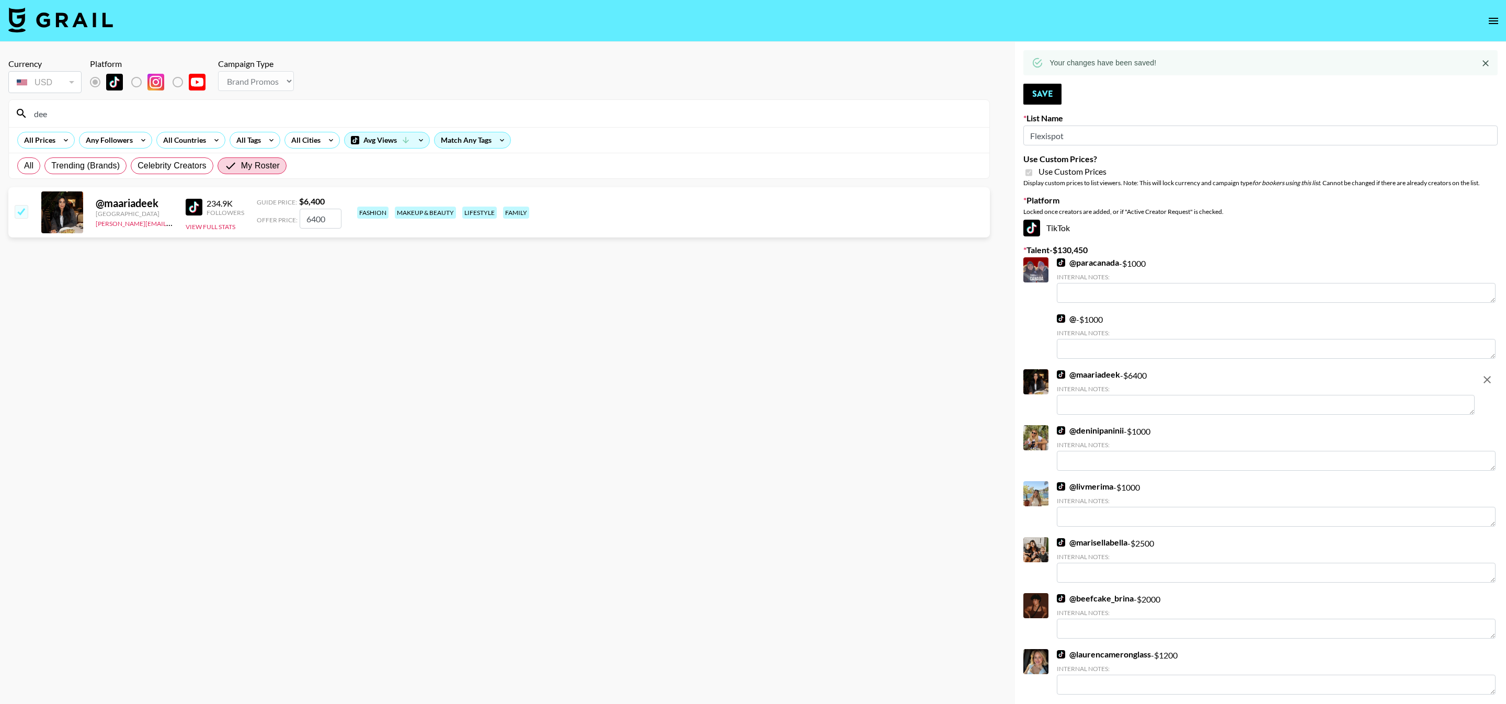
click at [288, 117] on input "dee" at bounding box center [505, 113] width 955 height 17
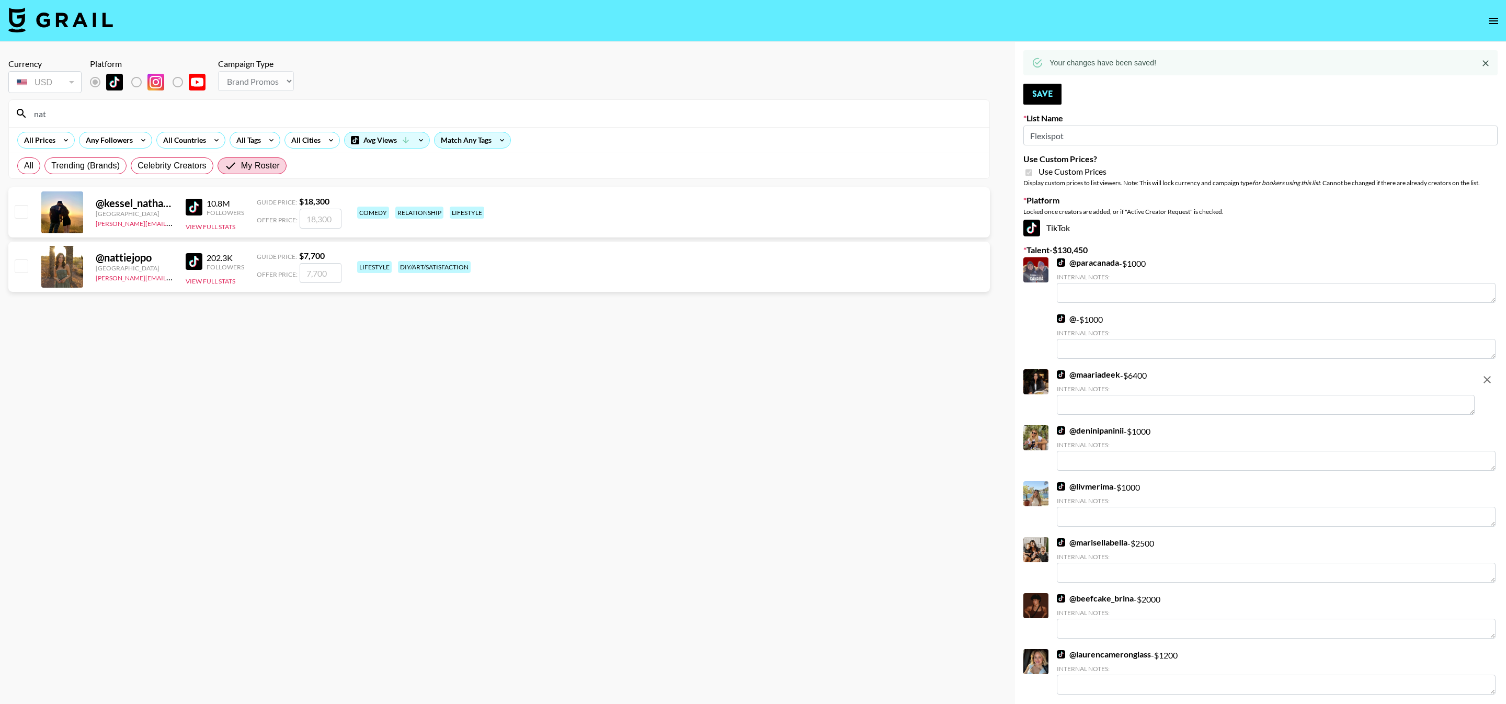
type input "nat"
click at [20, 269] on input "checkbox" at bounding box center [21, 265] width 13 height 13
checkbox input "true"
type input "7700"
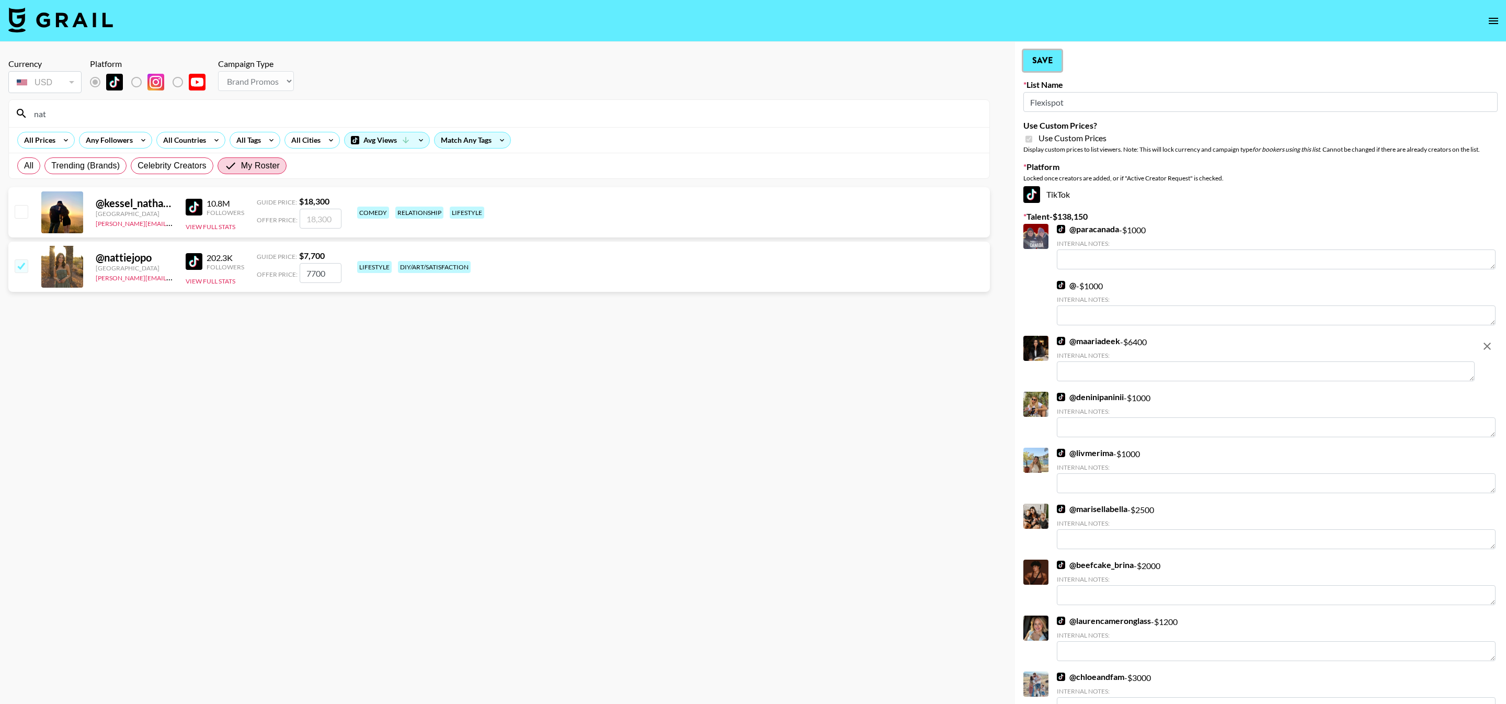
click at [1057, 69] on button "Save" at bounding box center [1042, 60] width 38 height 21
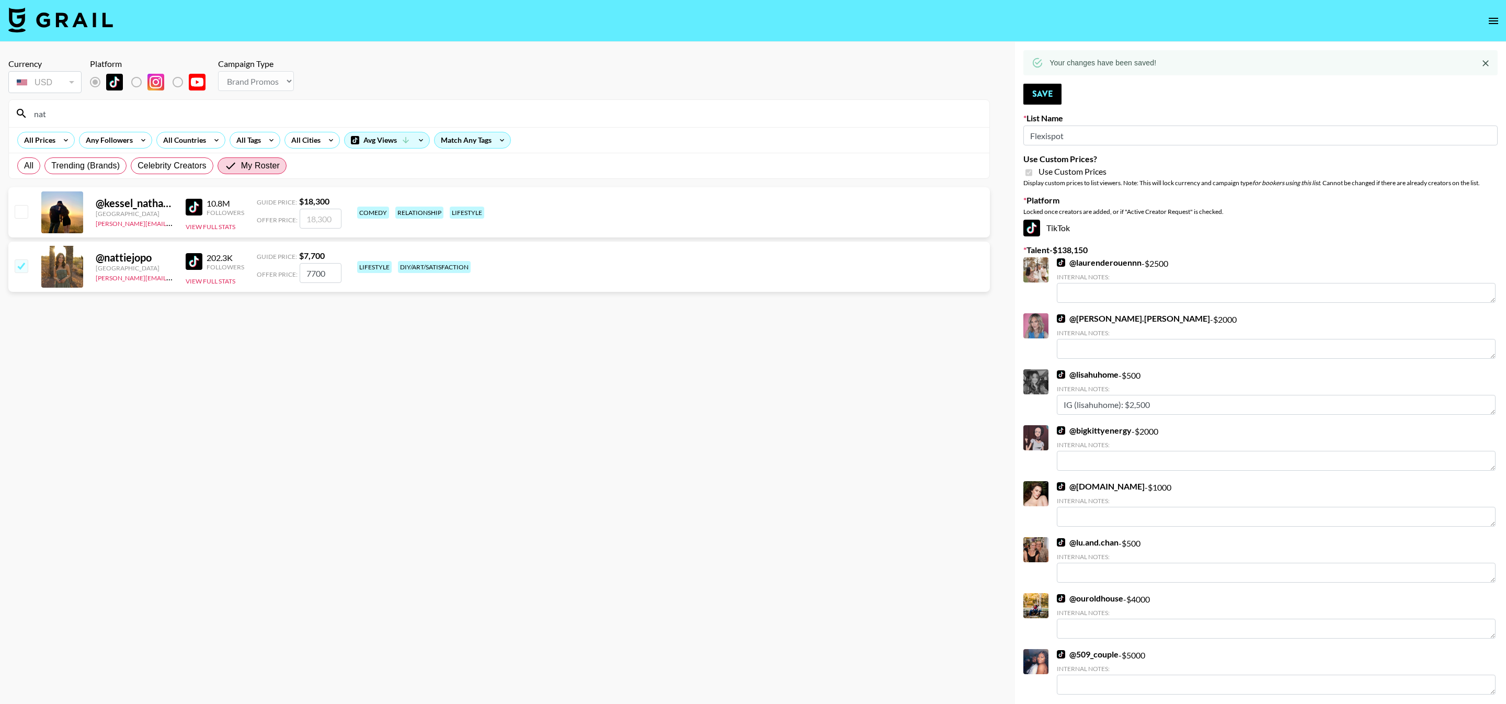
click at [375, 119] on input "nat" at bounding box center [505, 113] width 955 height 17
click at [375, 120] on input "nat" at bounding box center [505, 113] width 955 height 17
type input "stro"
click at [13, 265] on div at bounding box center [21, 267] width 16 height 18
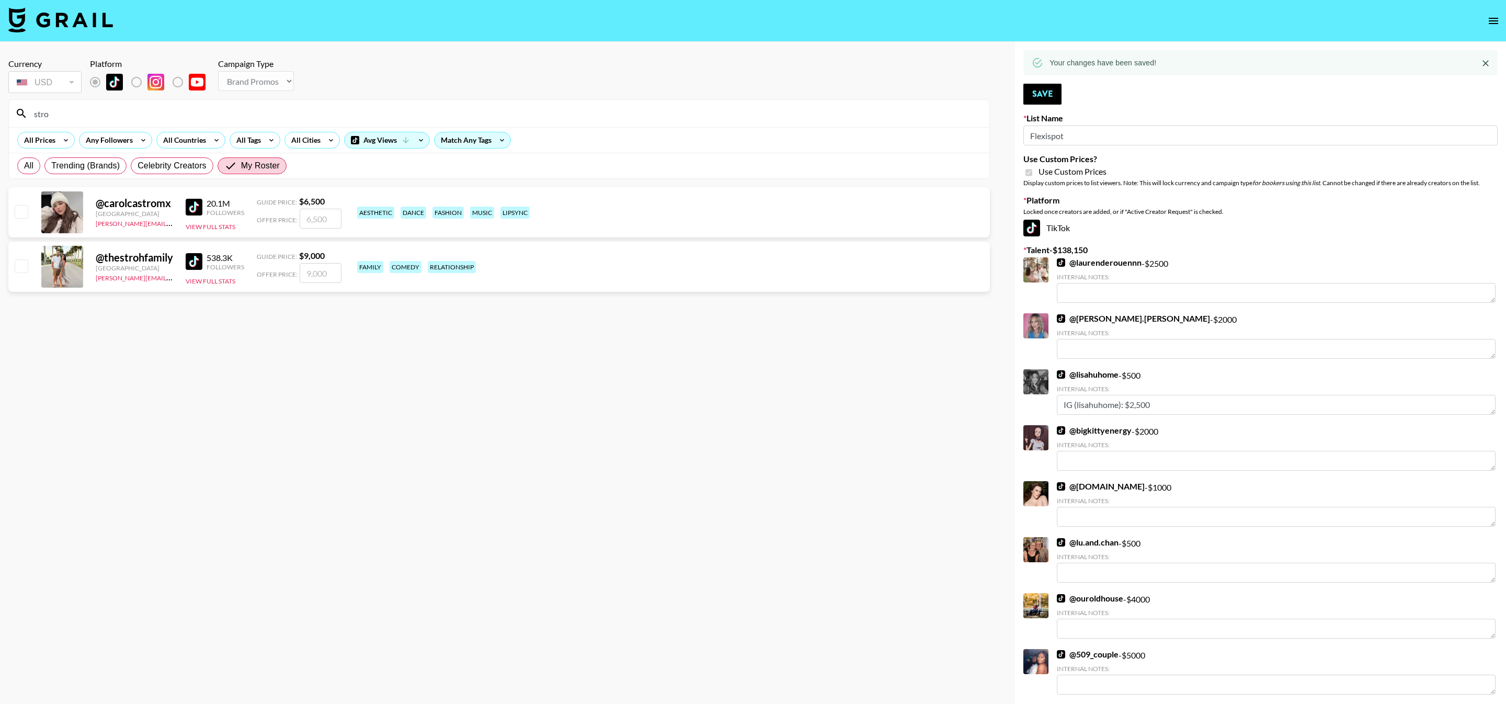
click at [18, 266] on input "checkbox" at bounding box center [21, 265] width 13 height 13
checkbox input "true"
type input "9000"
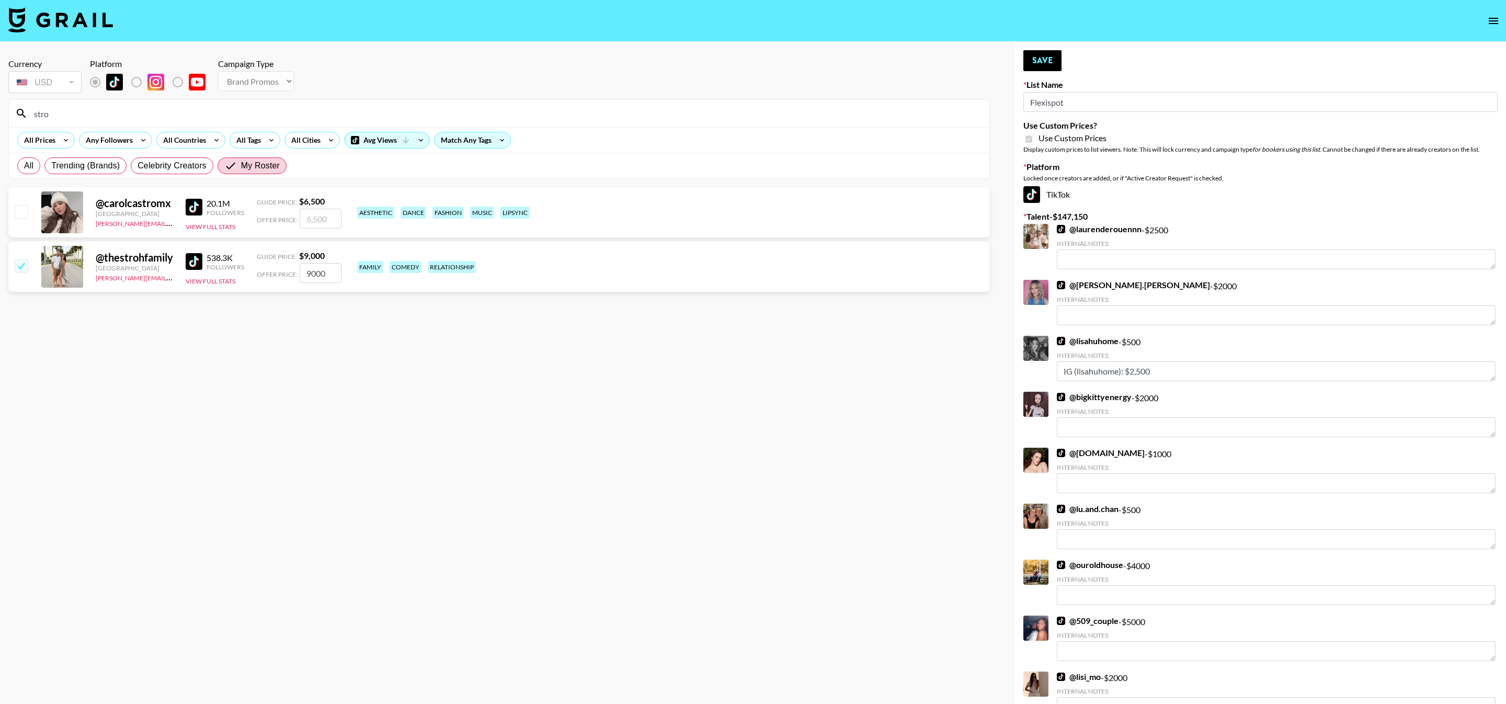
click at [319, 272] on input "9000" at bounding box center [321, 273] width 42 height 20
checkbox input "false"
checkbox input "true"
type input "10000"
click at [1037, 63] on button "Save" at bounding box center [1042, 60] width 38 height 21
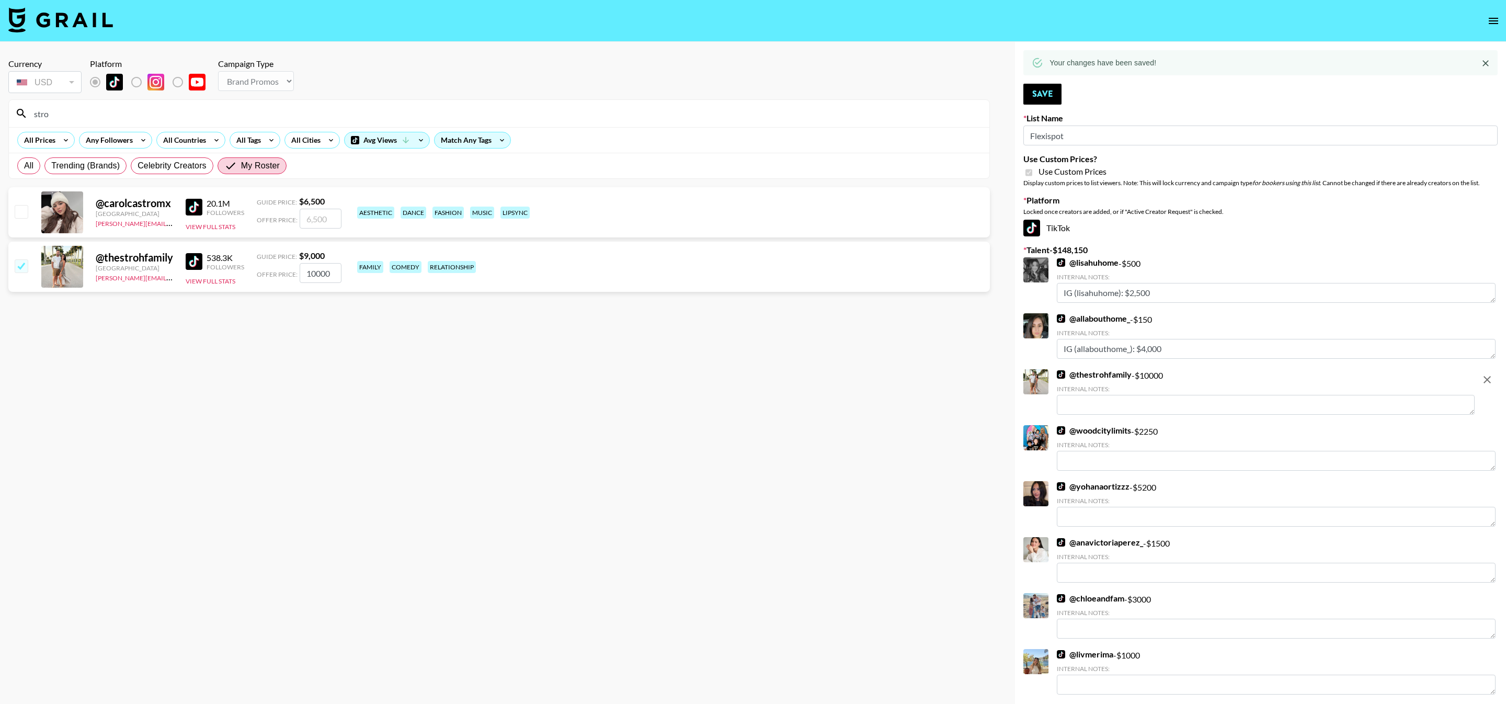
click at [315, 107] on input "stro" at bounding box center [505, 113] width 955 height 17
click at [315, 108] on input "stro" at bounding box center [505, 113] width 955 height 17
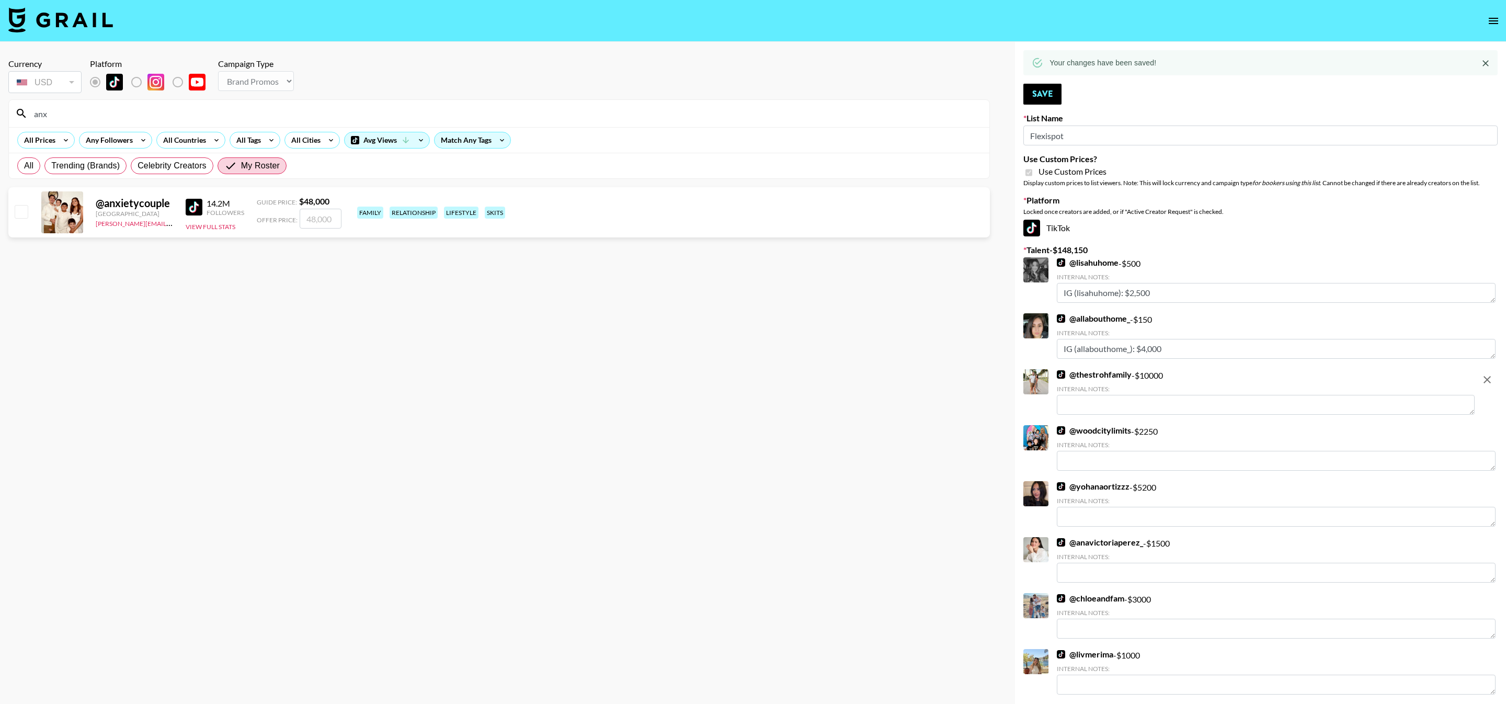
type input "anx"
click at [25, 212] on input "checkbox" at bounding box center [21, 211] width 13 height 13
checkbox input "true"
type input "48000"
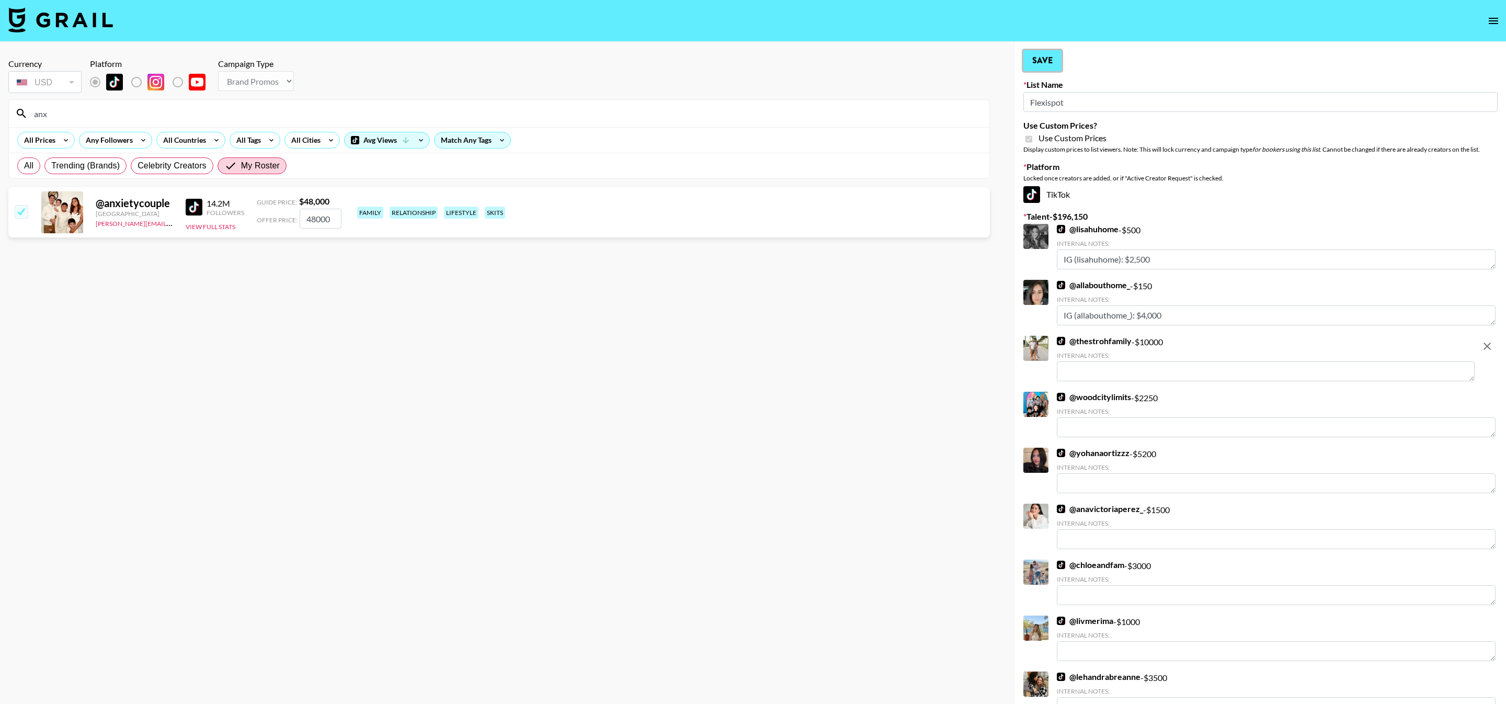
click at [1048, 55] on button "Save" at bounding box center [1042, 60] width 38 height 21
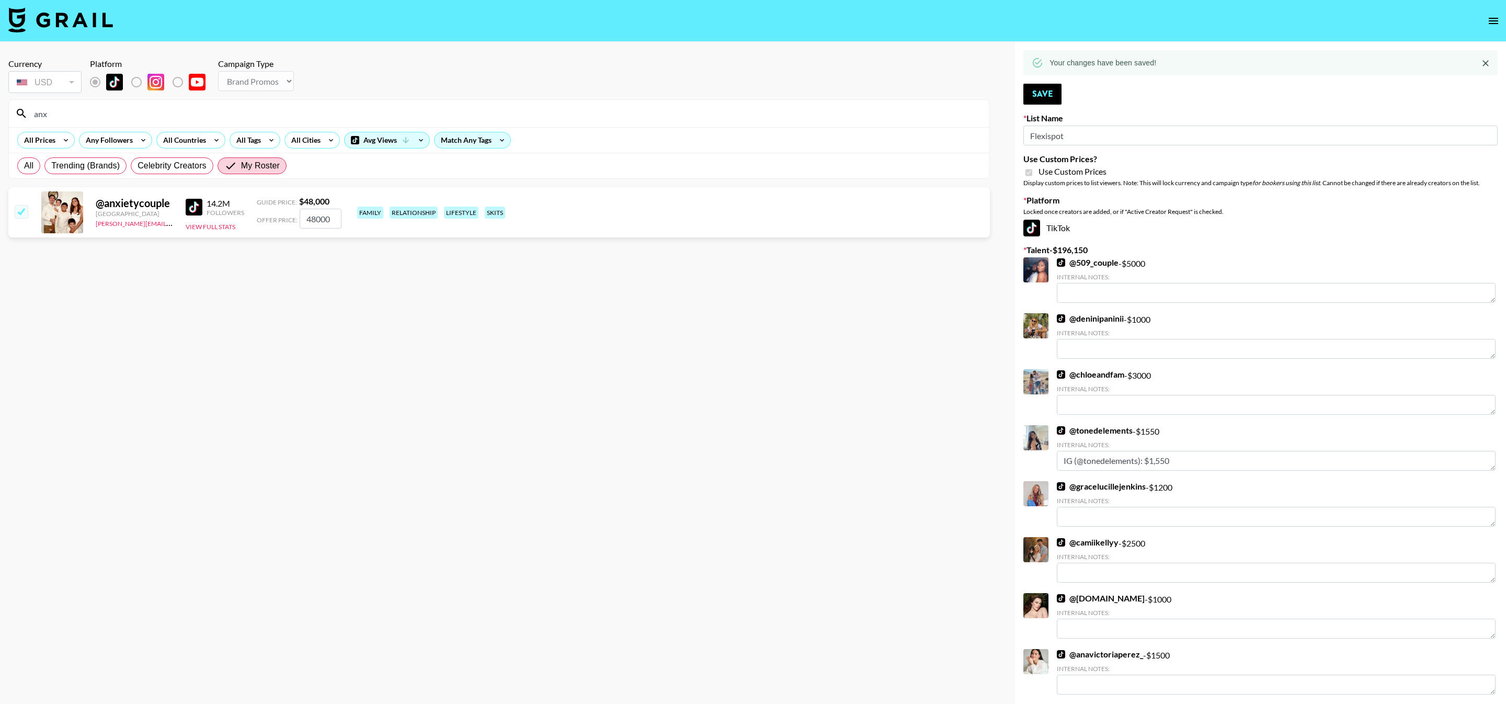
click at [238, 116] on input "anx" at bounding box center [505, 113] width 955 height 17
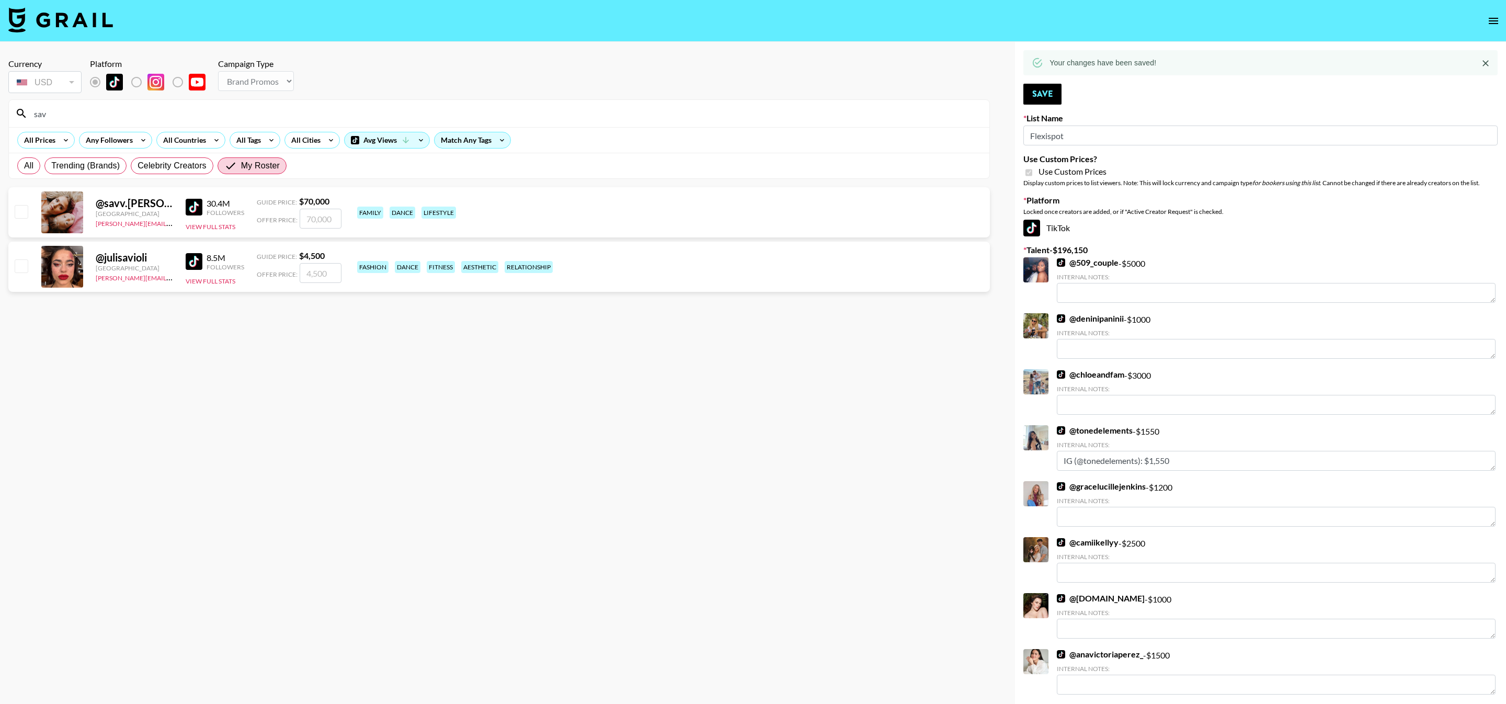
type input "sav"
click at [19, 214] on input "checkbox" at bounding box center [21, 211] width 13 height 13
checkbox input "true"
type input "70000"
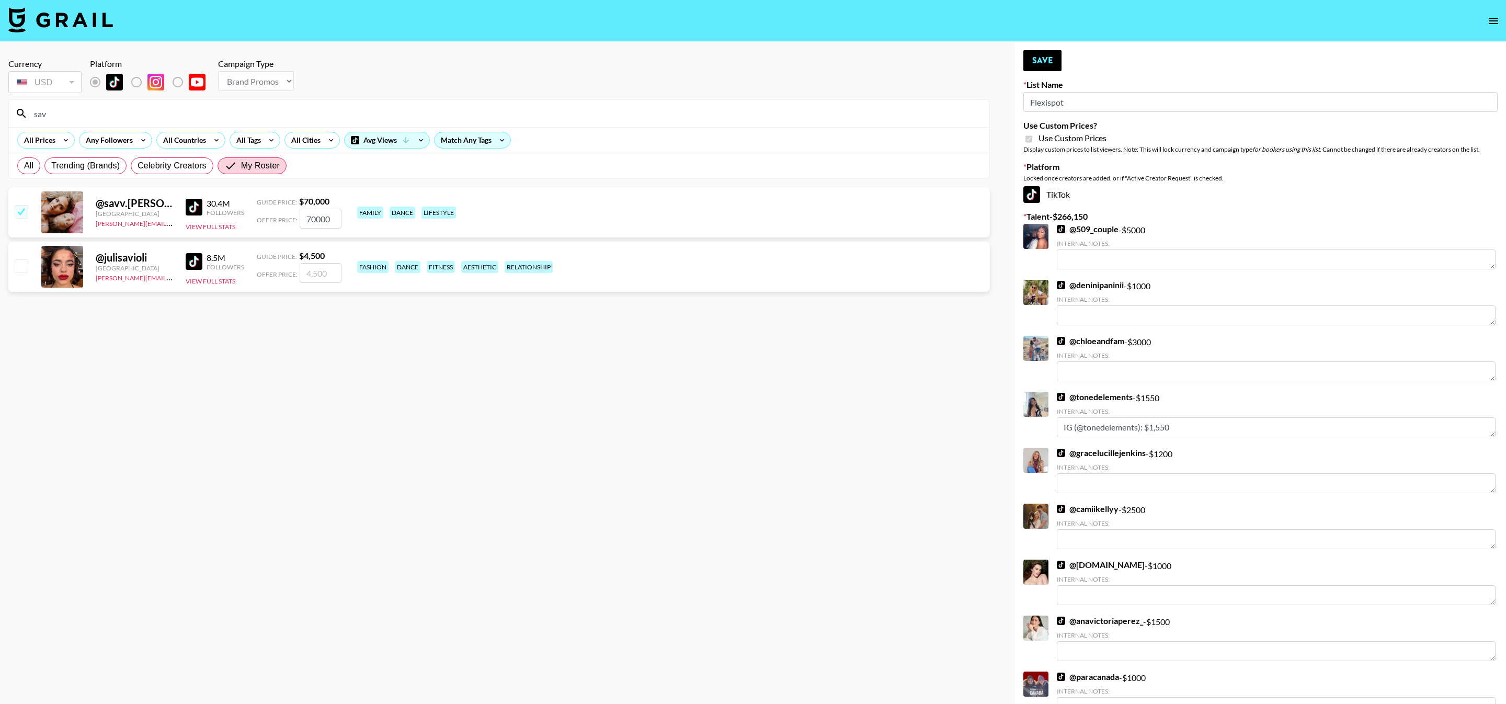
click at [1048, 57] on button "Save" at bounding box center [1042, 60] width 38 height 21
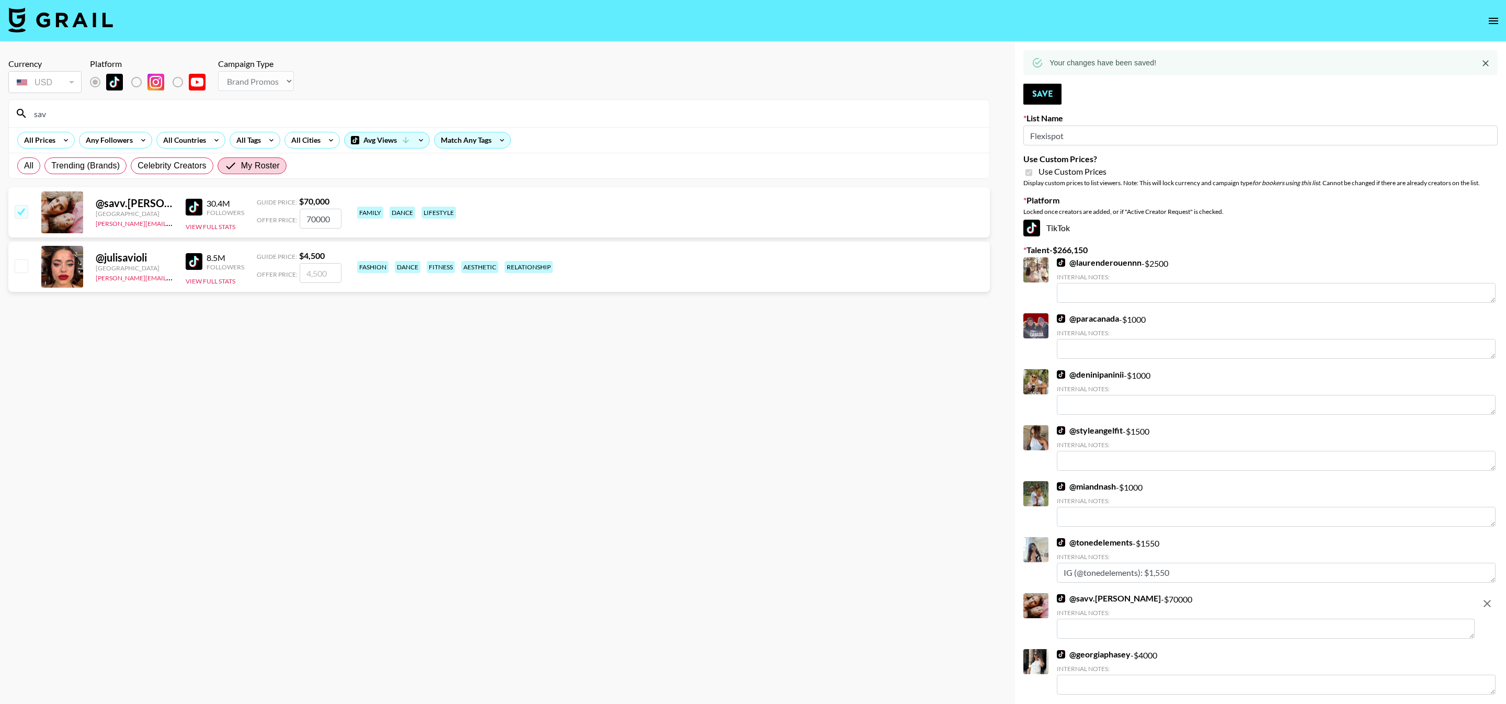
click at [228, 125] on div "sav" at bounding box center [499, 113] width 980 height 27
click at [213, 119] on input "sav" at bounding box center [505, 113] width 955 height 17
click at [212, 119] on input "sav" at bounding box center [505, 113] width 955 height 17
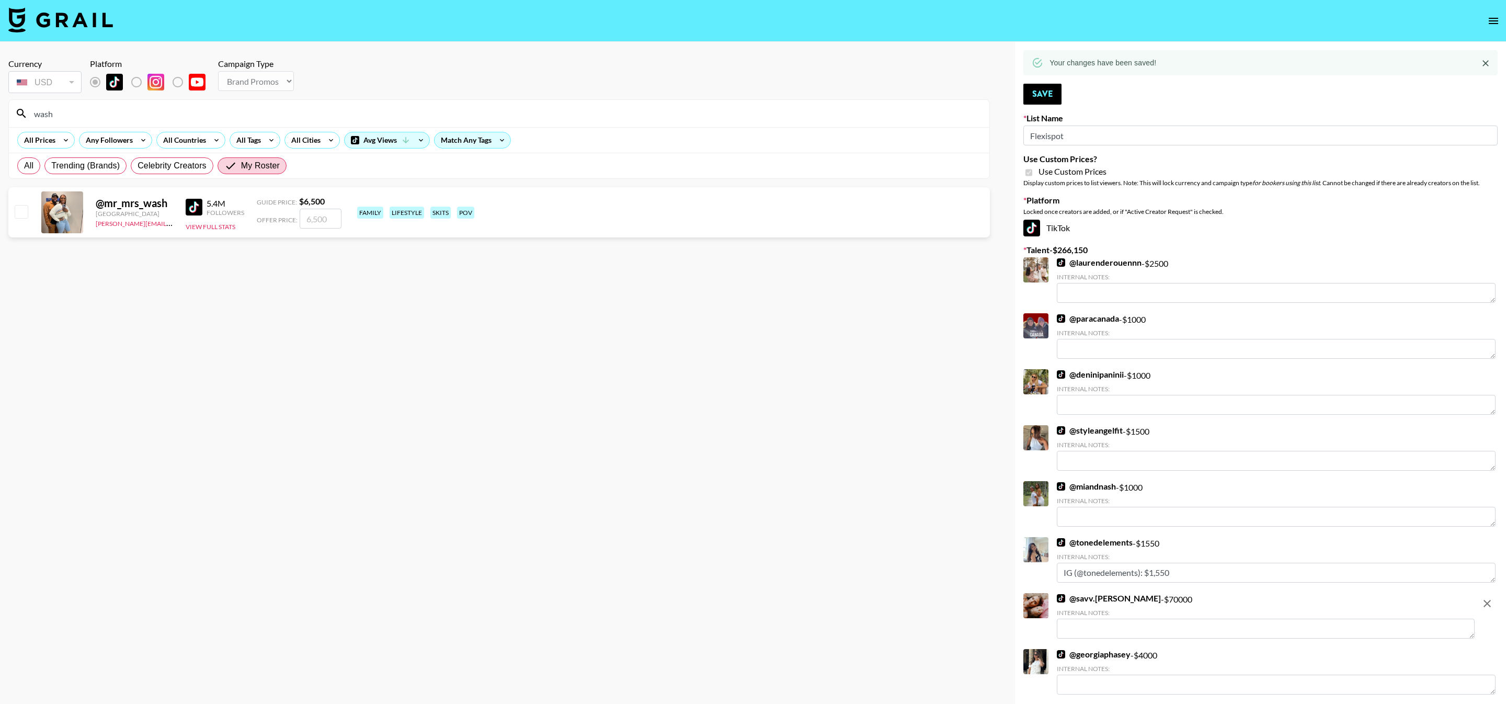
type input "wash"
click at [15, 207] on input "checkbox" at bounding box center [21, 211] width 13 height 13
checkbox input "true"
type input "6500"
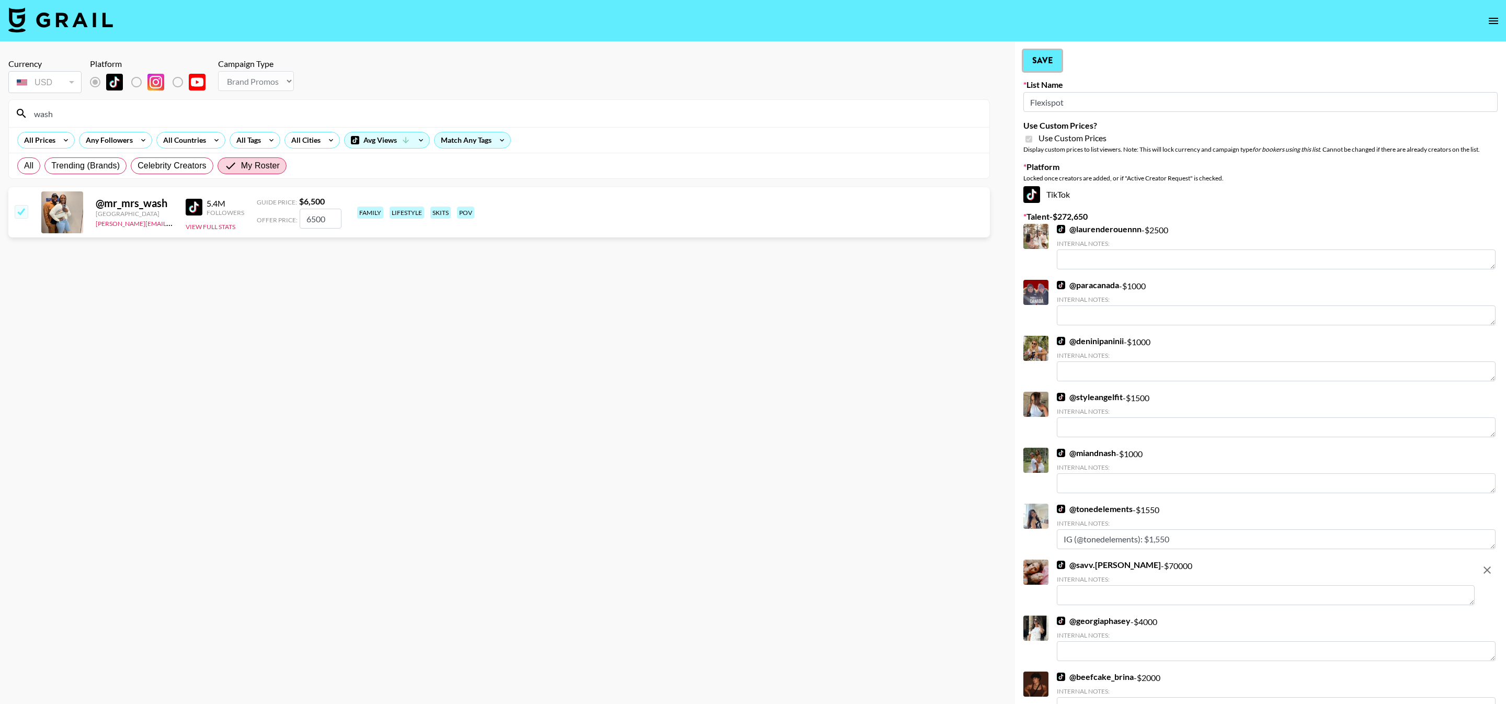
click at [1036, 59] on button "Save" at bounding box center [1042, 60] width 38 height 21
click at [1035, 59] on button "Save" at bounding box center [1042, 60] width 38 height 21
